Goal: Task Accomplishment & Management: Complete application form

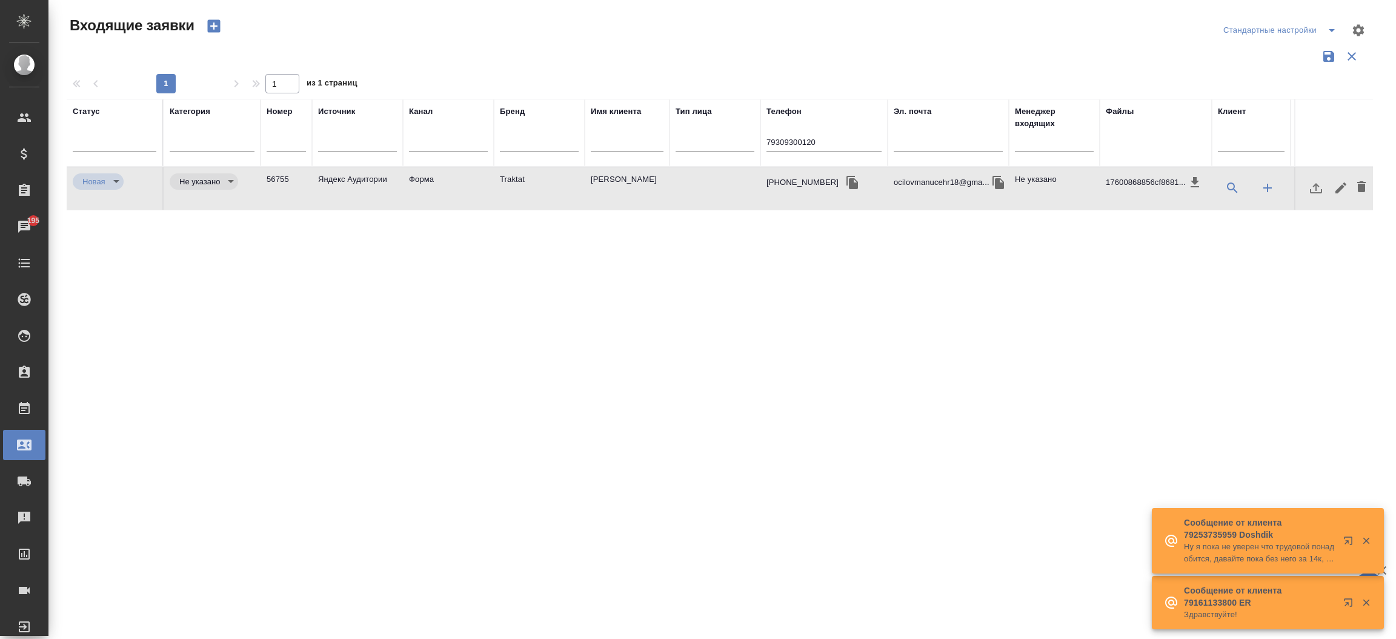
select select "RU"
click at [806, 145] on input "79309300120" at bounding box center [823, 143] width 115 height 15
drag, startPoint x: 0, startPoint y: 0, endPoint x: 806, endPoint y: 145, distance: 818.9
click at [806, 145] on input "79309300120" at bounding box center [823, 143] width 115 height 15
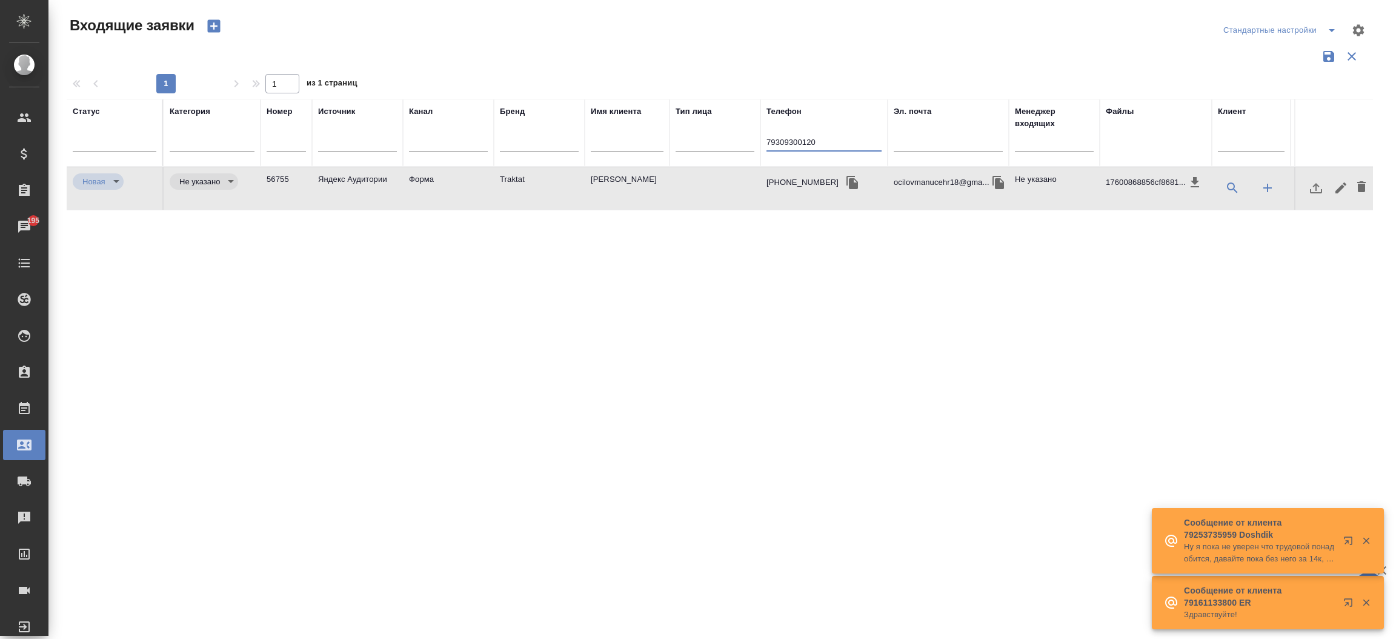
paste input "925 533 76 65"
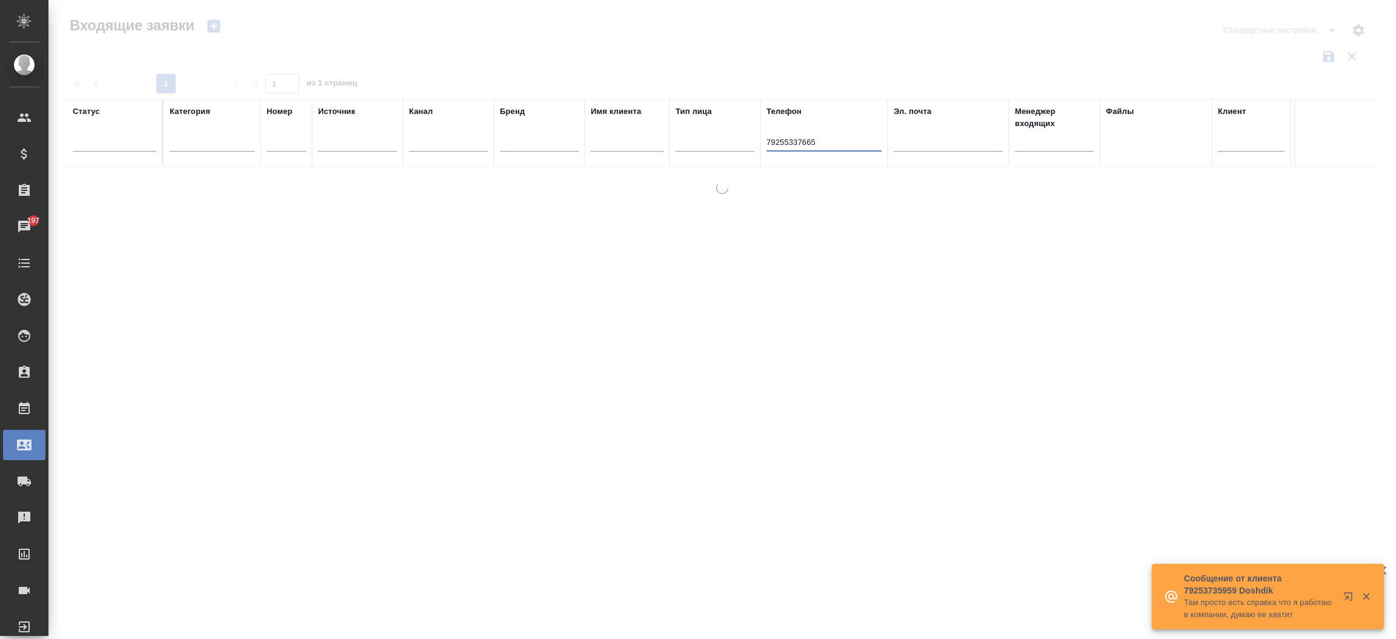
type input "79255337665"
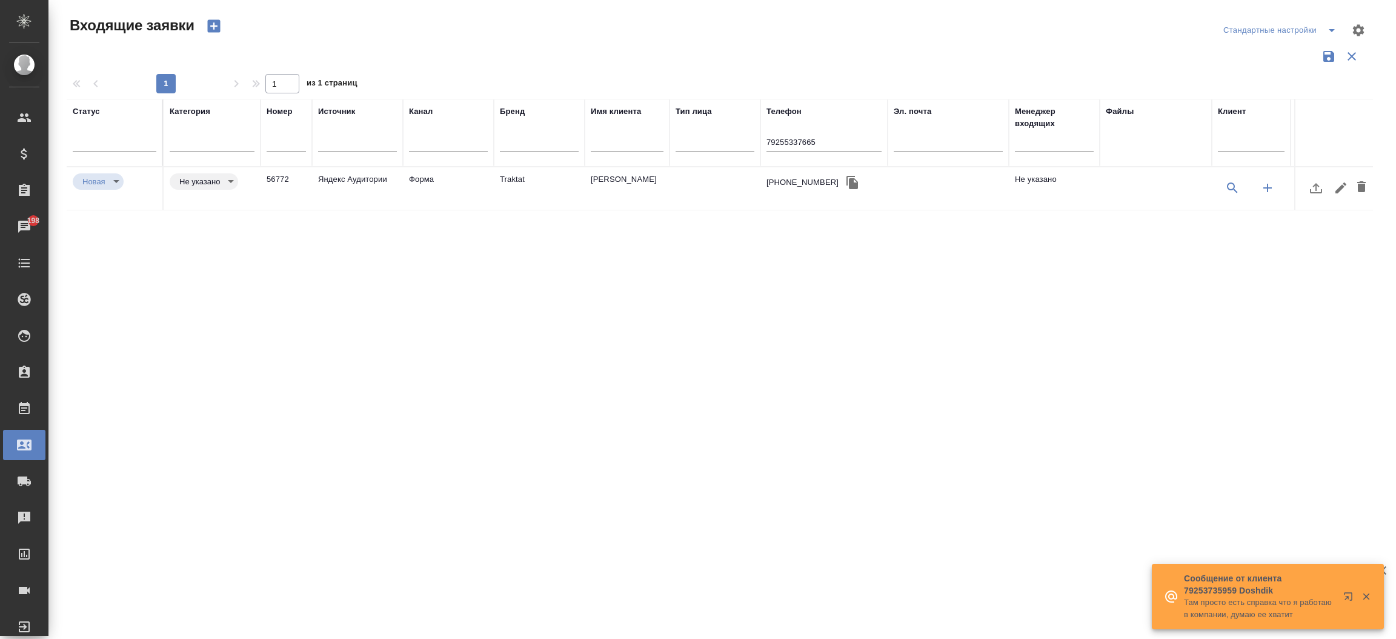
click at [585, 180] on td "Наталья" at bounding box center [627, 188] width 85 height 42
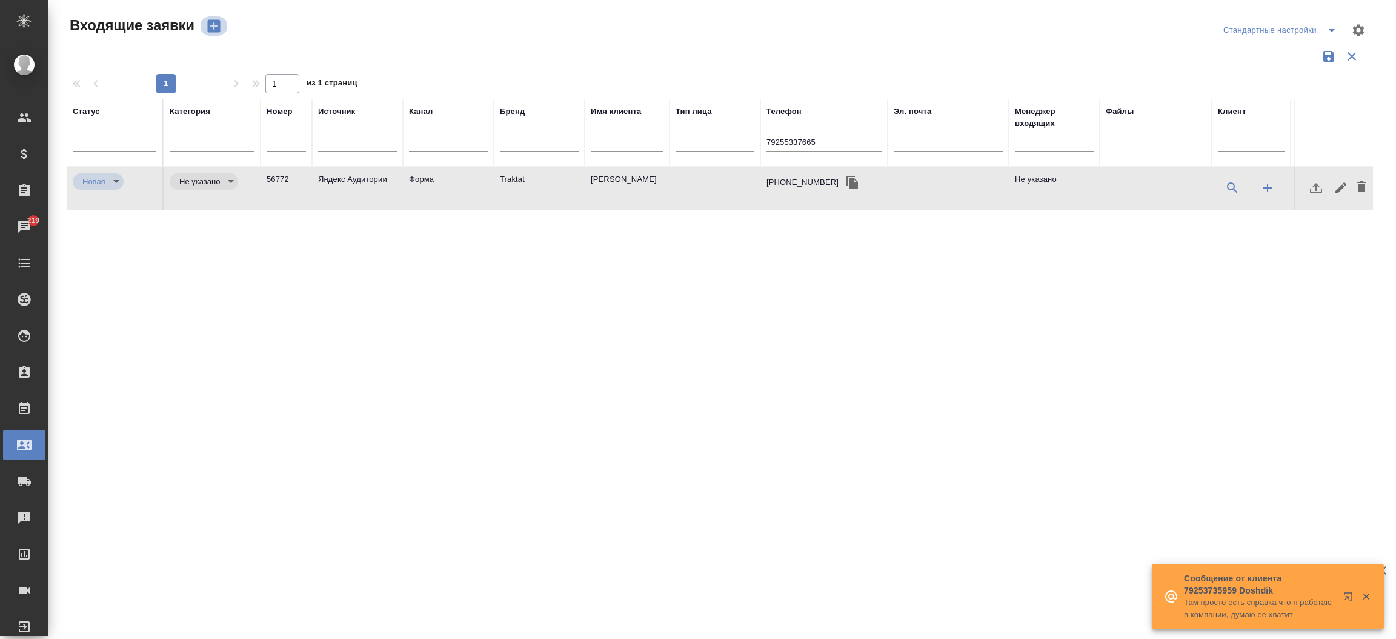
click at [216, 20] on icon "button" at bounding box center [213, 26] width 13 height 13
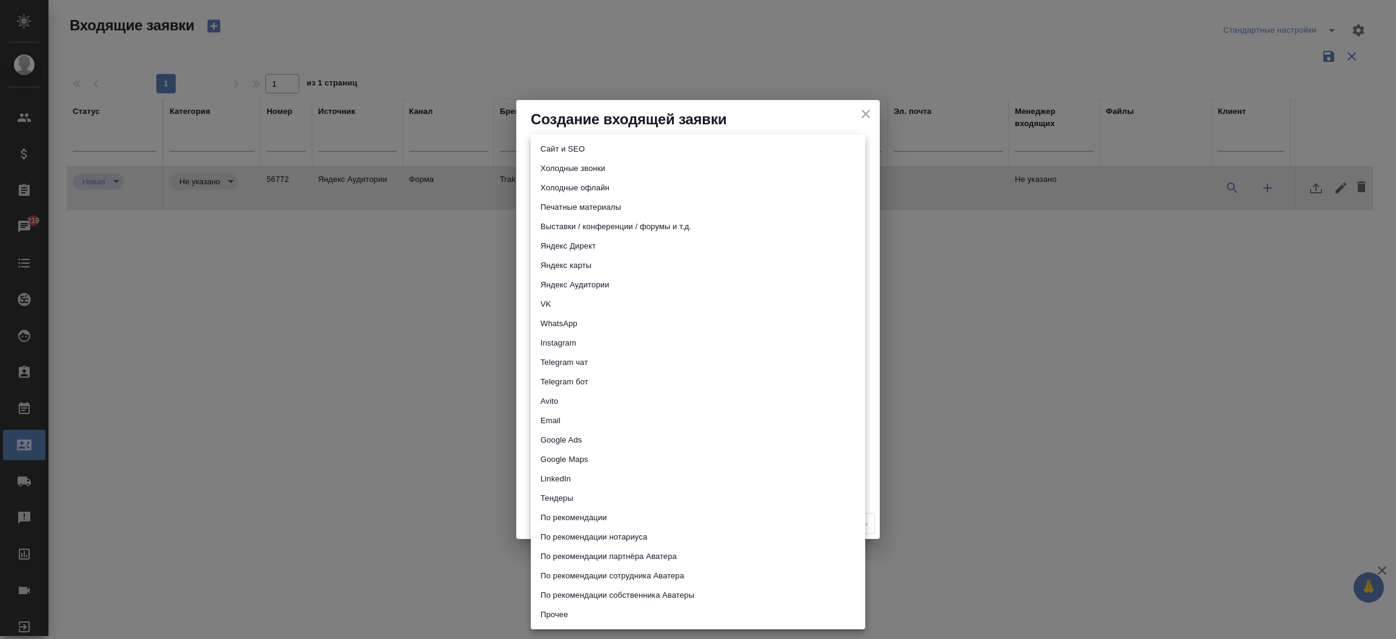
click at [573, 159] on body "🙏 .cls-1 fill:#fff; AWATERA Прутько Ирина i.prutko Клиенты Спецификации Заказы …" at bounding box center [698, 319] width 1396 height 639
click at [574, 148] on li "Сайт и SEO" at bounding box center [698, 148] width 334 height 19
type input "seo"
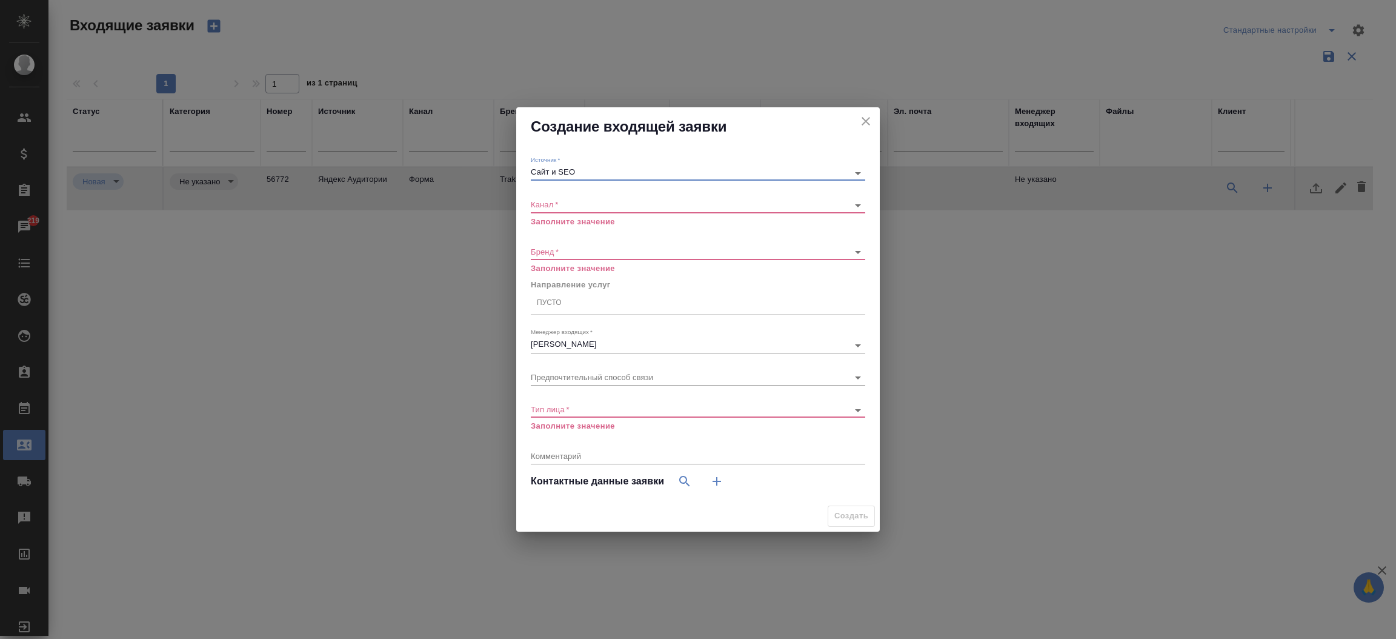
click at [571, 200] on body "🙏 .cls-1 fill:#fff; AWATERA Прутько Ирина i.prutko Клиенты Спецификации Заказы …" at bounding box center [698, 319] width 1396 height 639
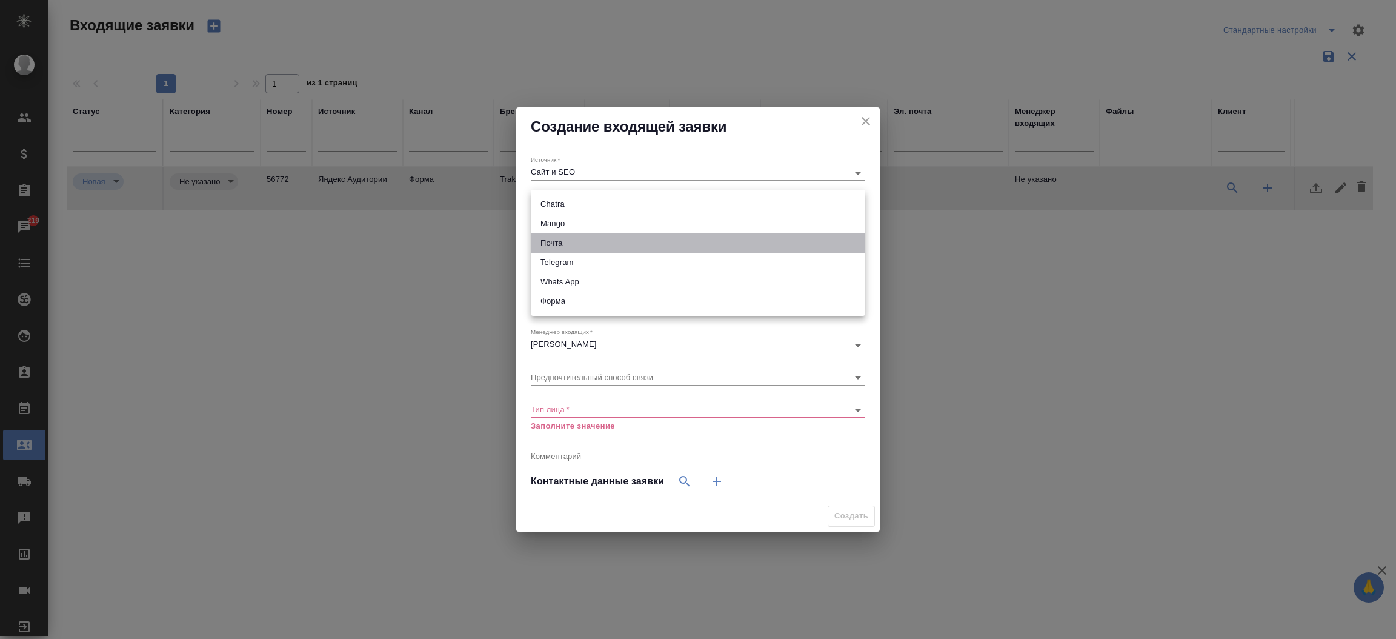
click at [563, 243] on li "Почта" at bounding box center [698, 242] width 334 height 19
type input "640a088c6aae0874b0a8d791"
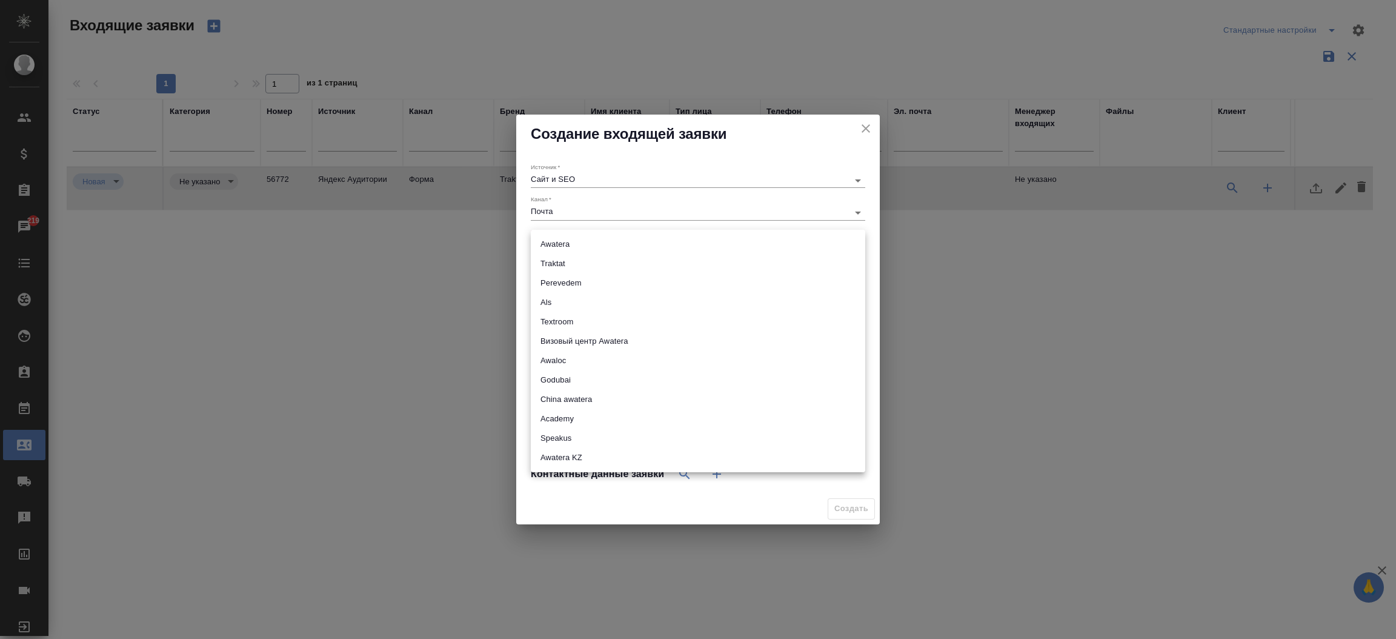
click at [553, 242] on body "🙏 .cls-1 fill:#fff; AWATERA Прутько Ирина i.prutko Клиенты Спецификации Заказы …" at bounding box center [698, 319] width 1396 height 639
click at [576, 245] on li "Awatera" at bounding box center [698, 243] width 334 height 19
type input "awatera"
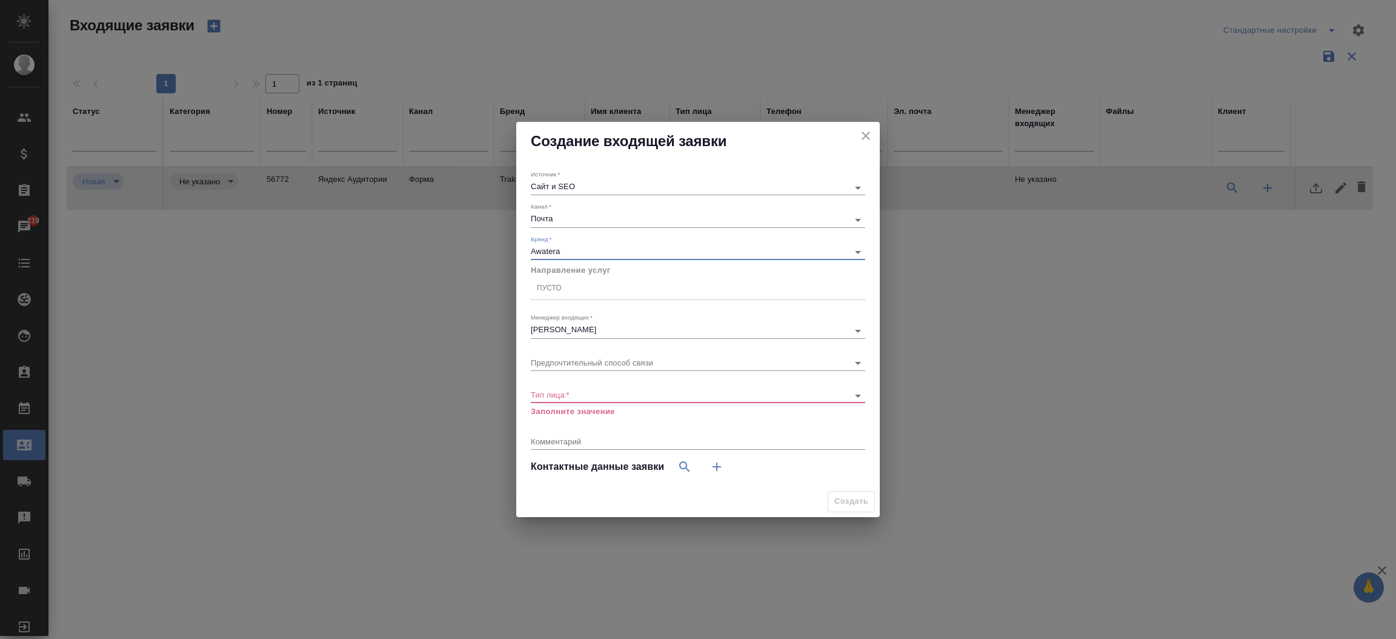
click at [616, 294] on div "Пусто" at bounding box center [698, 288] width 334 height 18
type input "g"
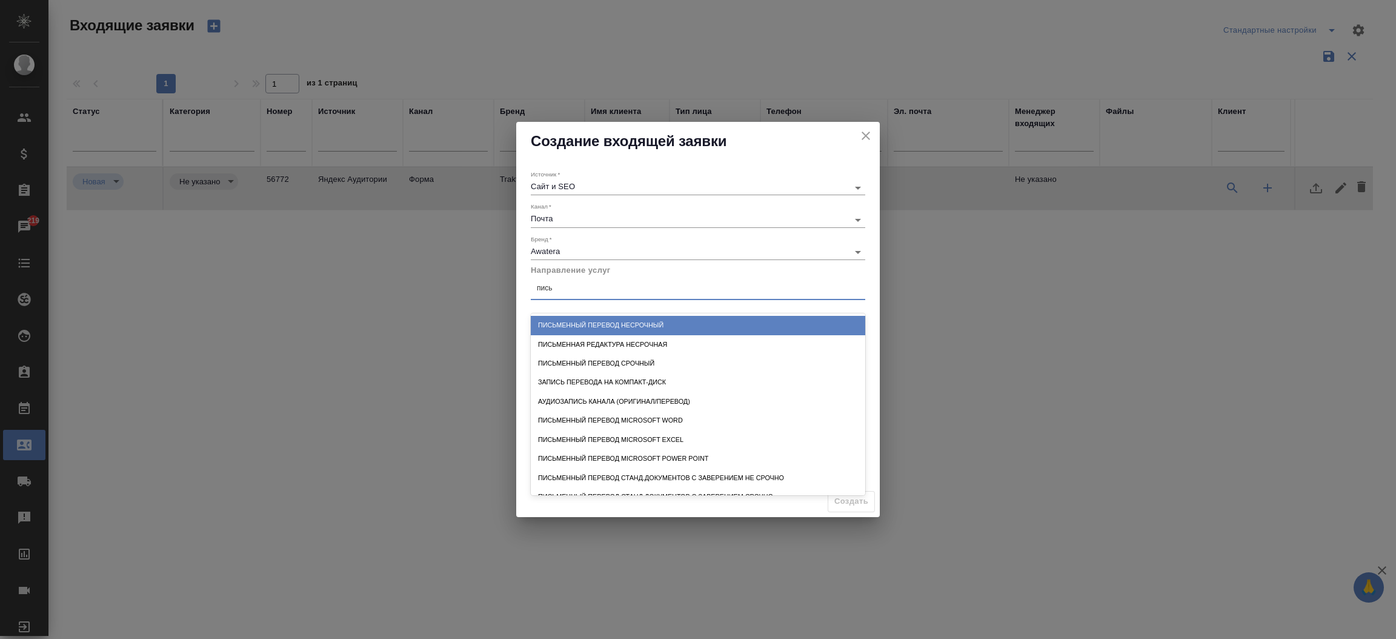
type input "письм"
click at [628, 319] on div "Письменный перевод несрочный" at bounding box center [698, 325] width 334 height 19
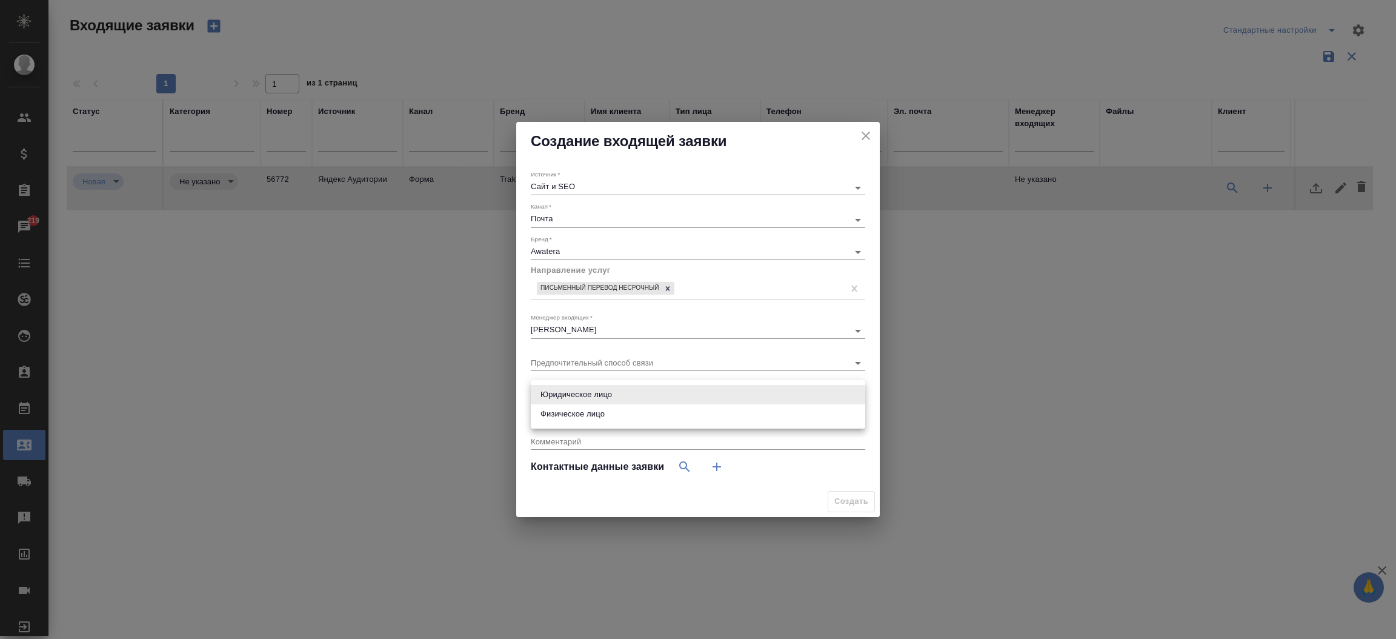
click at [595, 392] on body "🙏 .cls-1 fill:#fff; AWATERA Прутько Ирина i.prutko Клиенты Спецификации Заказы …" at bounding box center [698, 319] width 1396 height 639
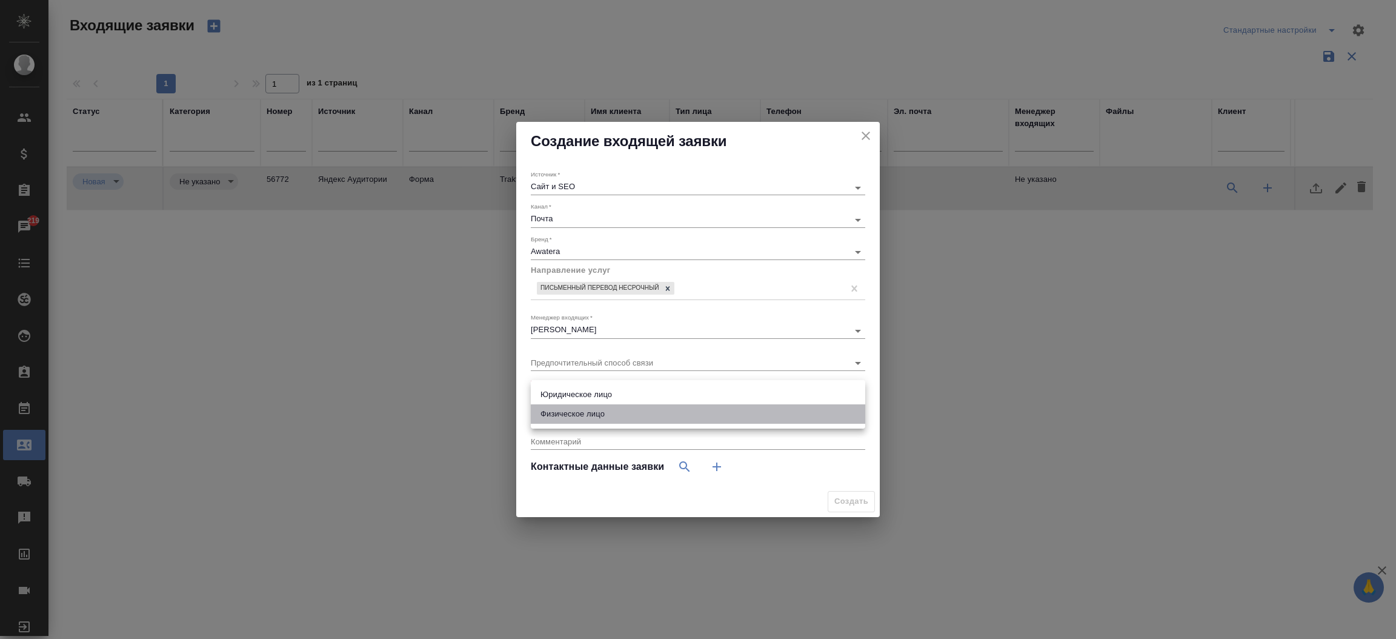
click at [591, 420] on li "Физическое лицо" at bounding box center [698, 413] width 334 height 19
type input "private"
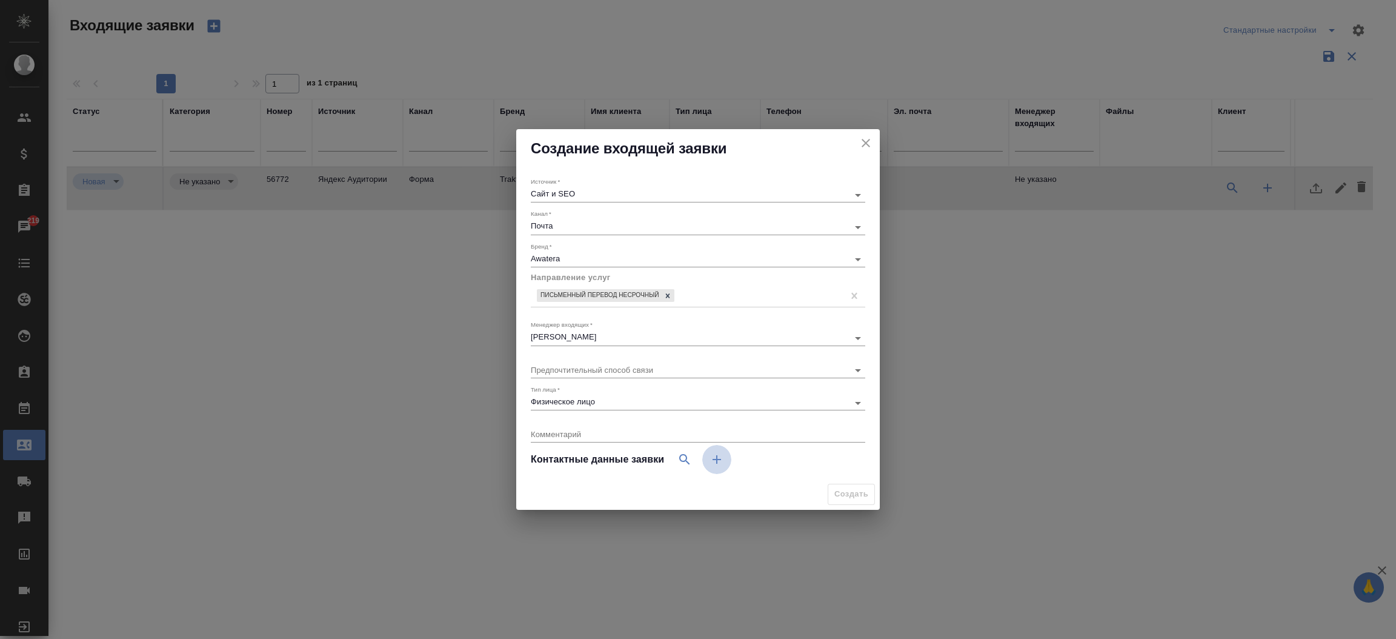
click at [719, 458] on icon "button" at bounding box center [717, 459] width 15 height 15
select select "RU"
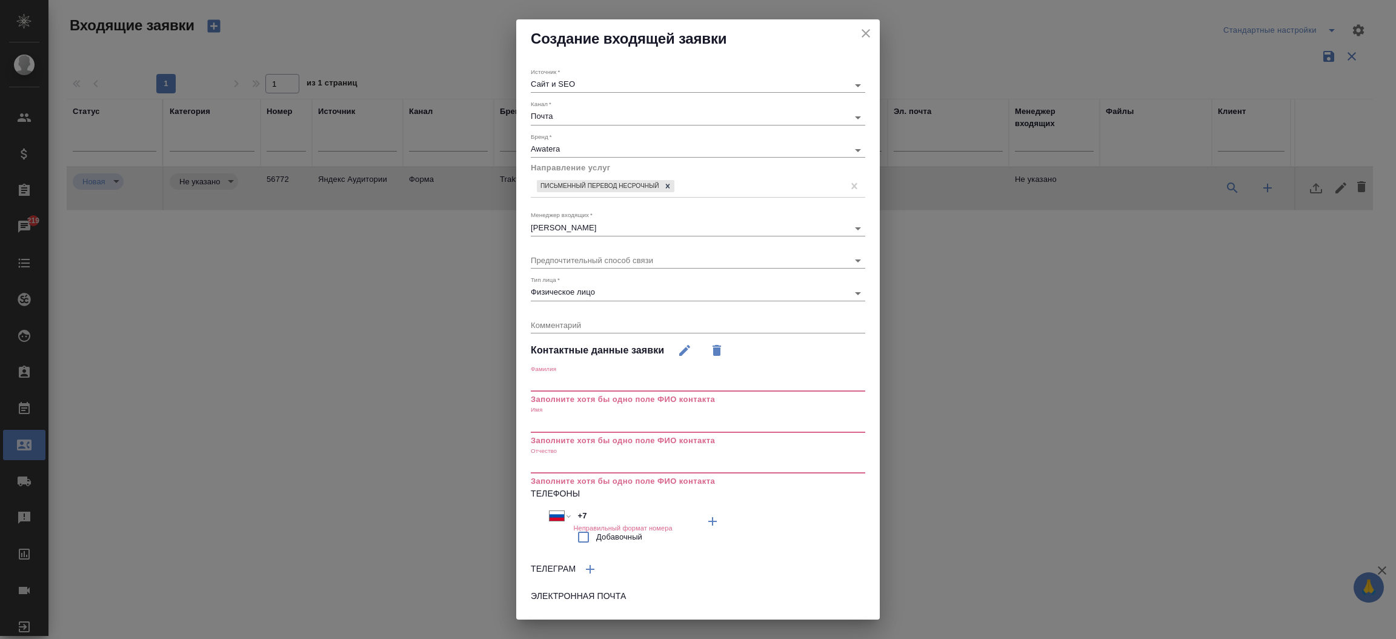
scroll to position [59, 0]
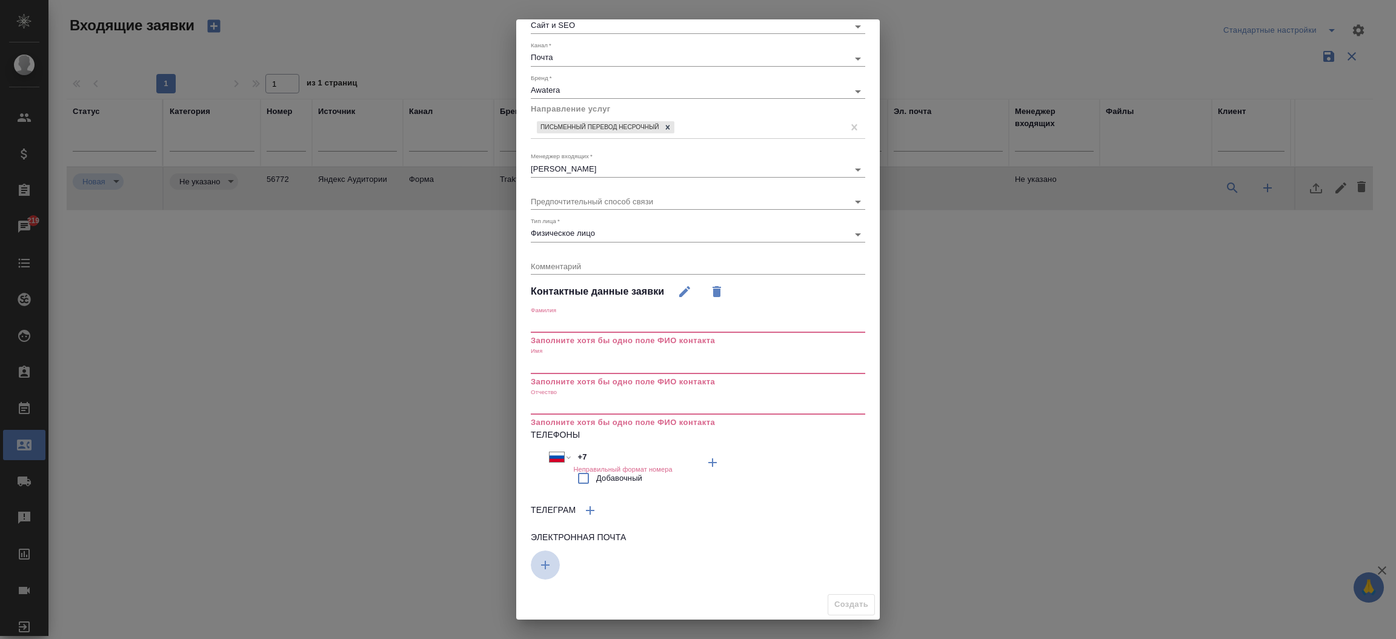
click at [554, 562] on button "button" at bounding box center [545, 564] width 29 height 29
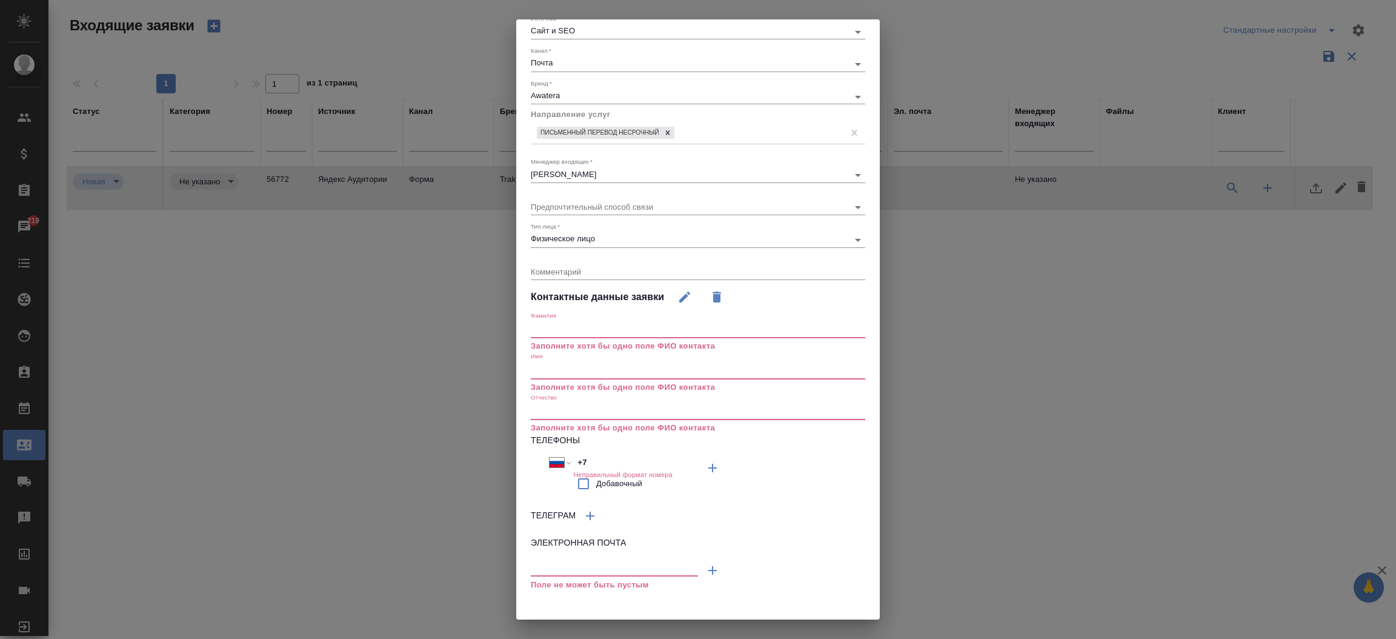
click at [554, 562] on input "text" at bounding box center [614, 567] width 167 height 15
paste input "ilya.k.kapultsevich@gmail.com"
type input "ilya.k.kapultsevich@gmail.com"
click at [585, 324] on input "text" at bounding box center [698, 329] width 334 height 17
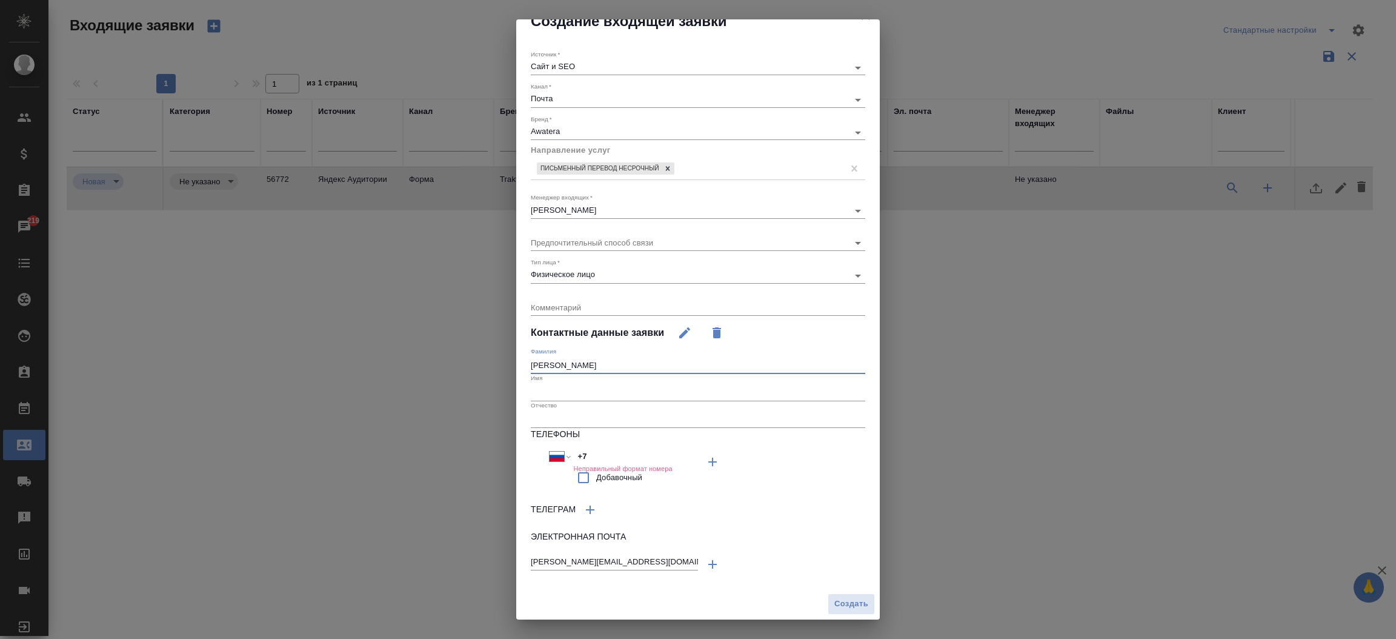
scroll to position [16, 0]
type input "Капульцевия"
click at [593, 385] on input "text" at bounding box center [698, 393] width 334 height 17
type input "Илья"
click at [834, 605] on span "Создать" at bounding box center [851, 605] width 34 height 14
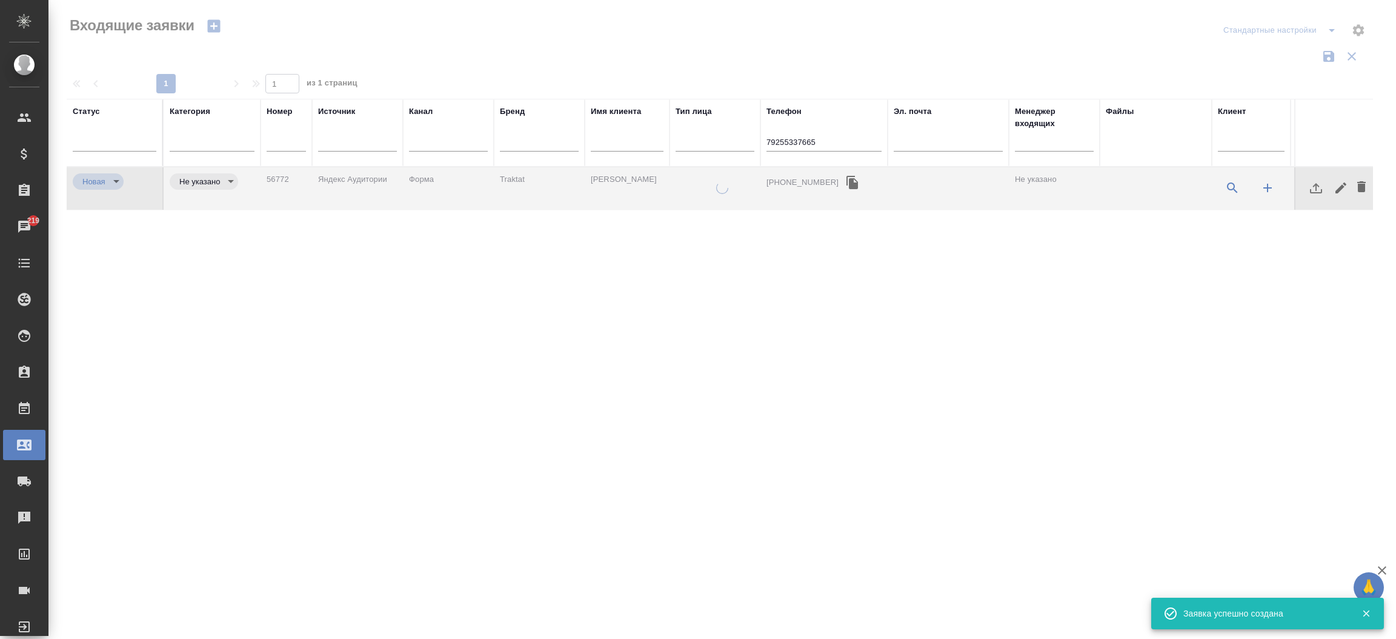
type input "inProcess"
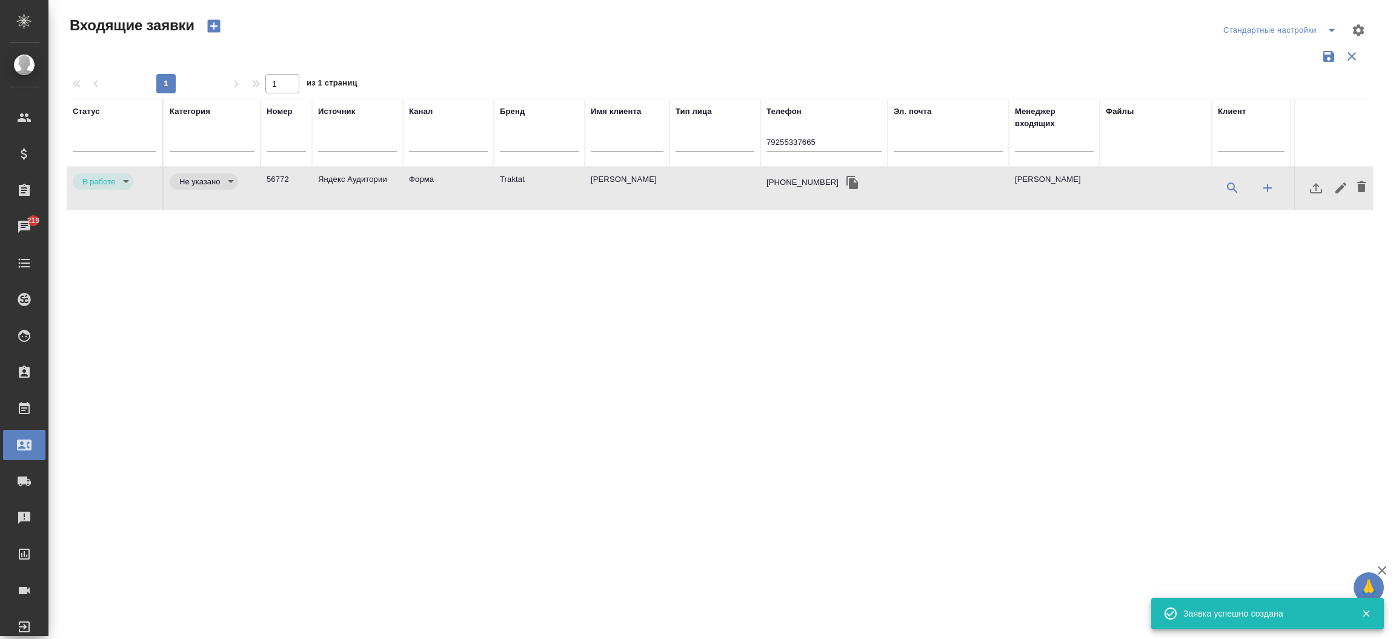
drag, startPoint x: 817, startPoint y: 153, endPoint x: 817, endPoint y: 144, distance: 9.1
click at [817, 144] on div "79255337665" at bounding box center [823, 145] width 115 height 30
click at [817, 144] on input "79255337665" at bounding box center [823, 143] width 115 height 15
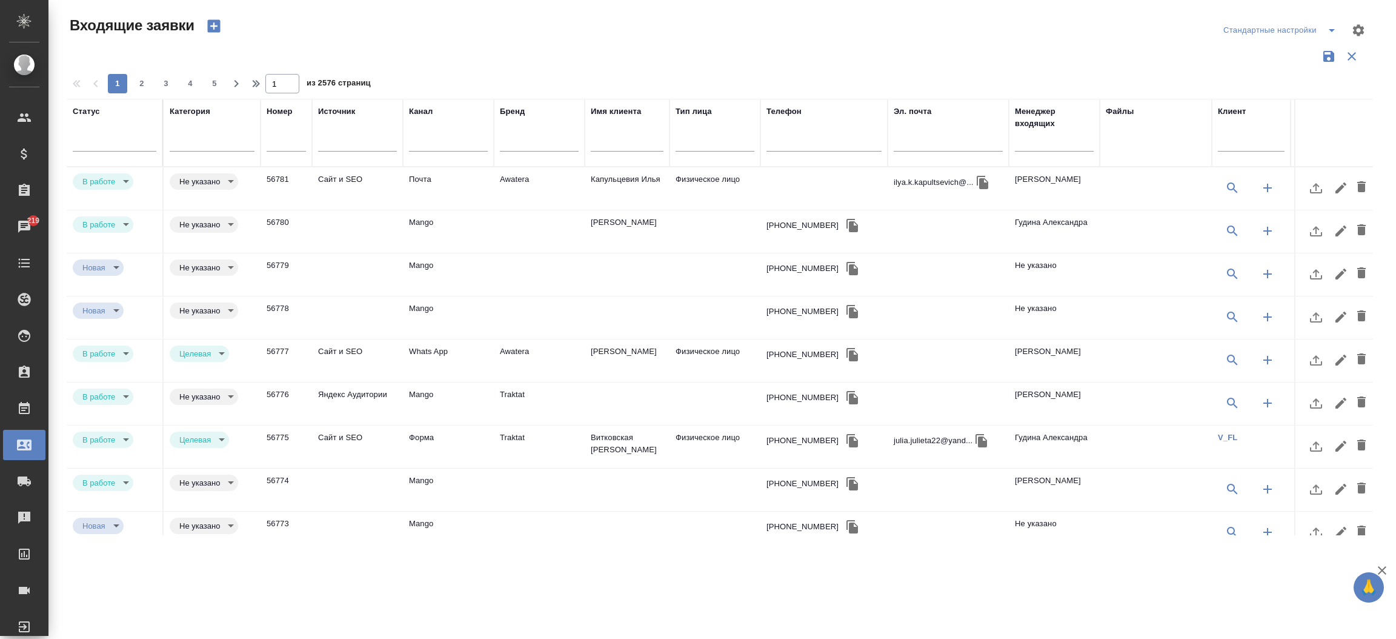
click at [586, 183] on td "Капульцевия Илья" at bounding box center [627, 188] width 85 height 42
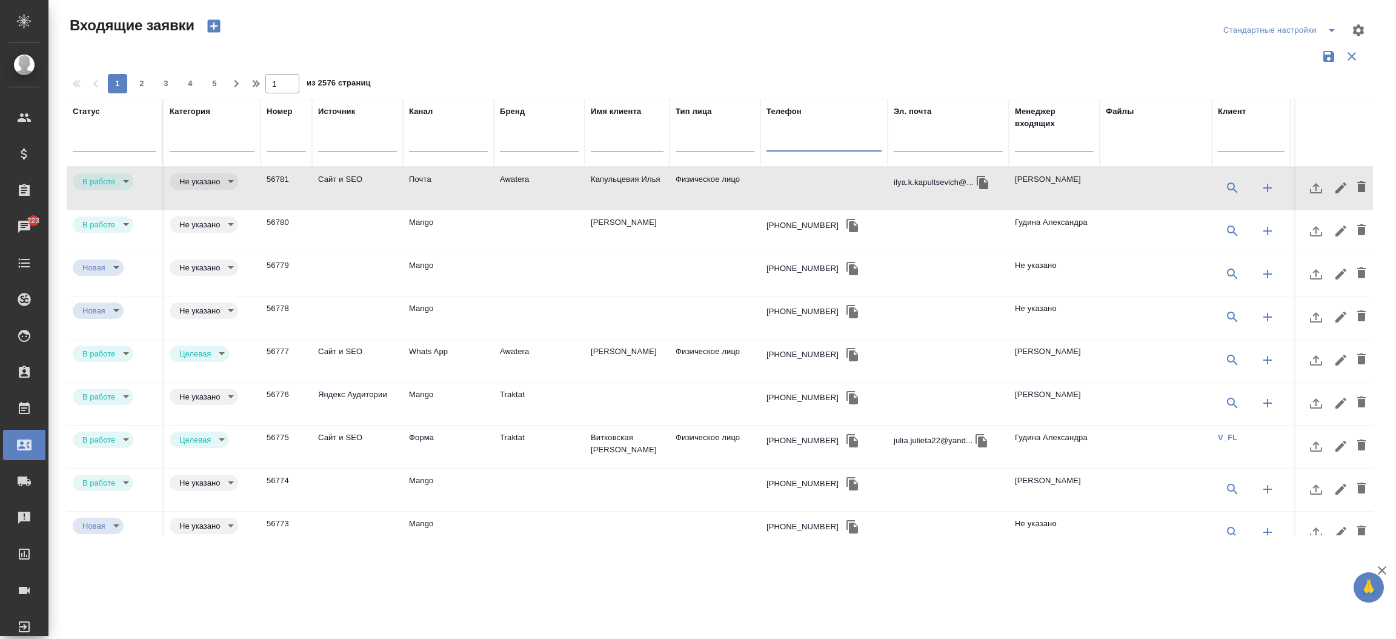
click at [821, 151] on input "text" at bounding box center [823, 143] width 115 height 15
paste input "+7 925 533 76 65"
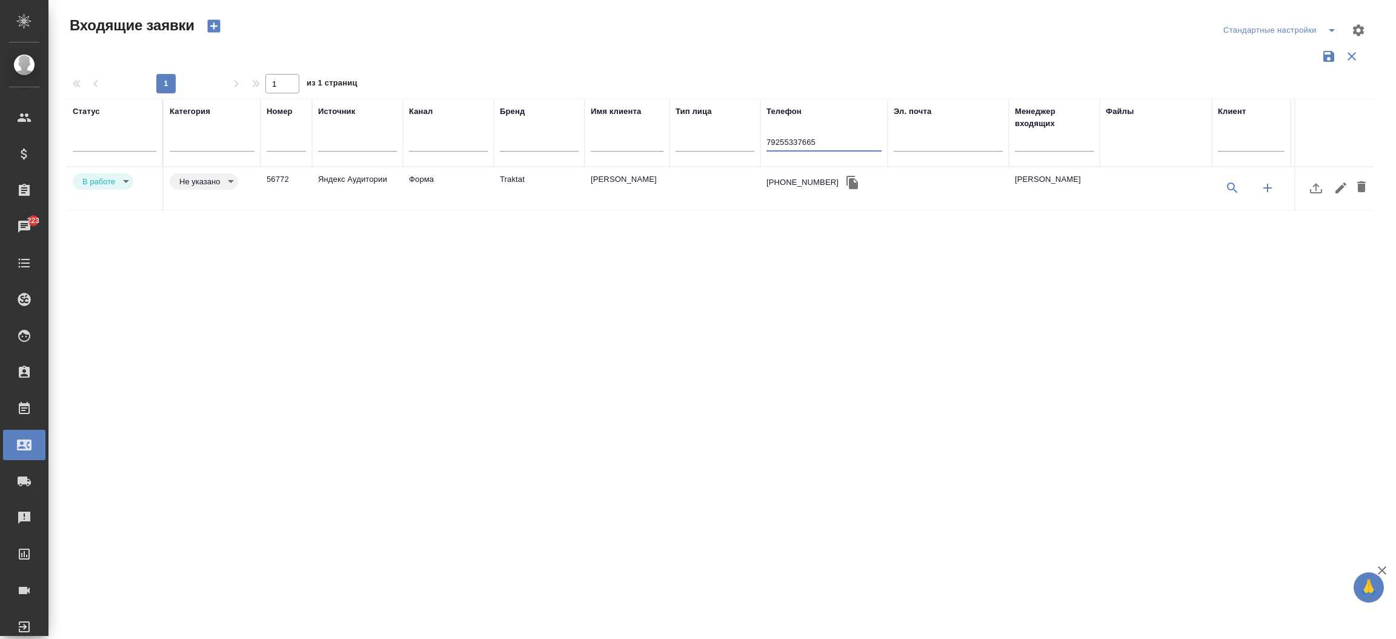
type input "79255337665"
click at [115, 180] on body "🙏 .cls-1 fill:#fff; AWATERA Прутько Ирина i.prutko Клиенты Спецификации Заказы …" at bounding box center [698, 319] width 1396 height 639
click at [115, 180] on li "Отказ" at bounding box center [103, 181] width 61 height 21
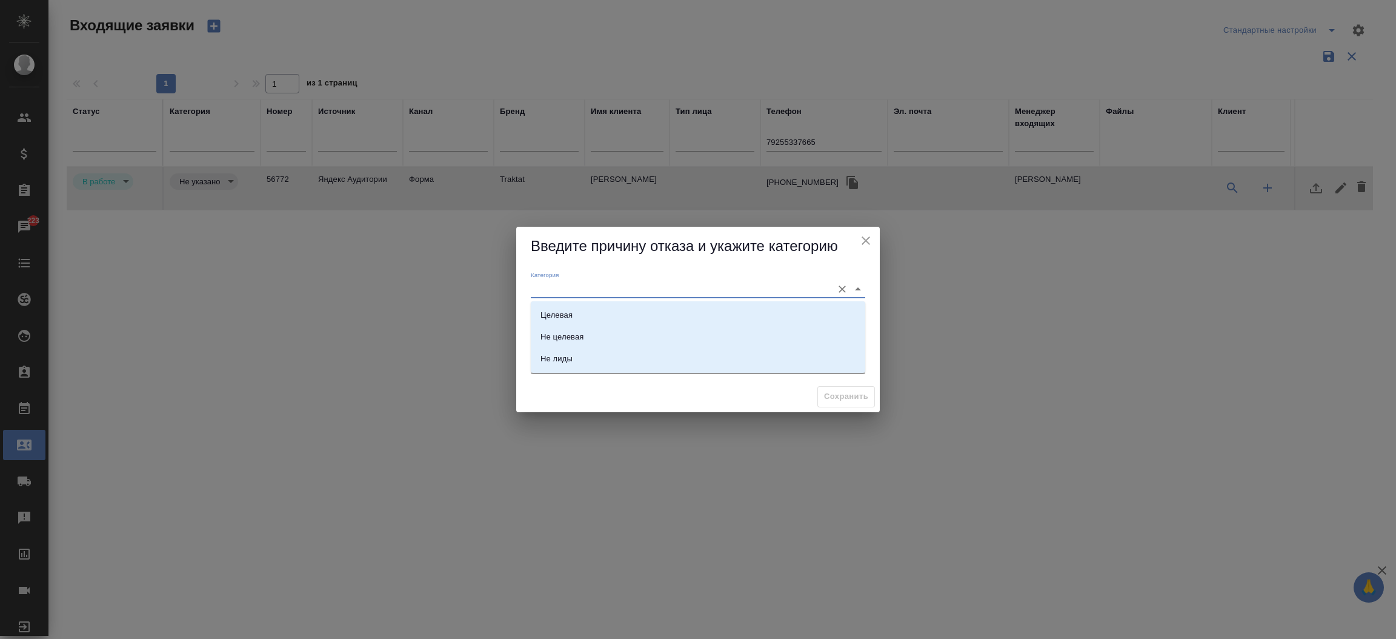
click at [556, 292] on input "Категория" at bounding box center [679, 289] width 296 height 16
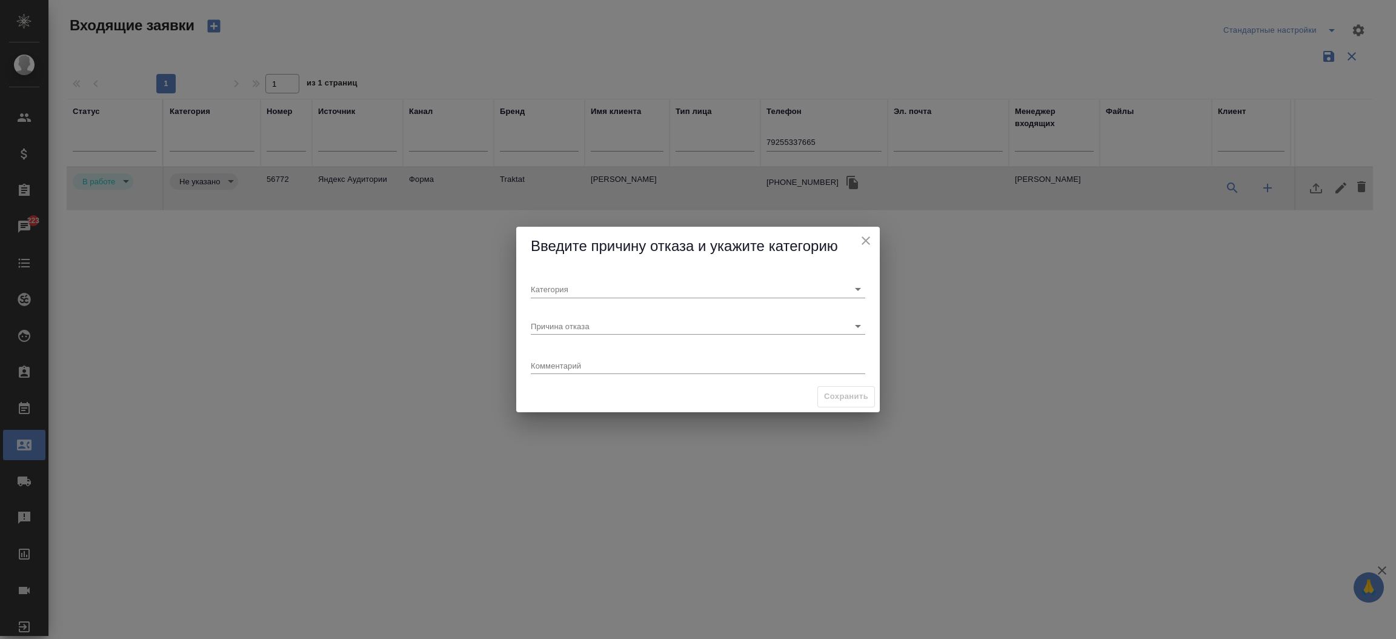
click at [541, 258] on div "Введите причину отказа и укажите категорию" at bounding box center [698, 246] width 364 height 39
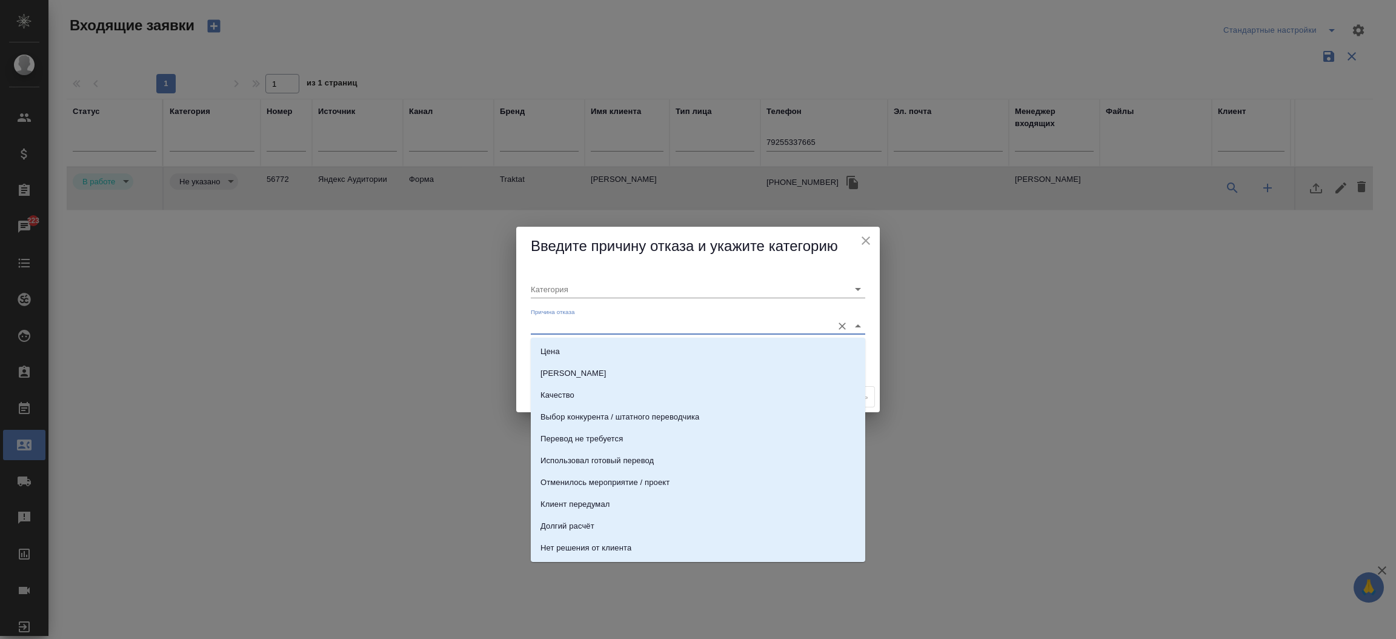
click at [541, 324] on input "Причина отказа" at bounding box center [679, 325] width 296 height 16
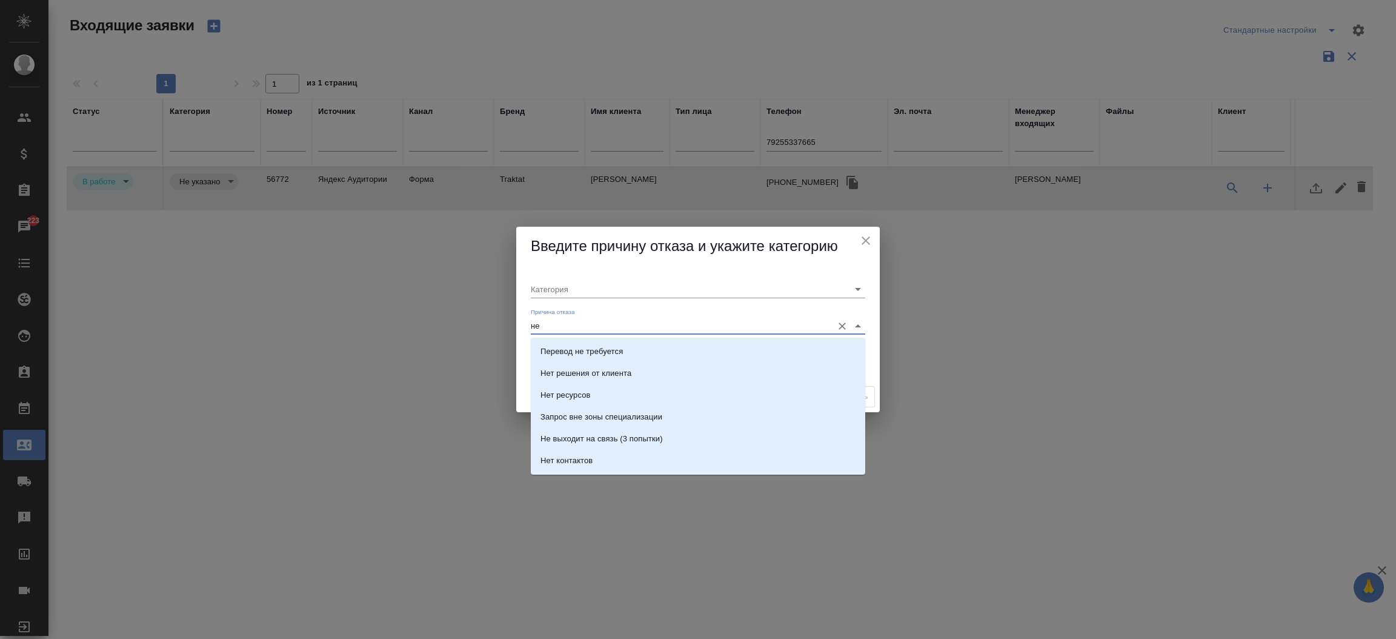
type input "не в"
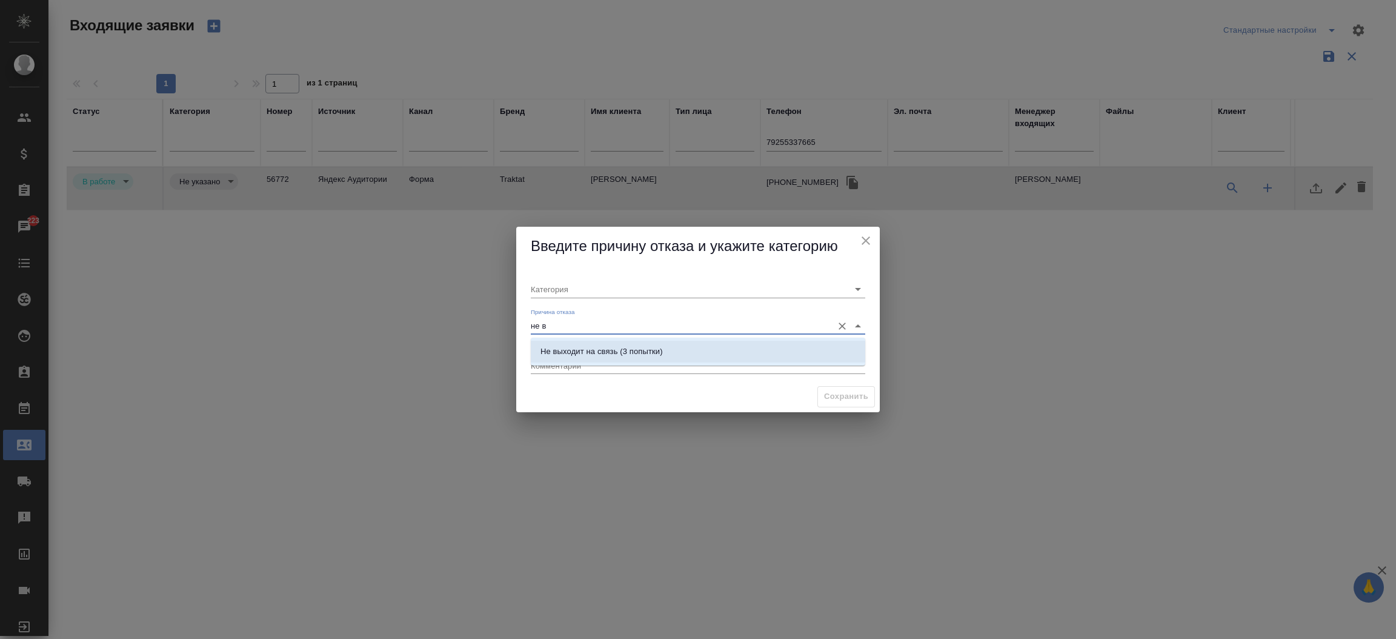
click at [679, 347] on li "Не выходит на связь (3 попытки)" at bounding box center [698, 352] width 334 height 22
type input "Не целевая"
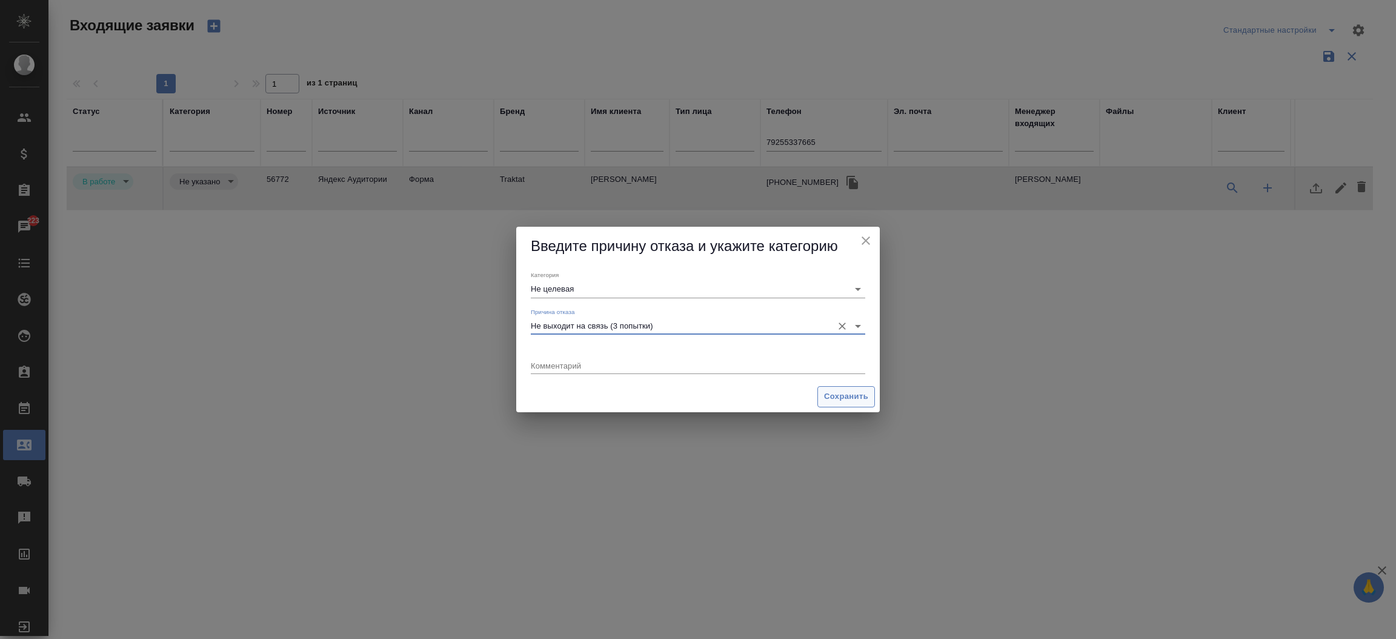
type input "Не выходит на связь (3 попытки)"
click at [840, 405] on button "Сохранить" at bounding box center [846, 396] width 58 height 21
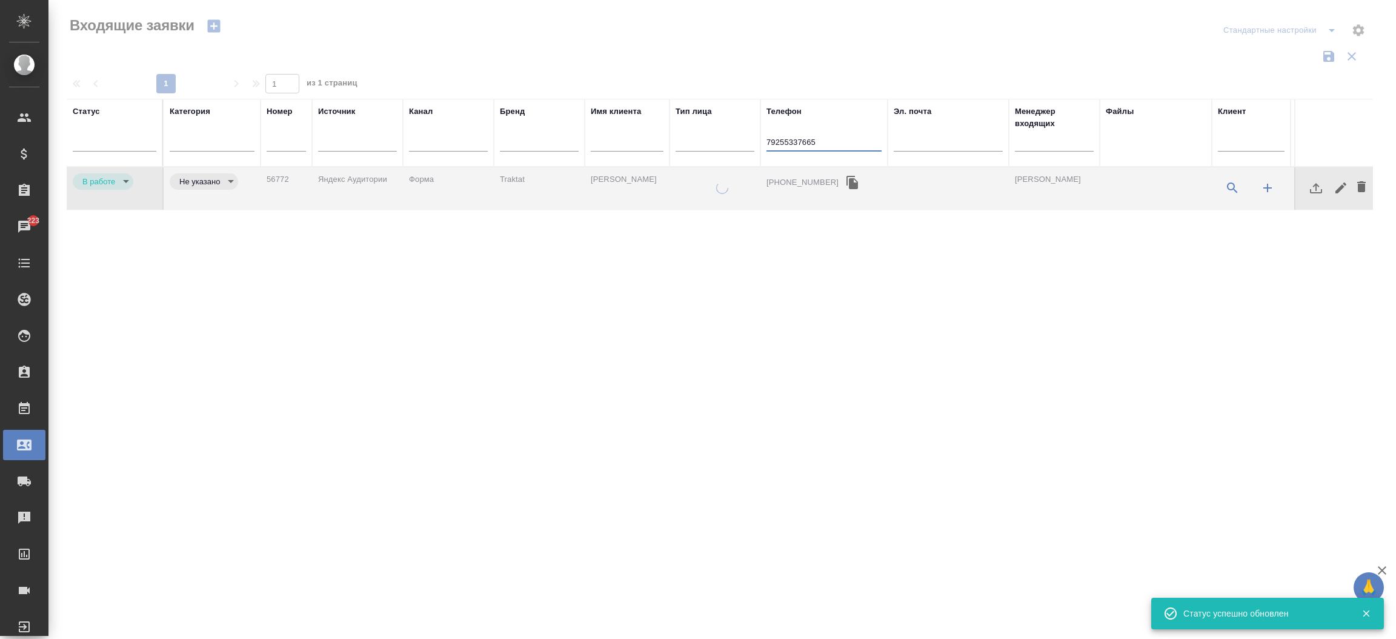
click at [838, 137] on input "79255337665" at bounding box center [823, 143] width 115 height 15
type input "rejection"
type input "notTarget"
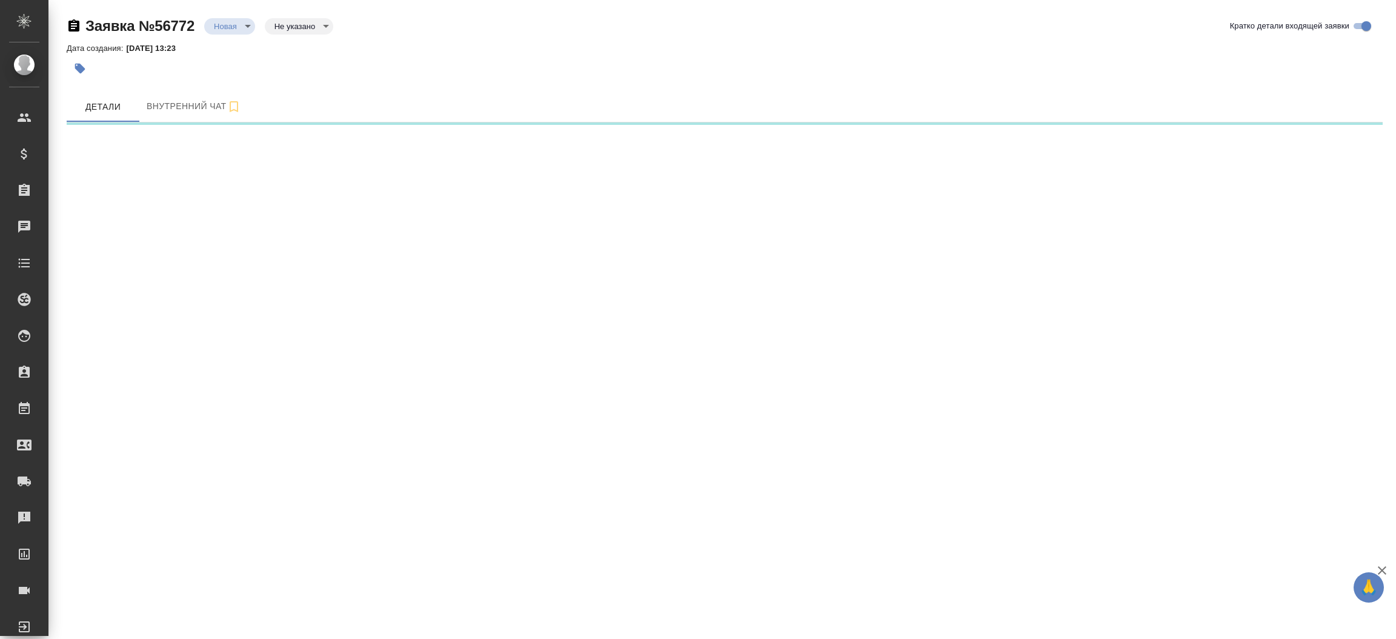
select select "RU"
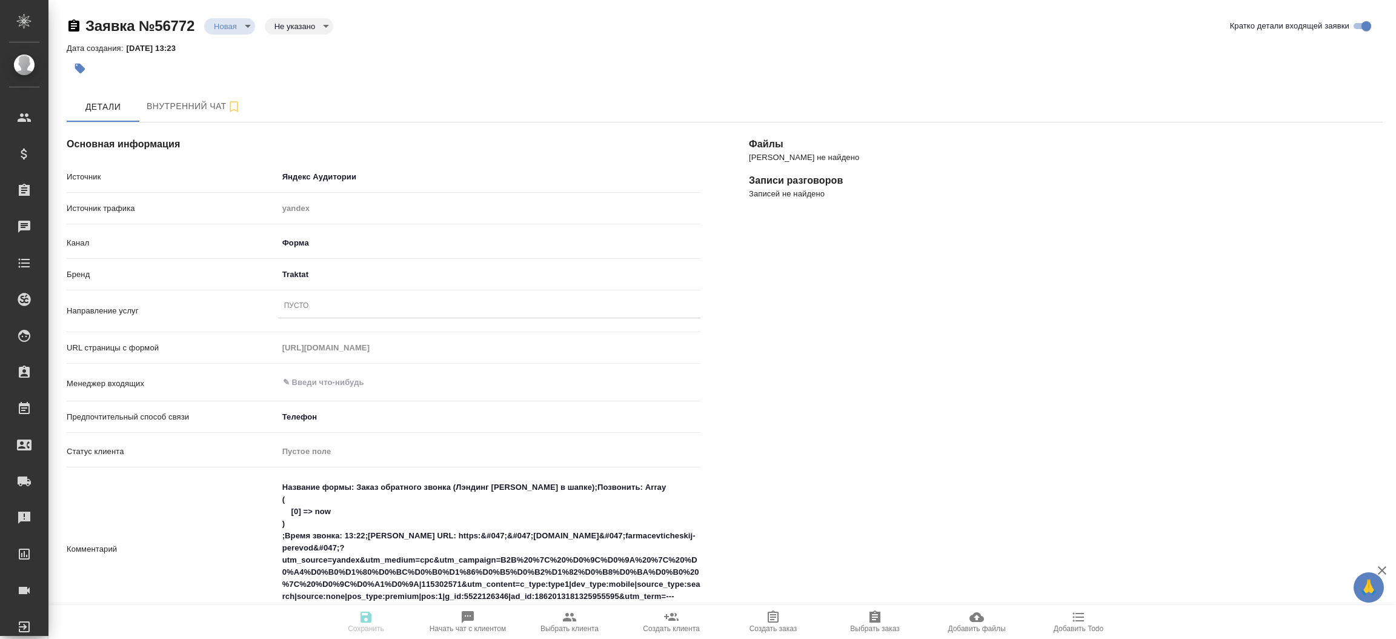
type textarea "x"
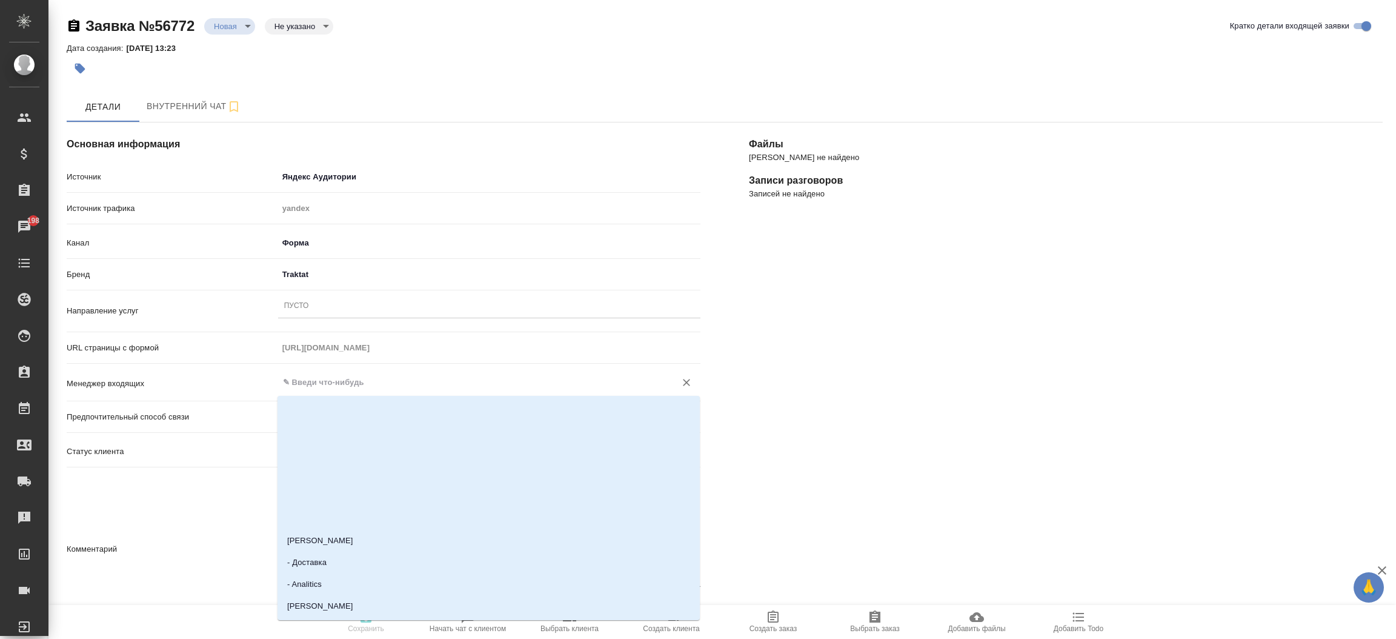
click at [327, 375] on input "text" at bounding box center [469, 382] width 374 height 15
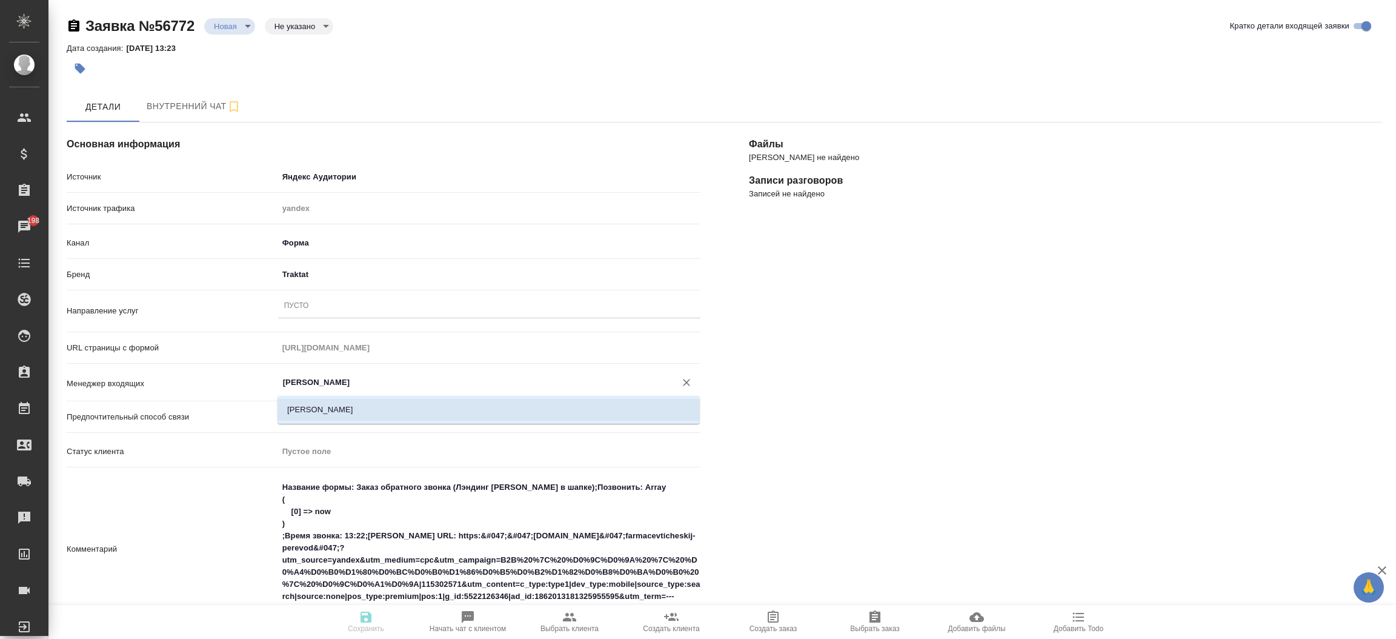
click at [341, 410] on li "Мосина Ирина" at bounding box center [489, 410] width 422 height 22
type input "Мосина Ирина"
type textarea "x"
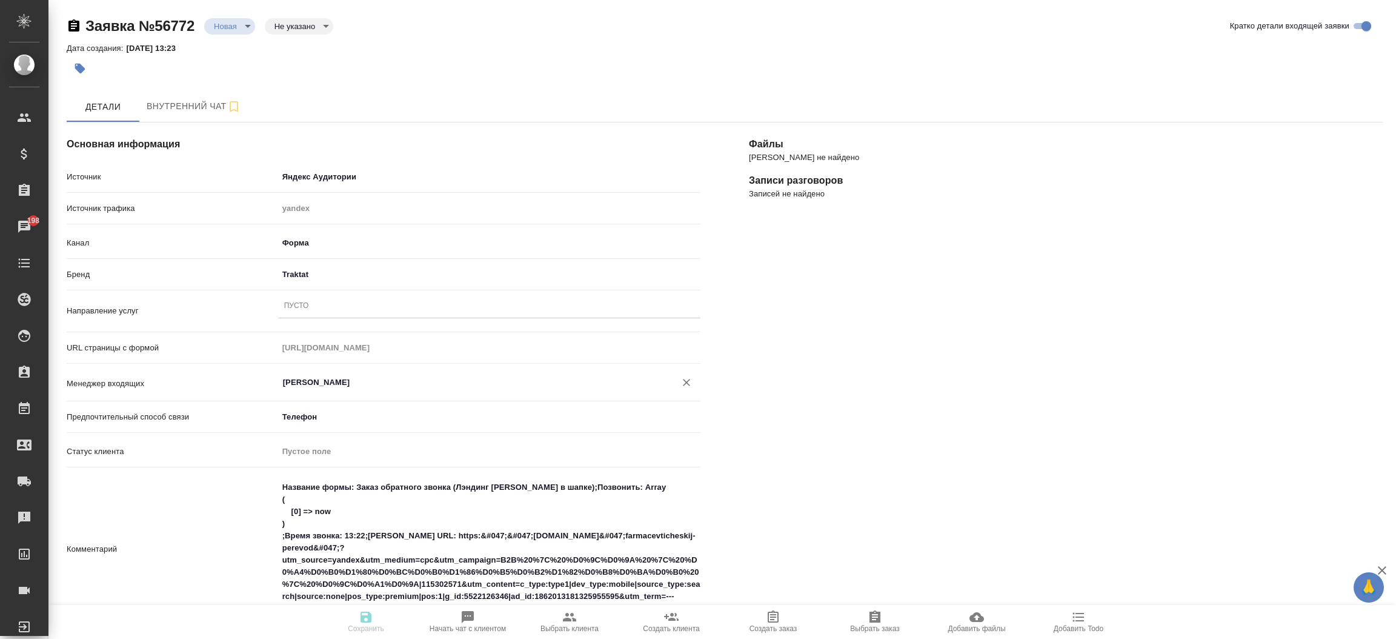
type input "Мосина Ирина"
click at [377, 309] on div "Пусто" at bounding box center [489, 306] width 422 height 18
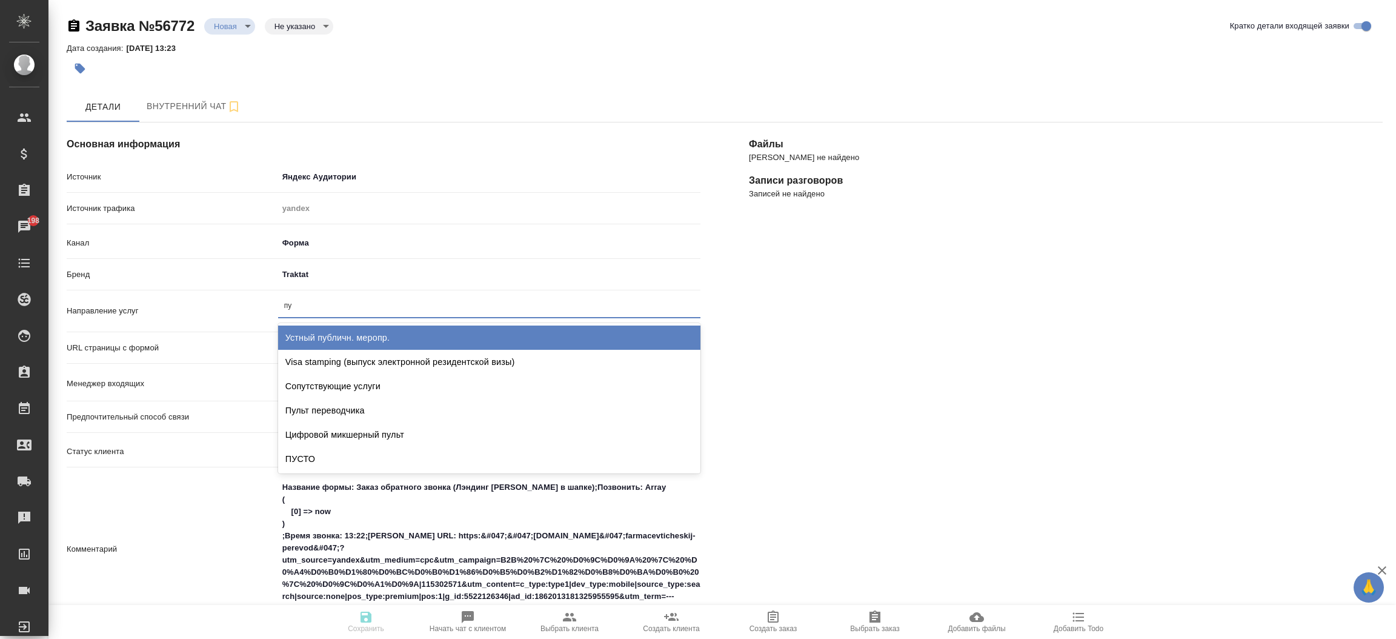
type input "пус"
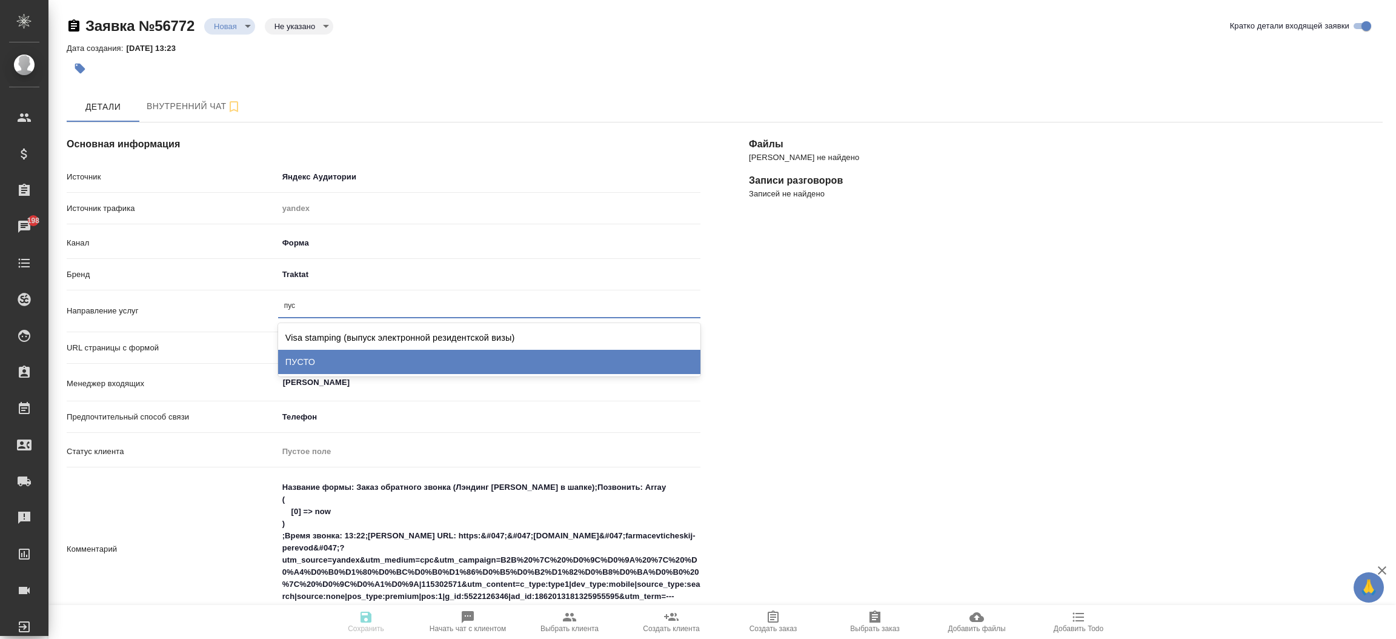
click at [381, 353] on div "ПУСТО" at bounding box center [489, 362] width 422 height 24
type textarea "x"
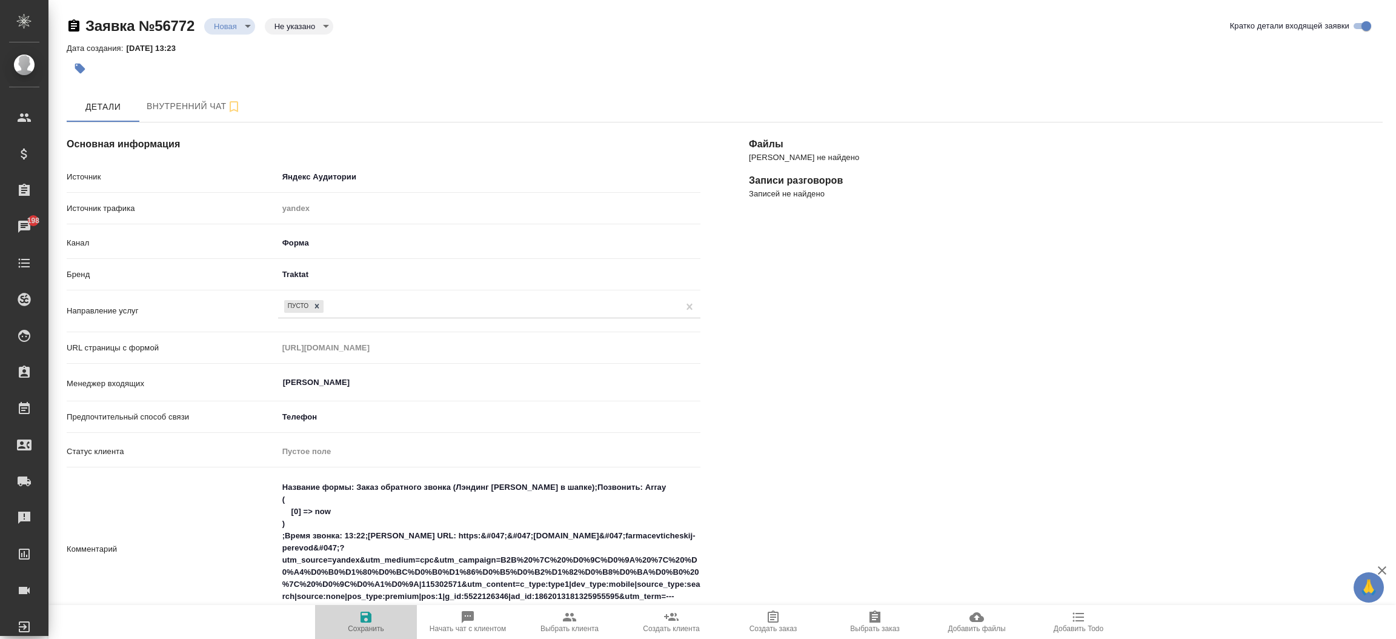
click at [379, 621] on span "Сохранить" at bounding box center [365, 621] width 87 height 23
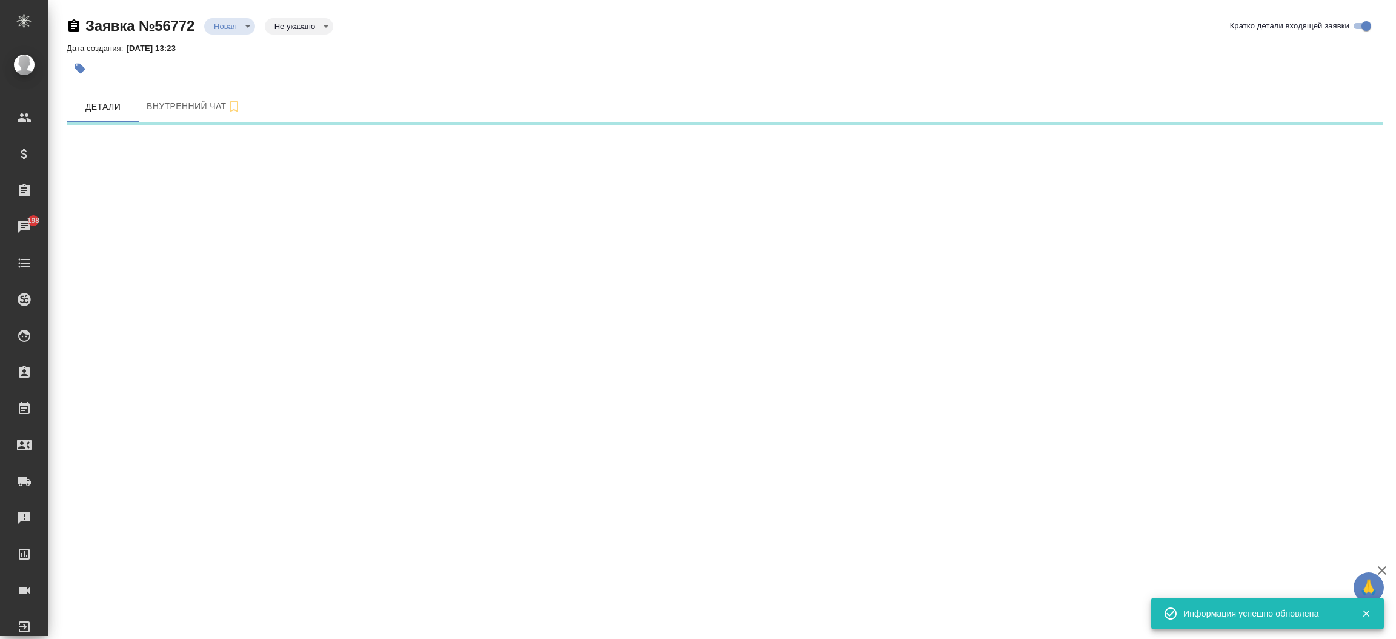
select select "RU"
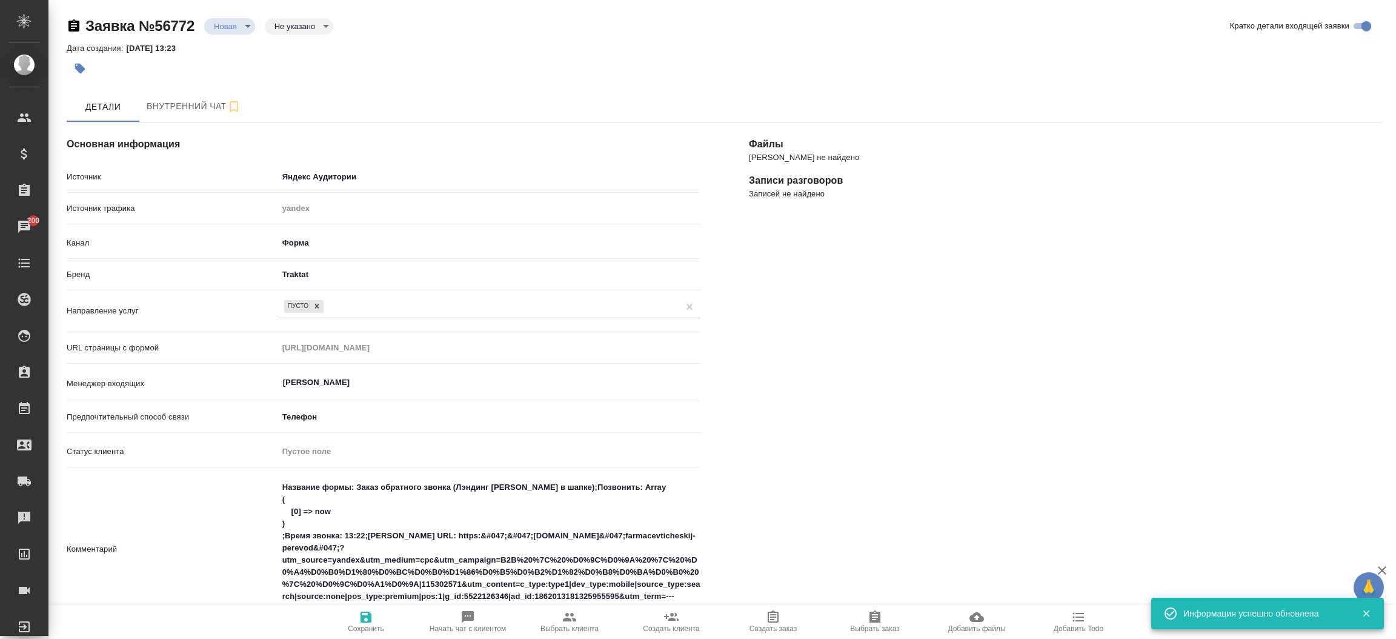
type textarea "x"
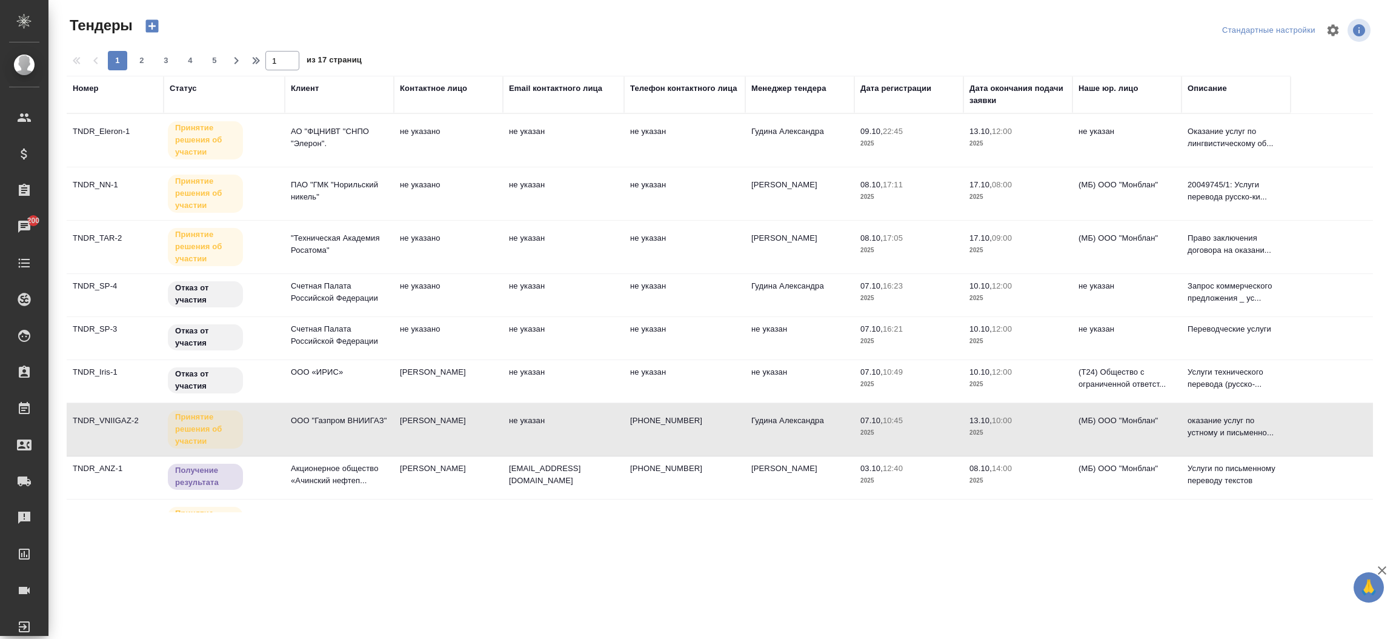
click at [825, 85] on div "Менеджер тендера" at bounding box center [788, 88] width 75 height 12
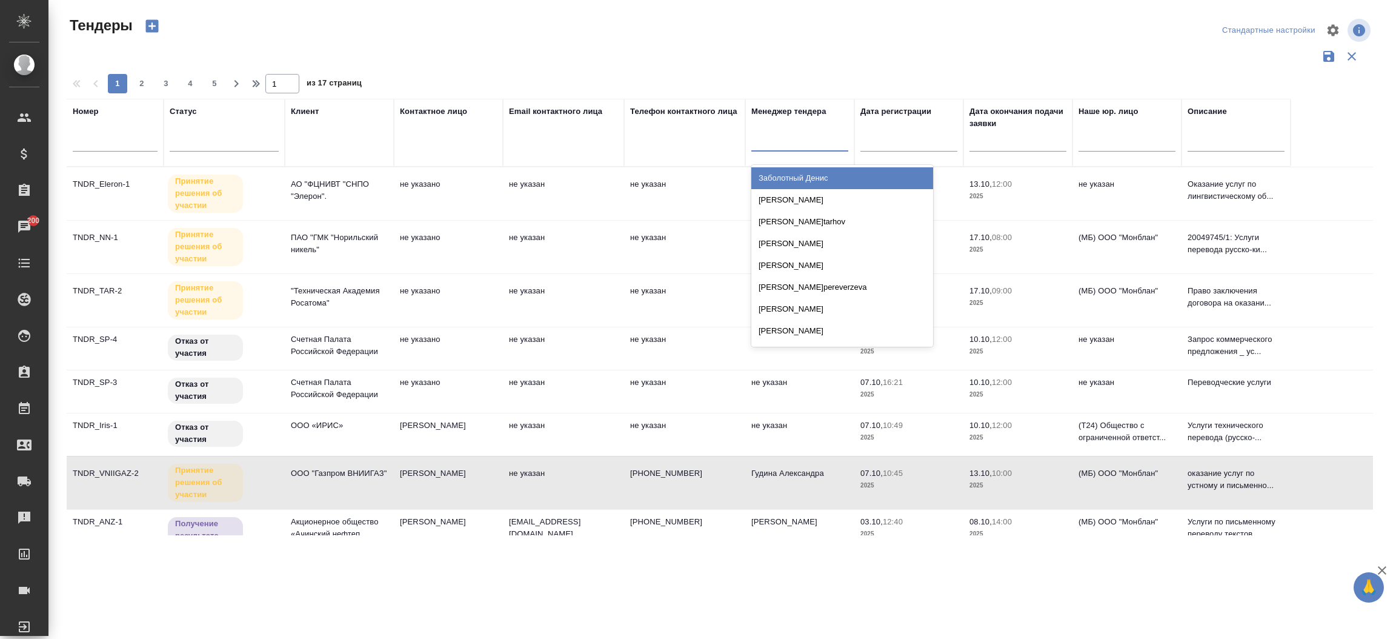
click at [788, 141] on div at bounding box center [799, 139] width 97 height 18
type input "моси"
click at [797, 171] on div "Мосина Ирина" at bounding box center [842, 178] width 182 height 22
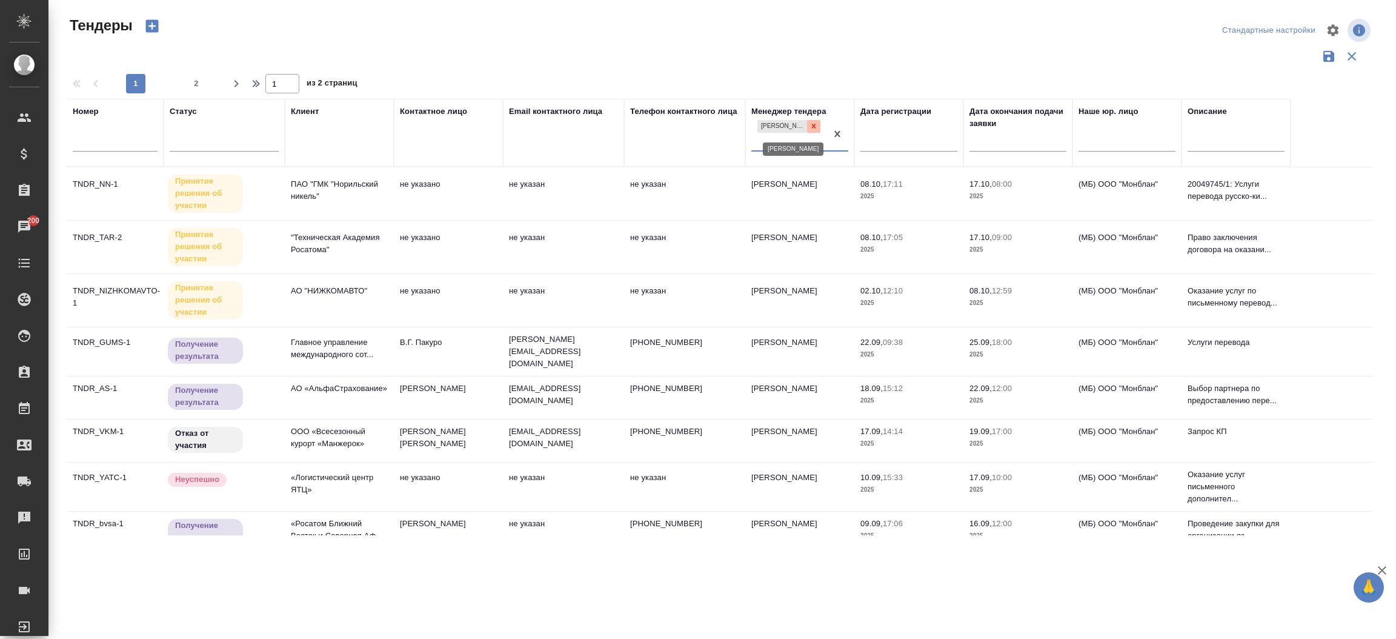
click at [814, 124] on icon at bounding box center [813, 126] width 8 height 8
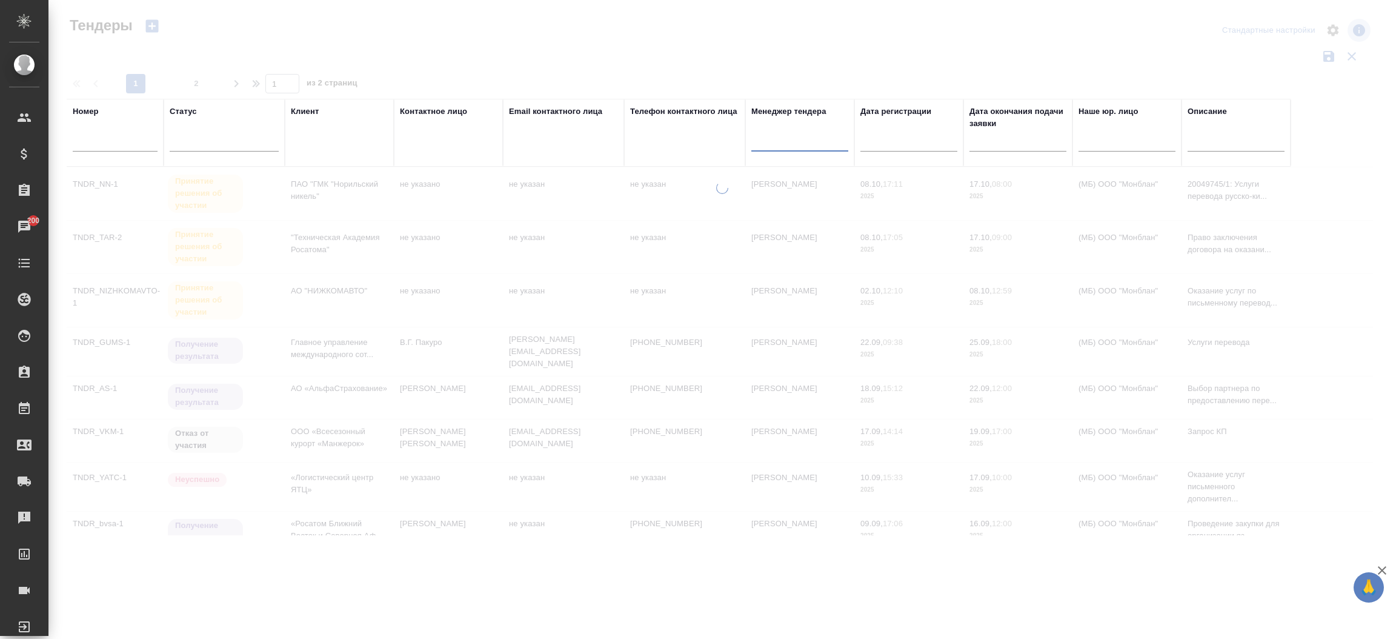
click at [788, 137] on div at bounding box center [799, 139] width 97 height 18
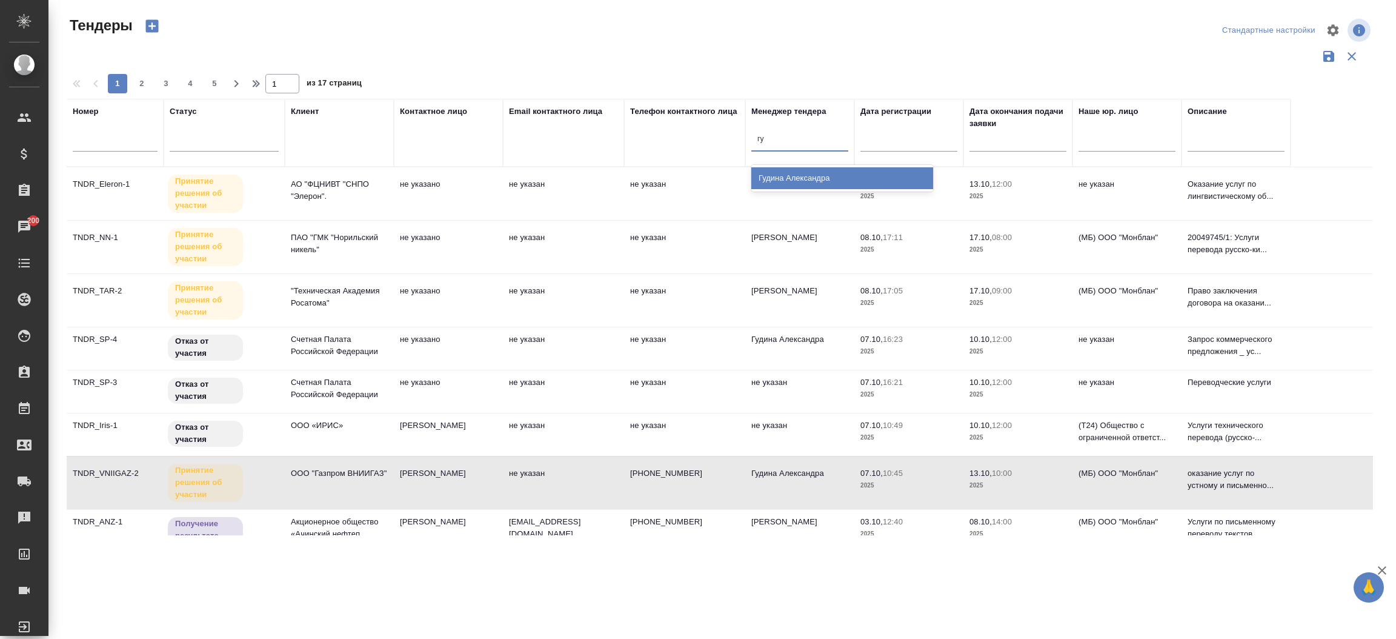
type input "гуд"
click at [794, 176] on div "Гудина Александра" at bounding box center [842, 178] width 182 height 22
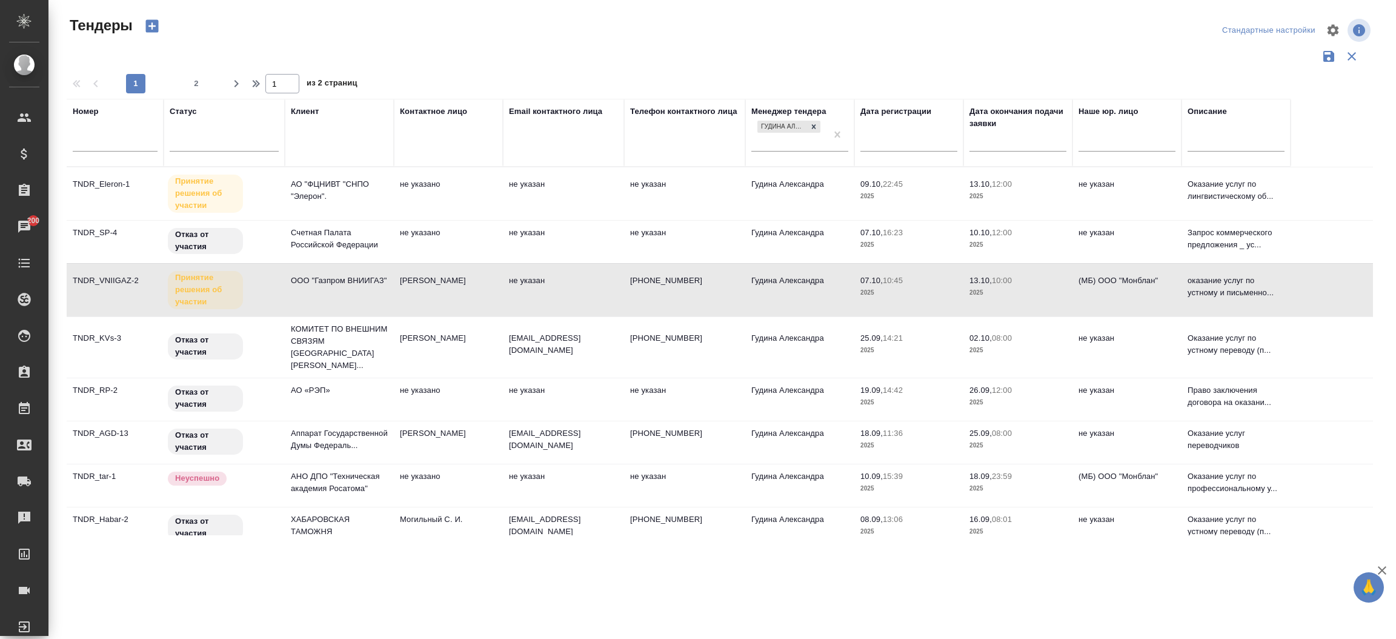
click at [452, 471] on td "не указано" at bounding box center [448, 485] width 109 height 42
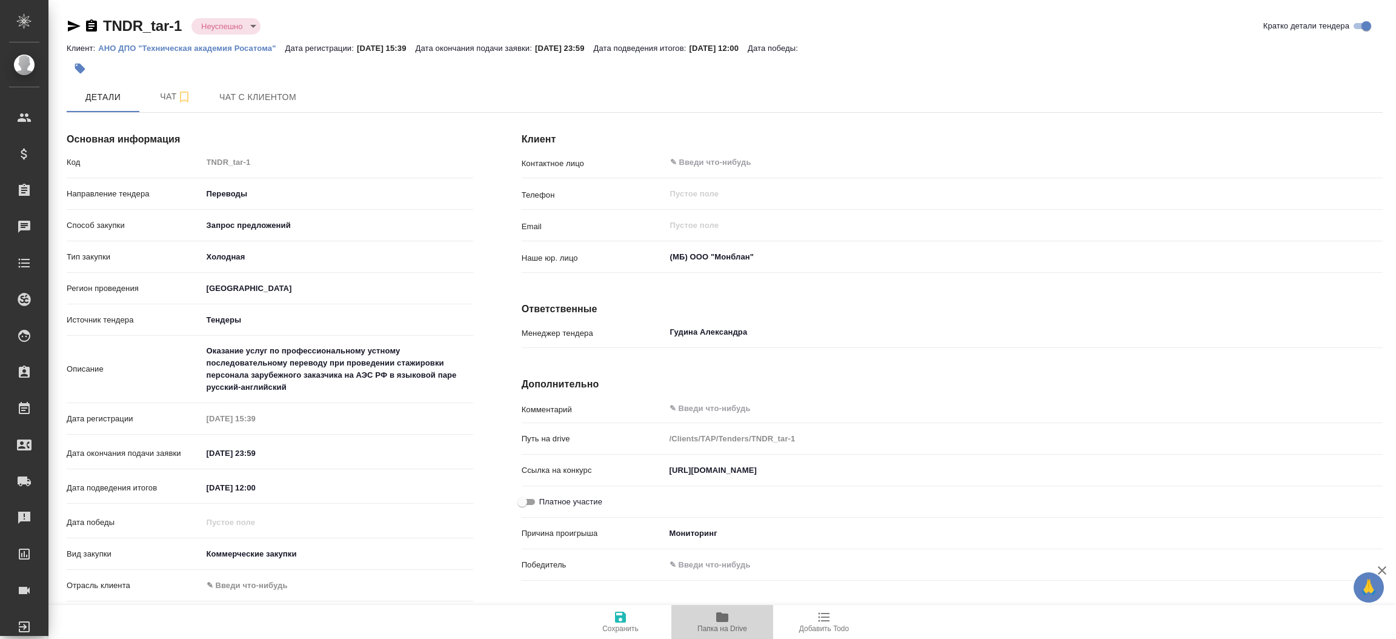
click at [731, 607] on button "Папка на Drive" at bounding box center [722, 622] width 102 height 34
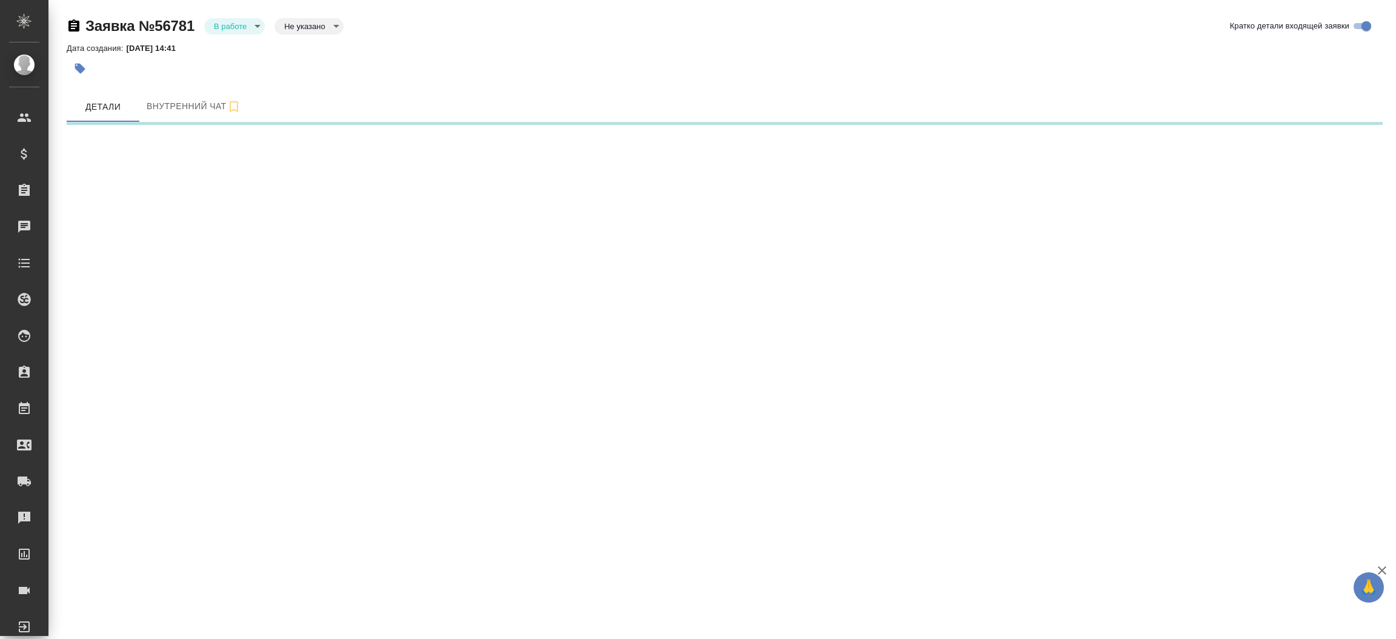
select select "RU"
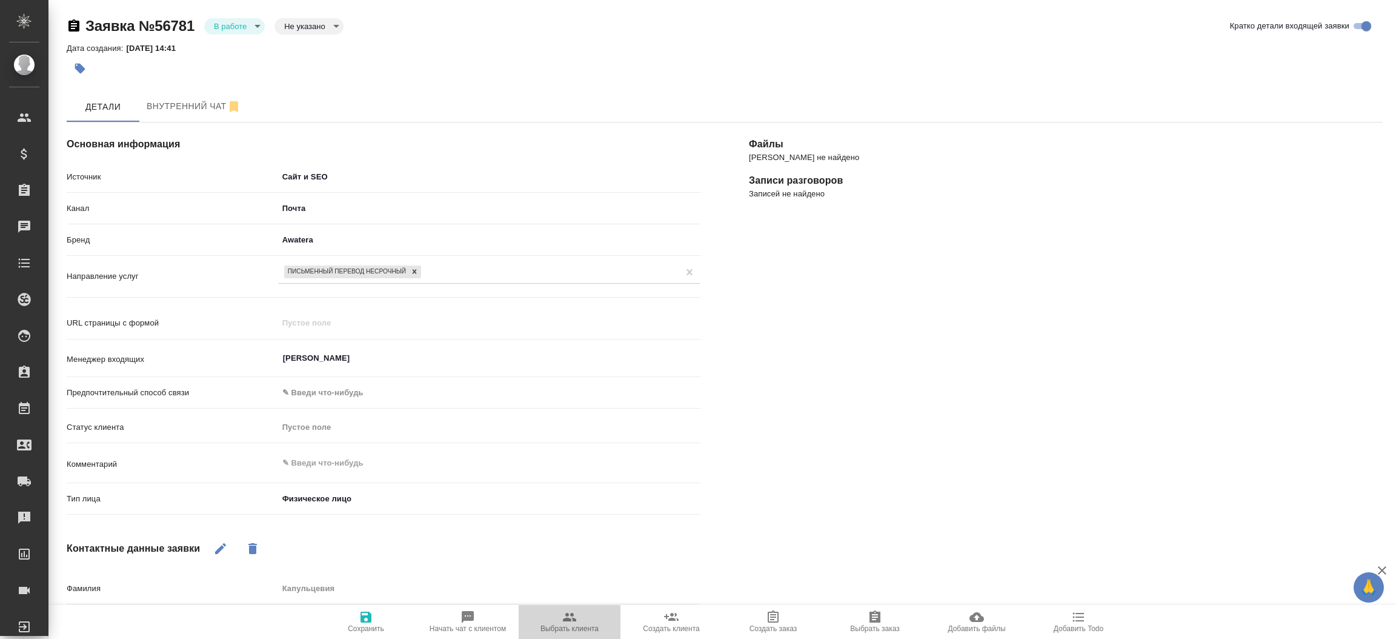
click at [562, 614] on icon "button" at bounding box center [569, 617] width 15 height 15
type textarea "x"
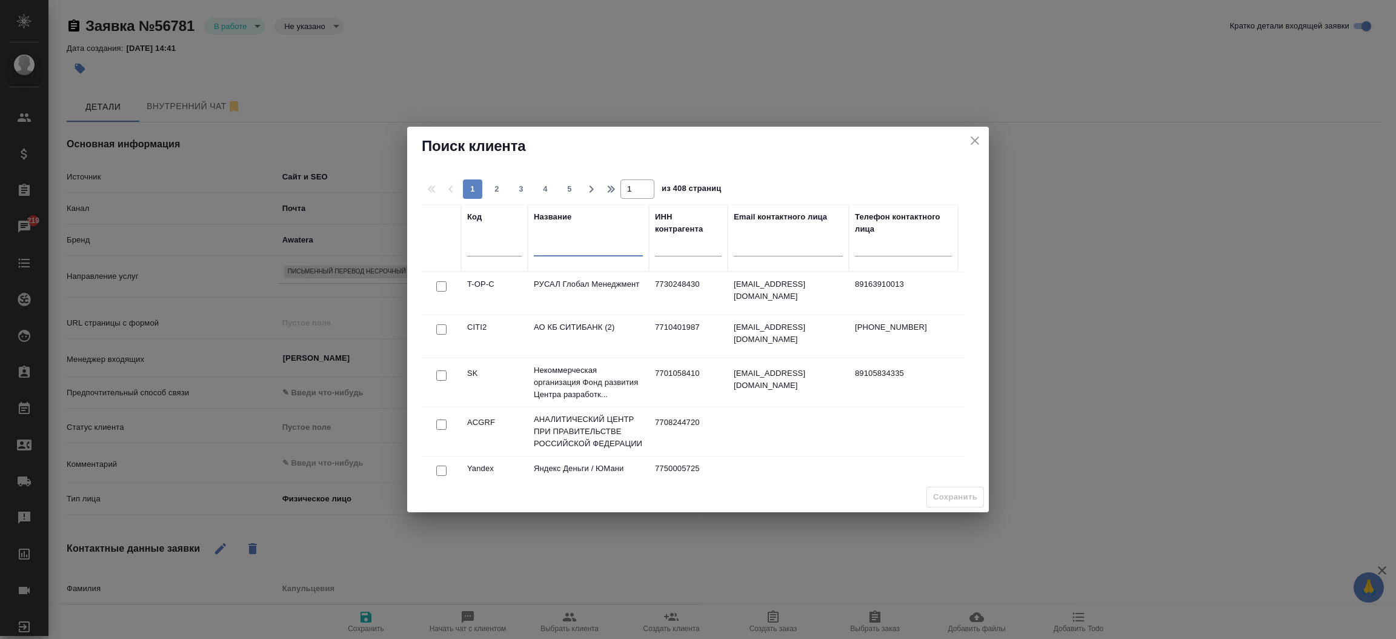
click at [579, 253] on input "text" at bounding box center [588, 248] width 109 height 15
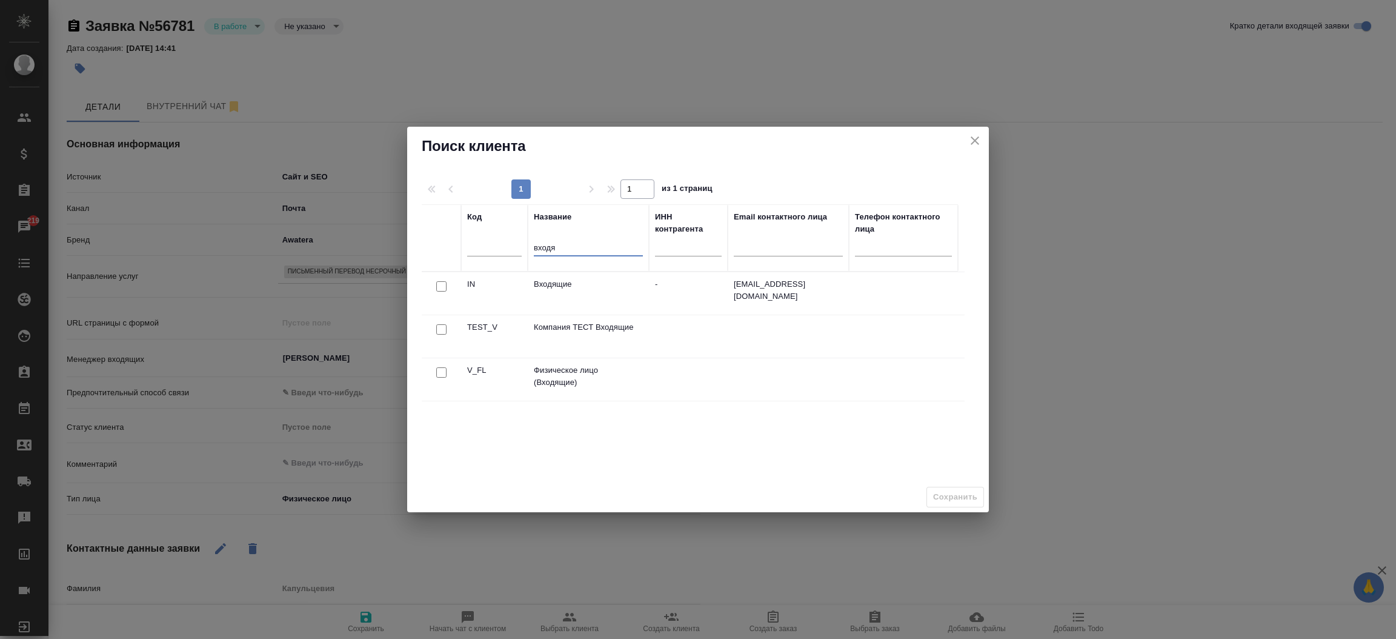
type input "входя"
click at [442, 374] on input "checkbox" at bounding box center [441, 372] width 10 height 10
checkbox input "true"
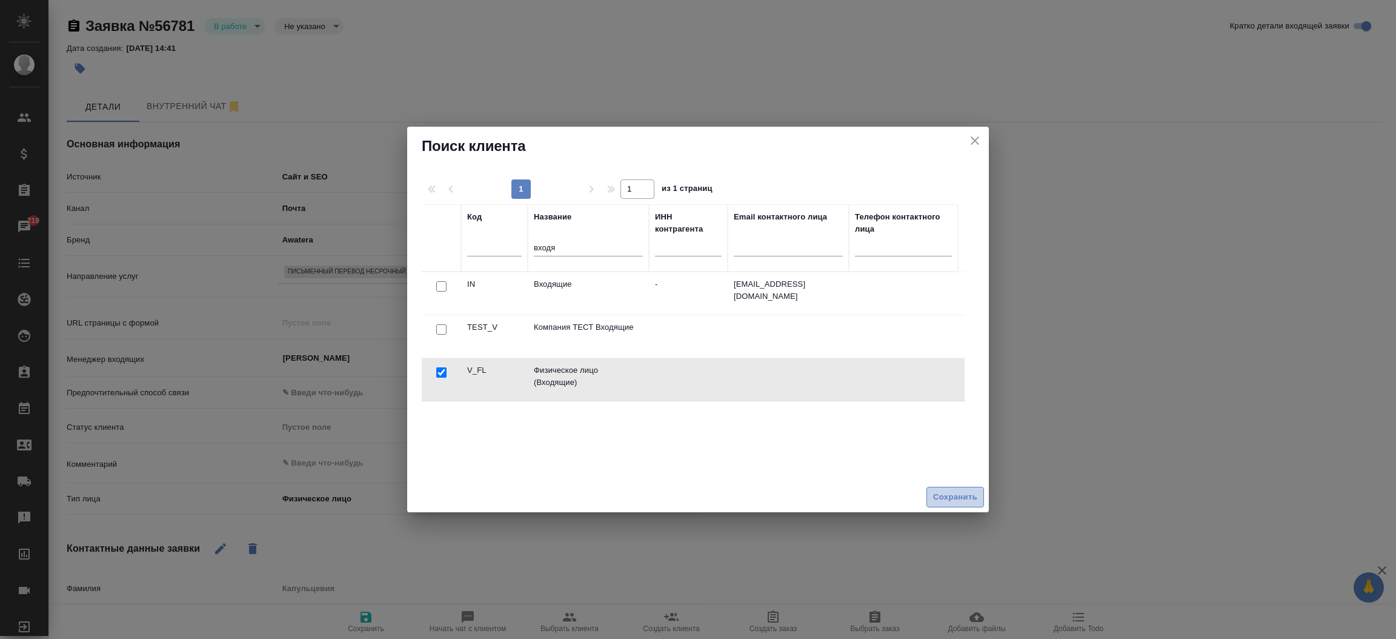
click at [951, 494] on span "Сохранить" at bounding box center [955, 497] width 44 height 14
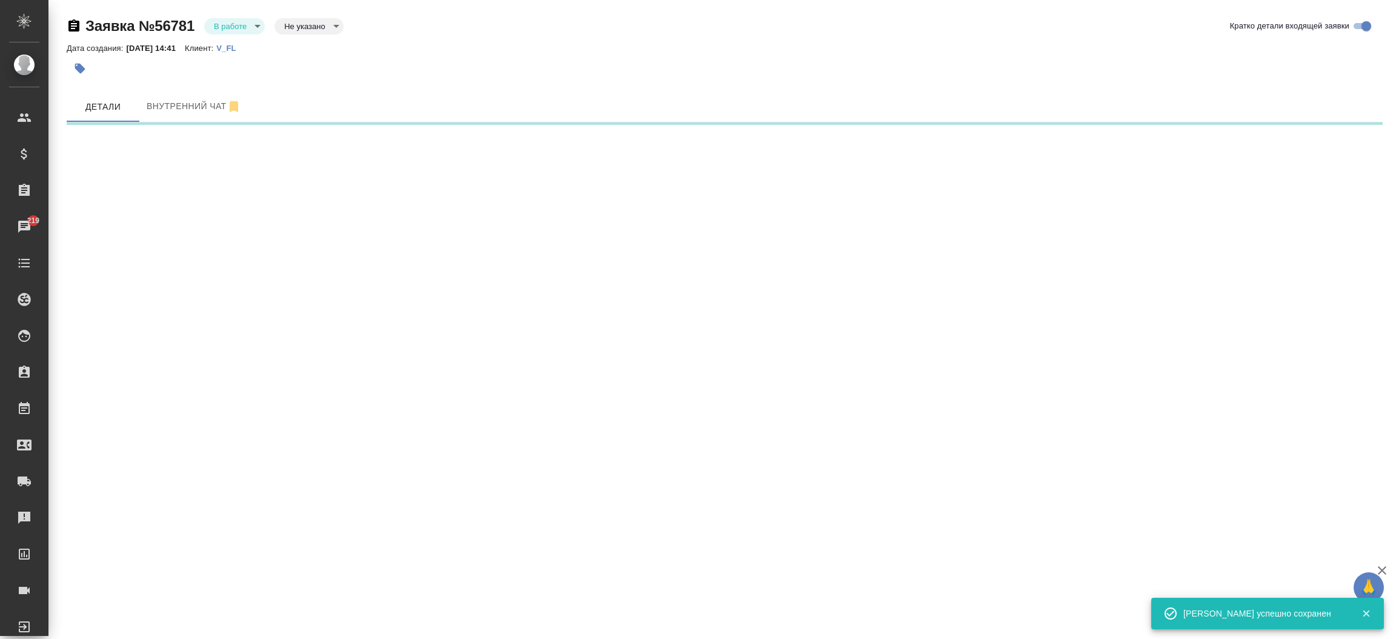
select select "RU"
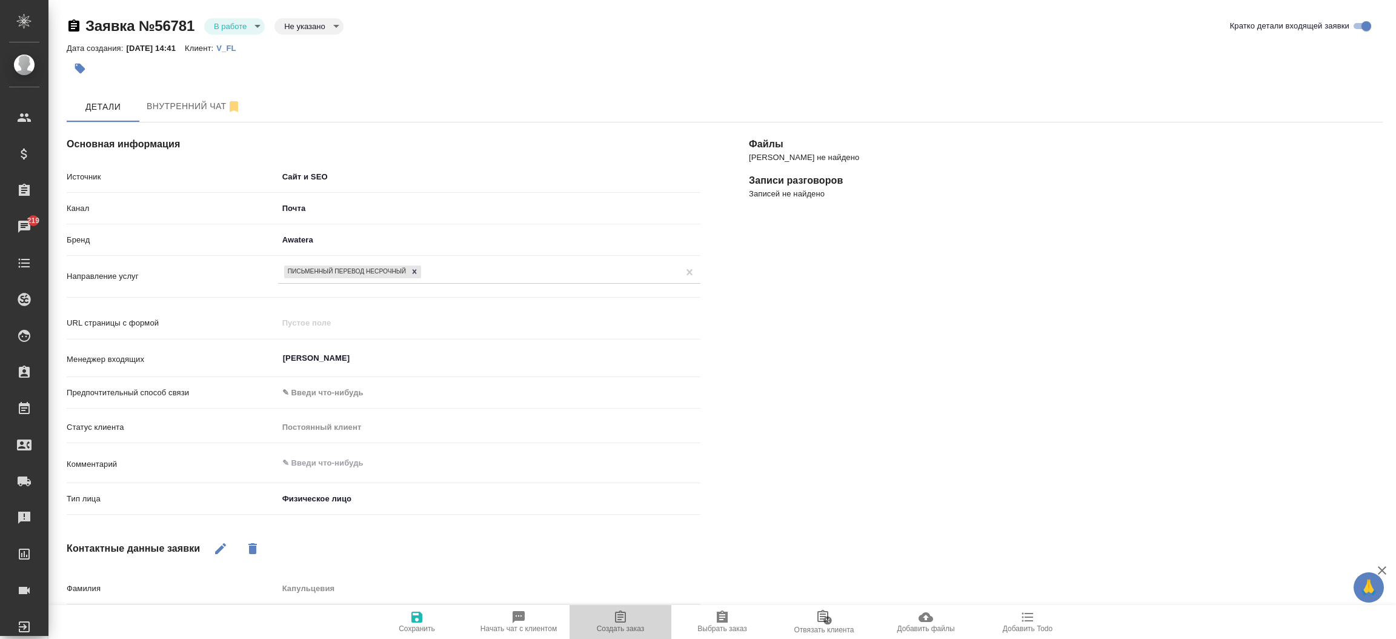
click at [628, 616] on span "Создать заказ" at bounding box center [620, 621] width 87 height 23
type textarea "x"
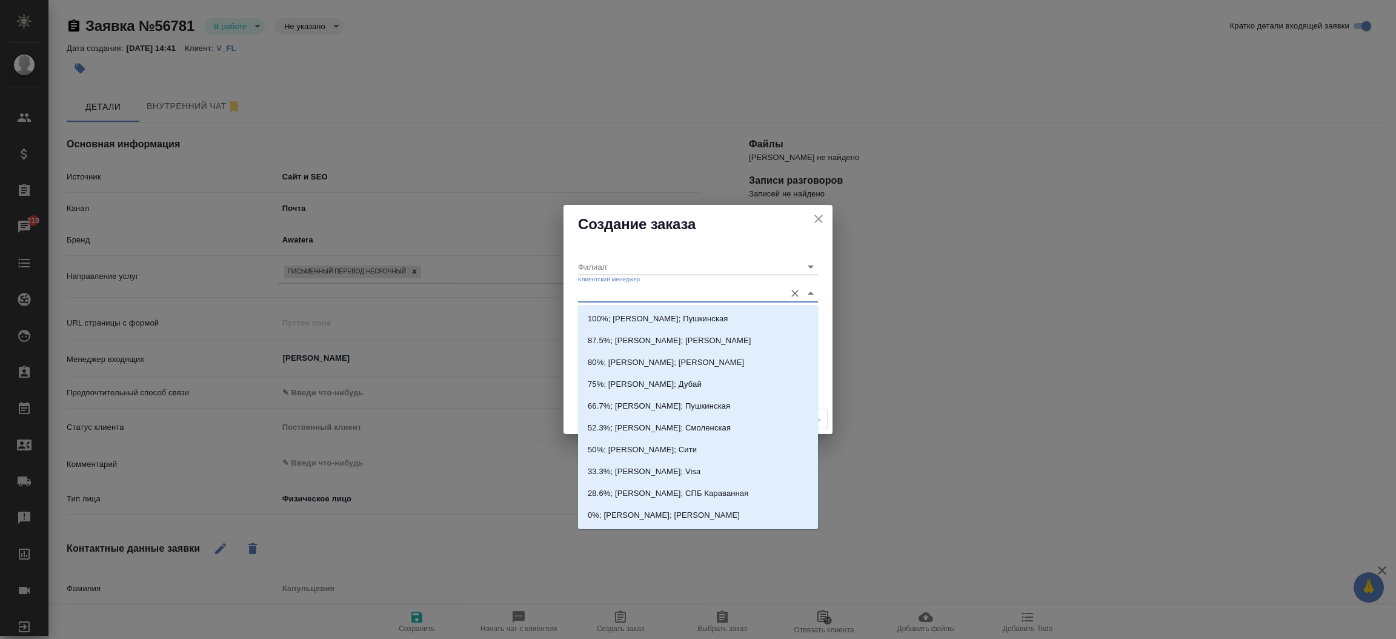
click at [610, 292] on input "Клиентский менеджер" at bounding box center [678, 293] width 201 height 16
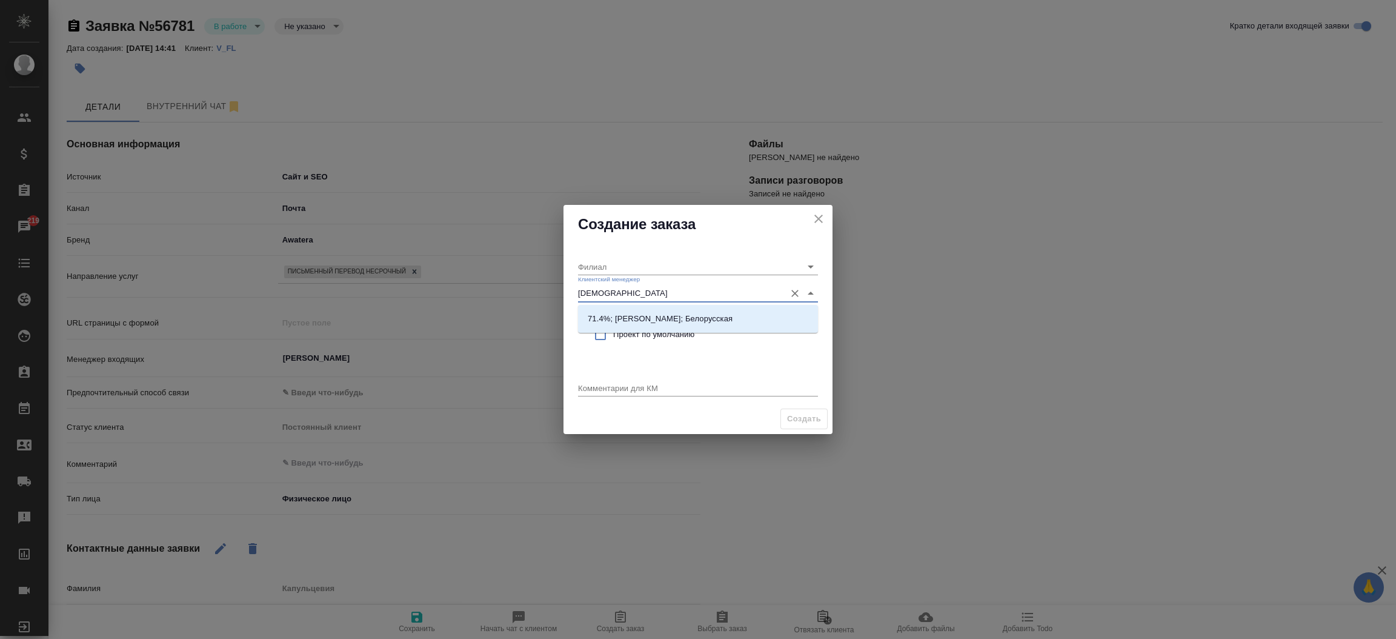
type input "богомо"
click at [642, 313] on p "71.4%; Богомолова Анастасия; Белорусская" at bounding box center [660, 319] width 145 height 12
type input "Белорусская"
type input "71.4%; Богомолова Анастасия; Белорусская"
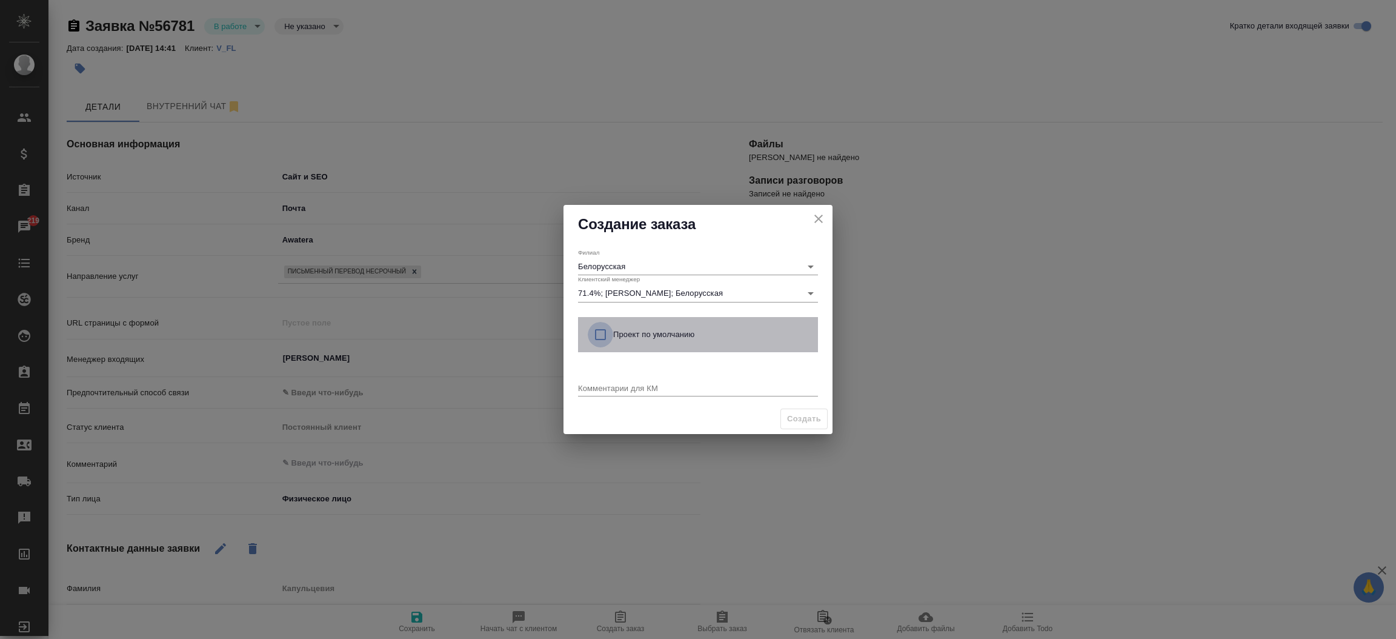
click at [599, 333] on input "checkbox" at bounding box center [600, 334] width 25 height 25
checkbox input "true"
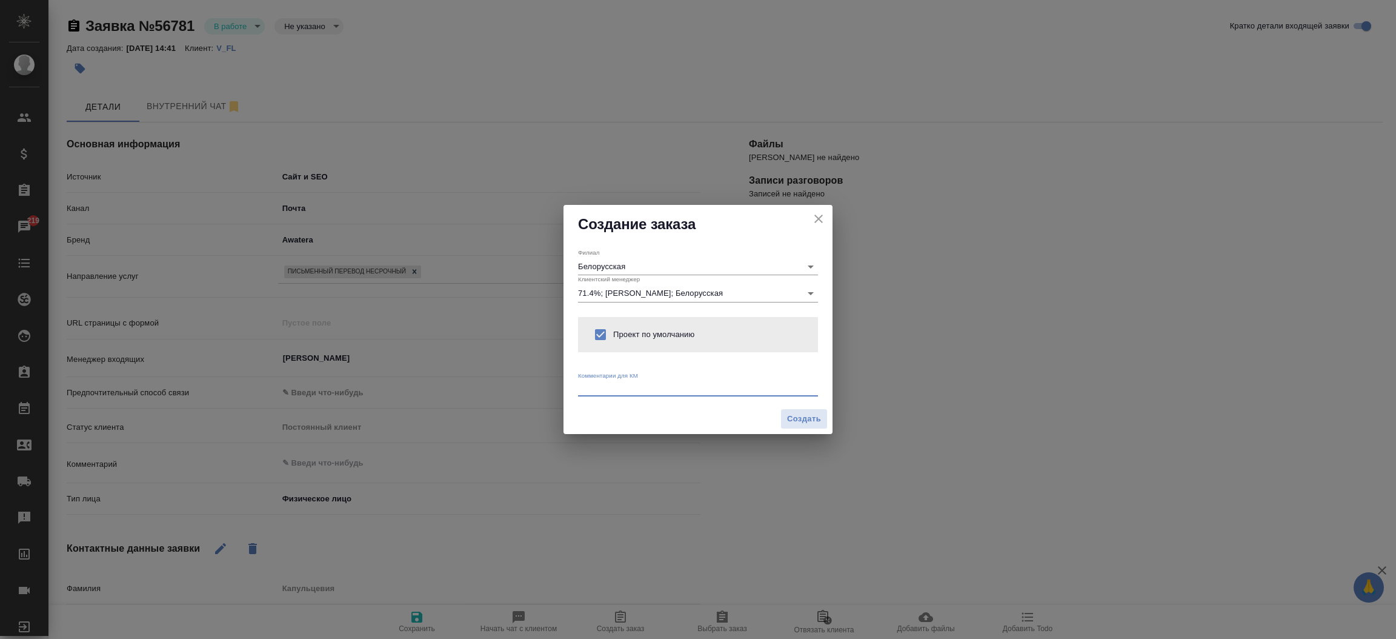
click at [595, 384] on textarea at bounding box center [698, 387] width 240 height 9
type textarea "от КВ:"
type textarea "x"
paste textarea "Добрый день! 1. Необходимо перевести и нотариально заверить перевод рабочих кон…"
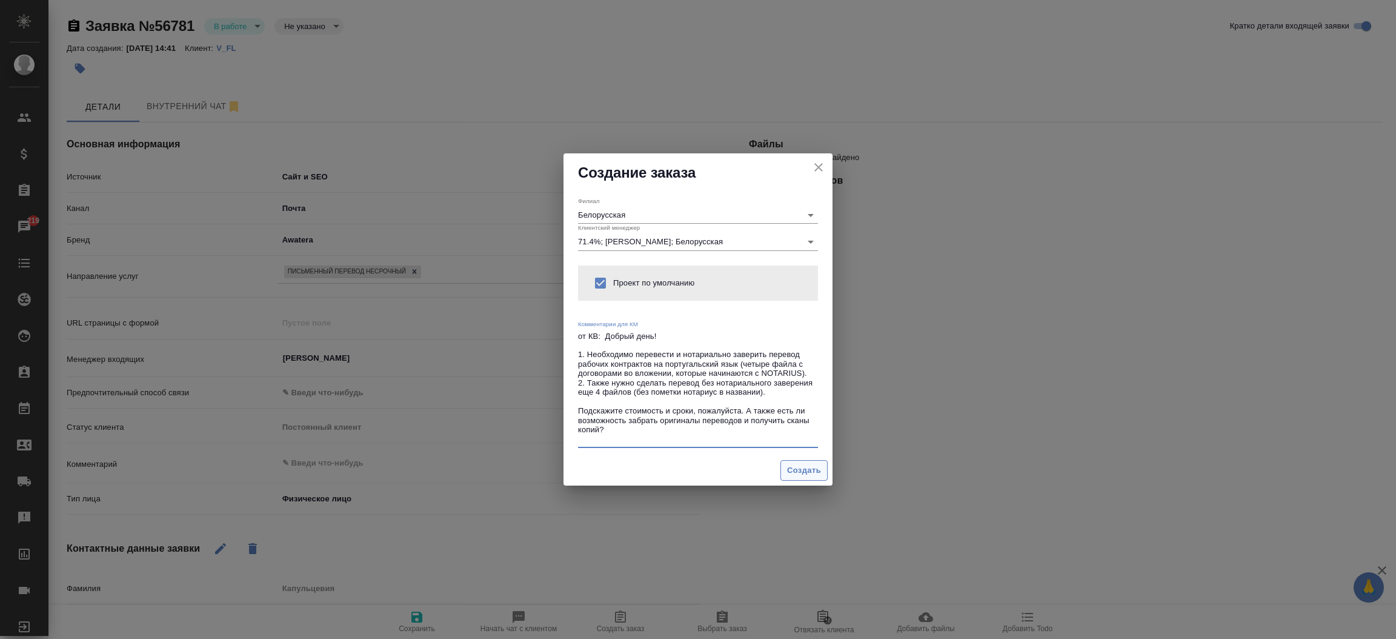
type textarea "от КВ: Добрый день! 1. Необходимо перевести и нотариально заверить перевод рабо…"
click at [787, 468] on span "Создать" at bounding box center [804, 471] width 34 height 14
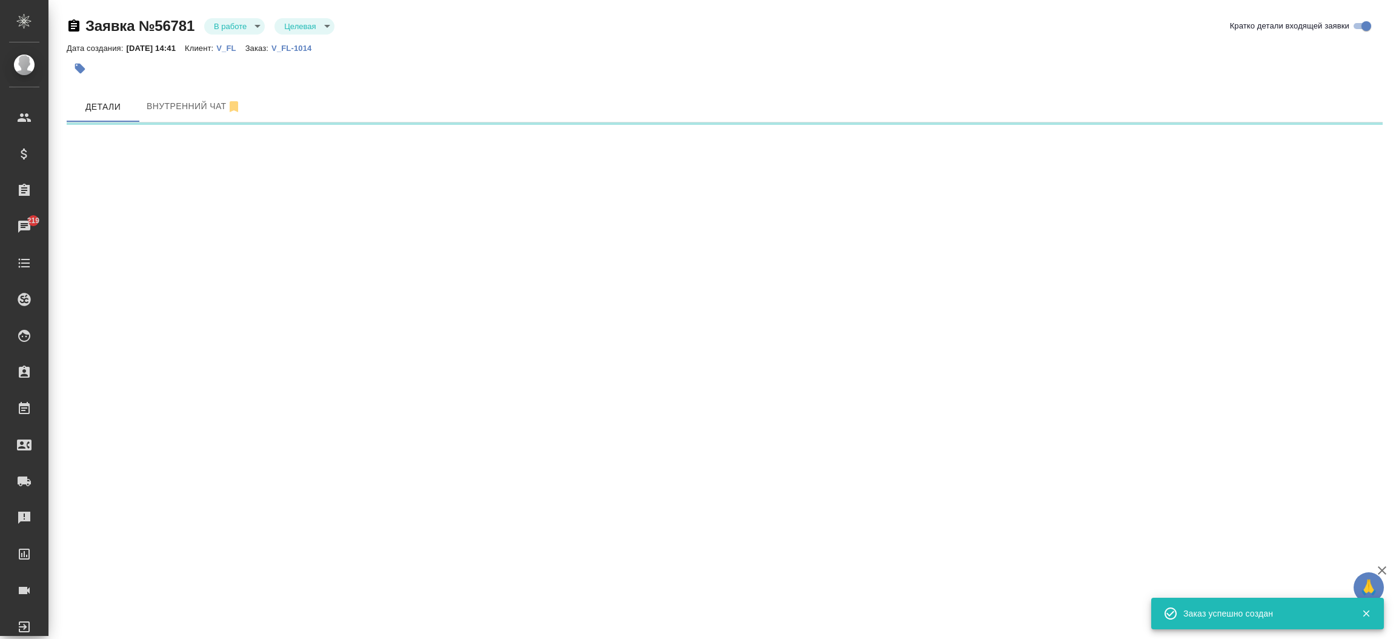
select select "RU"
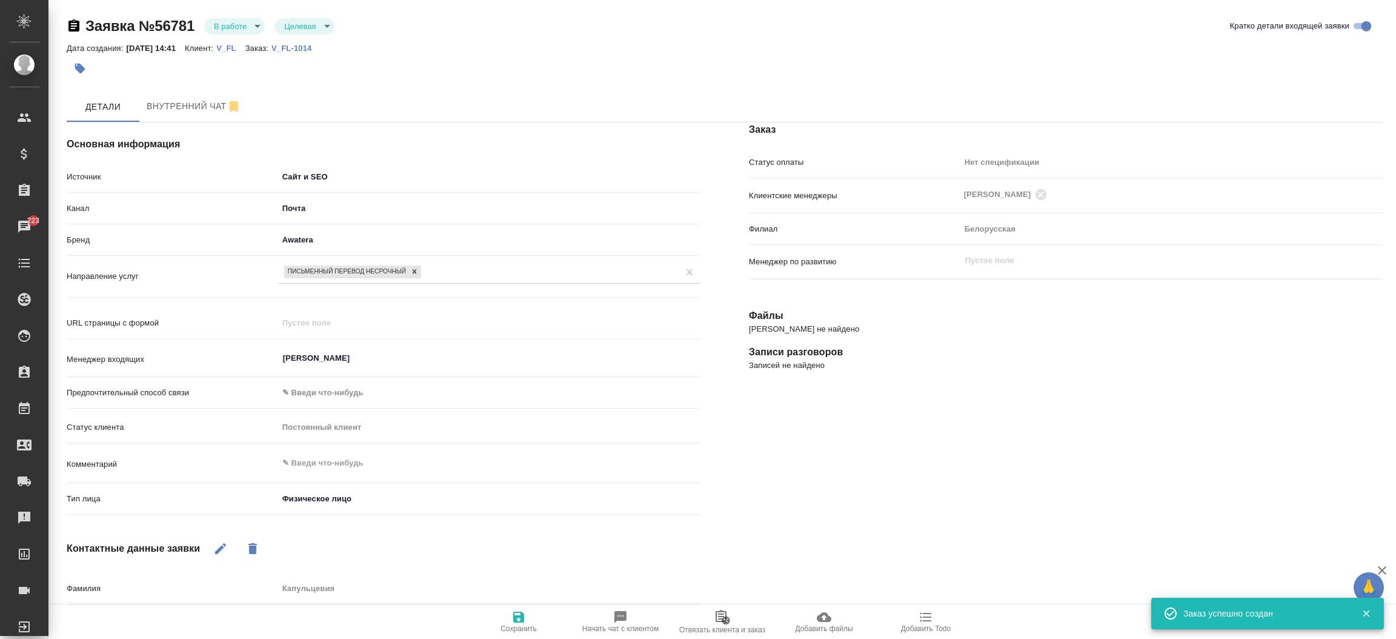
type textarea "x"
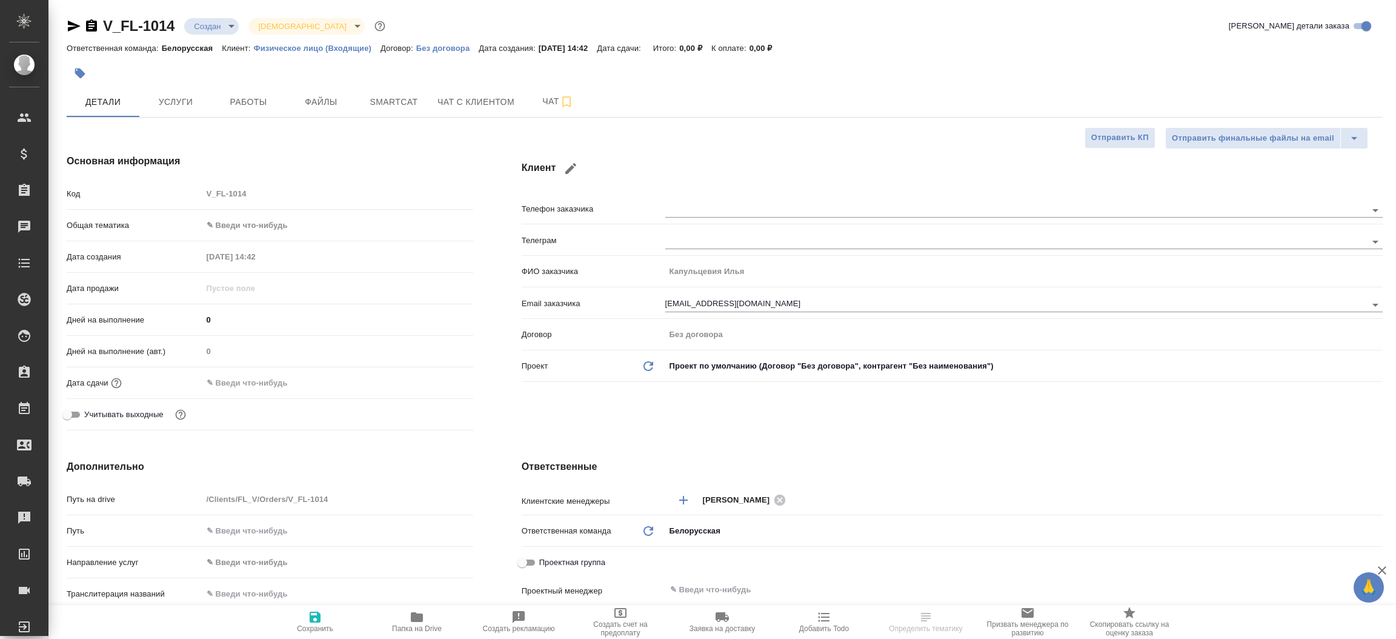
select select "RU"
click at [326, 102] on span "Файлы" at bounding box center [321, 102] width 58 height 15
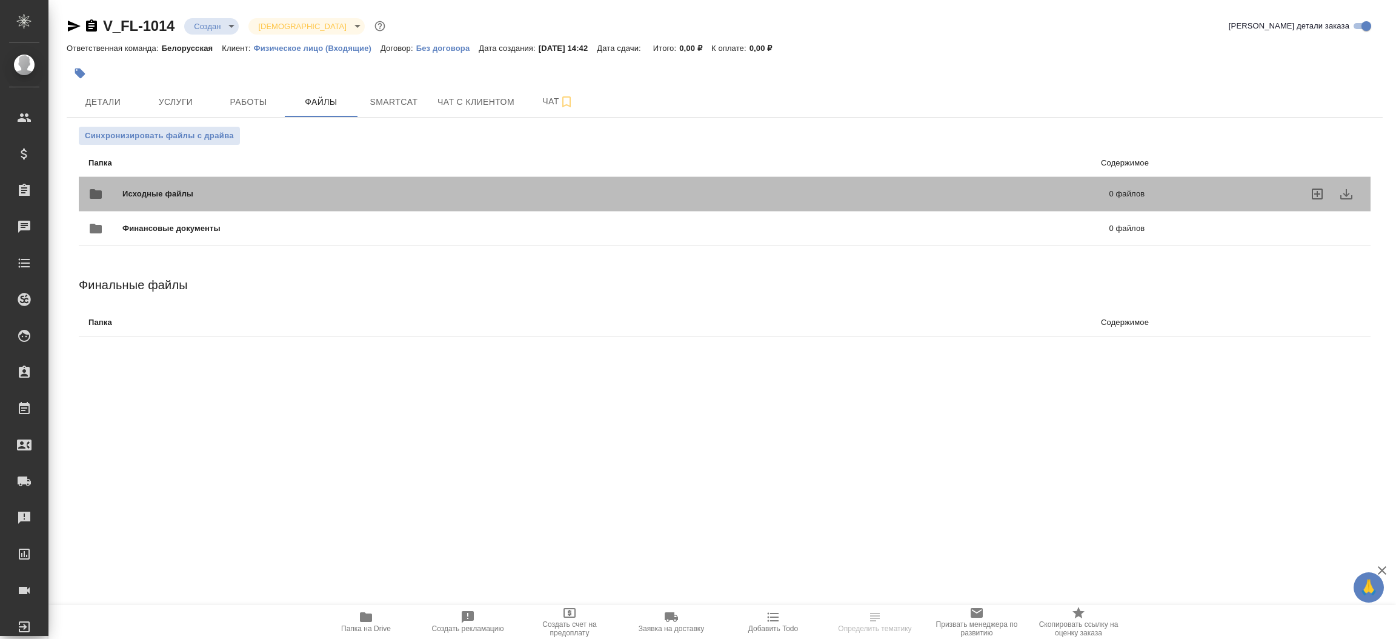
click at [250, 184] on div "Исходные файлы 0 файлов" at bounding box center [616, 193] width 1056 height 29
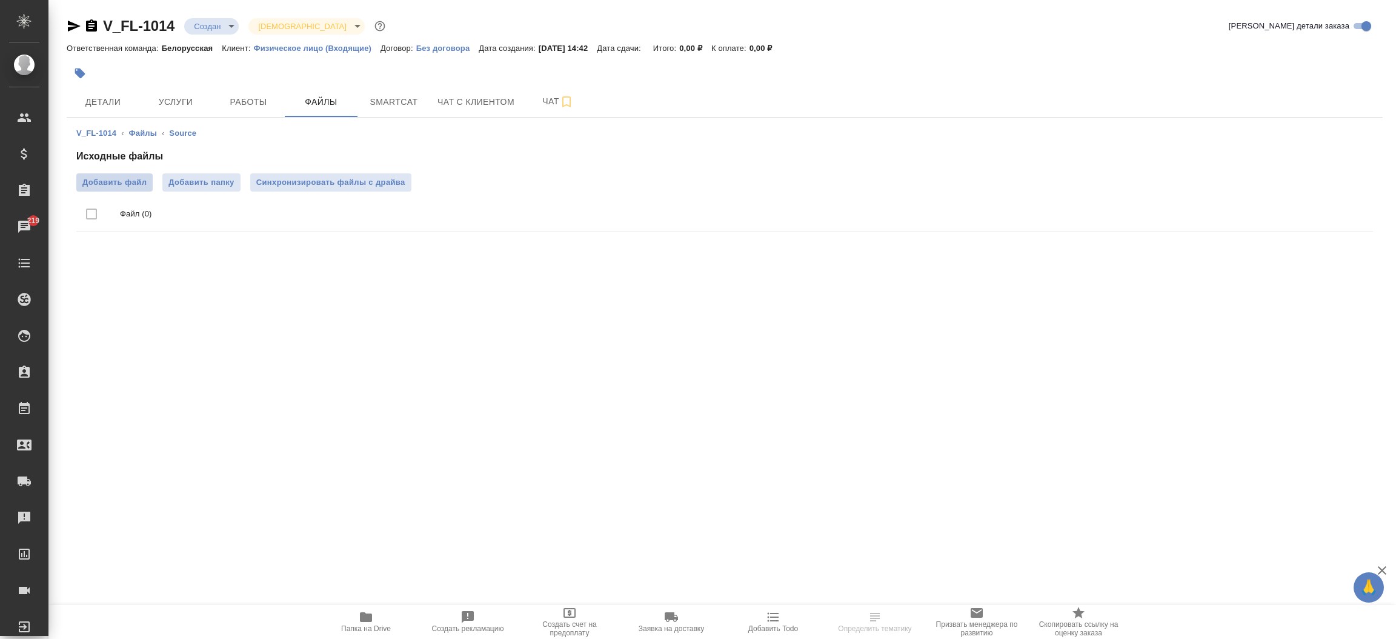
click at [131, 187] on span "Добавить файл" at bounding box center [114, 182] width 64 height 12
click at [0, 0] on input "Добавить файл" at bounding box center [0, 0] width 0 height 0
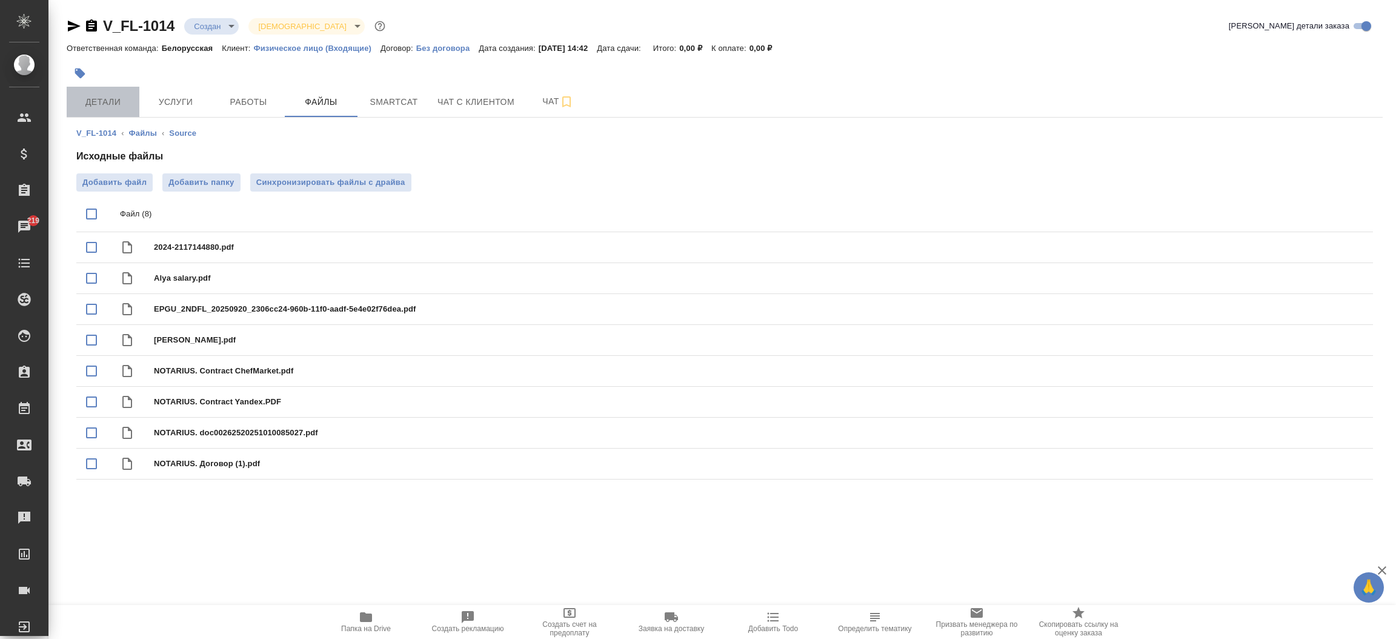
click at [81, 90] on button "Детали" at bounding box center [103, 102] width 73 height 30
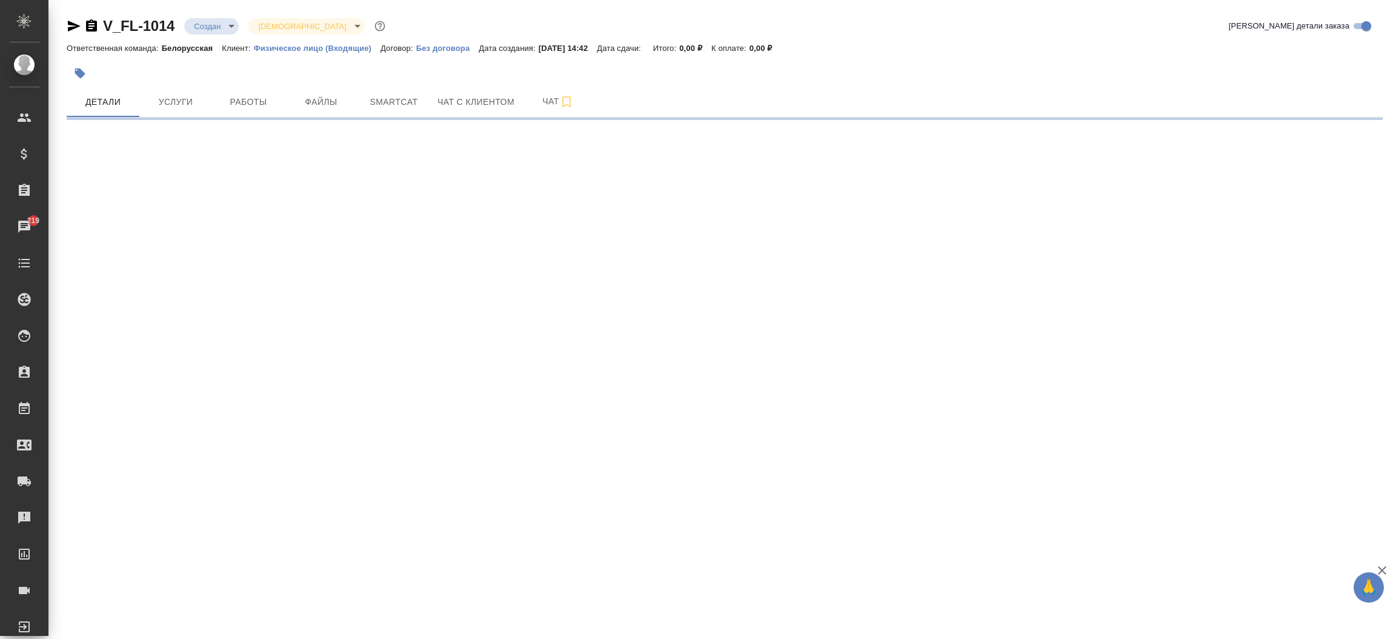
select select "RU"
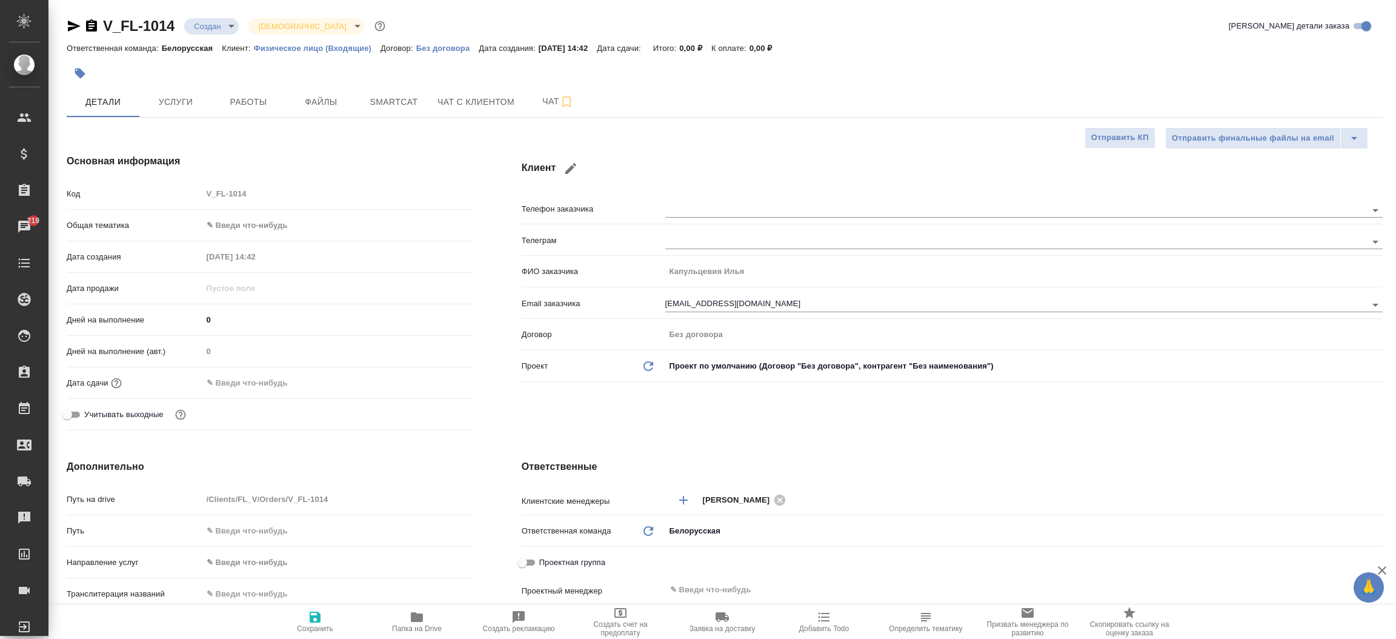
type textarea "x"
click at [72, 29] on icon "button" at bounding box center [74, 26] width 15 height 15
type textarea "x"
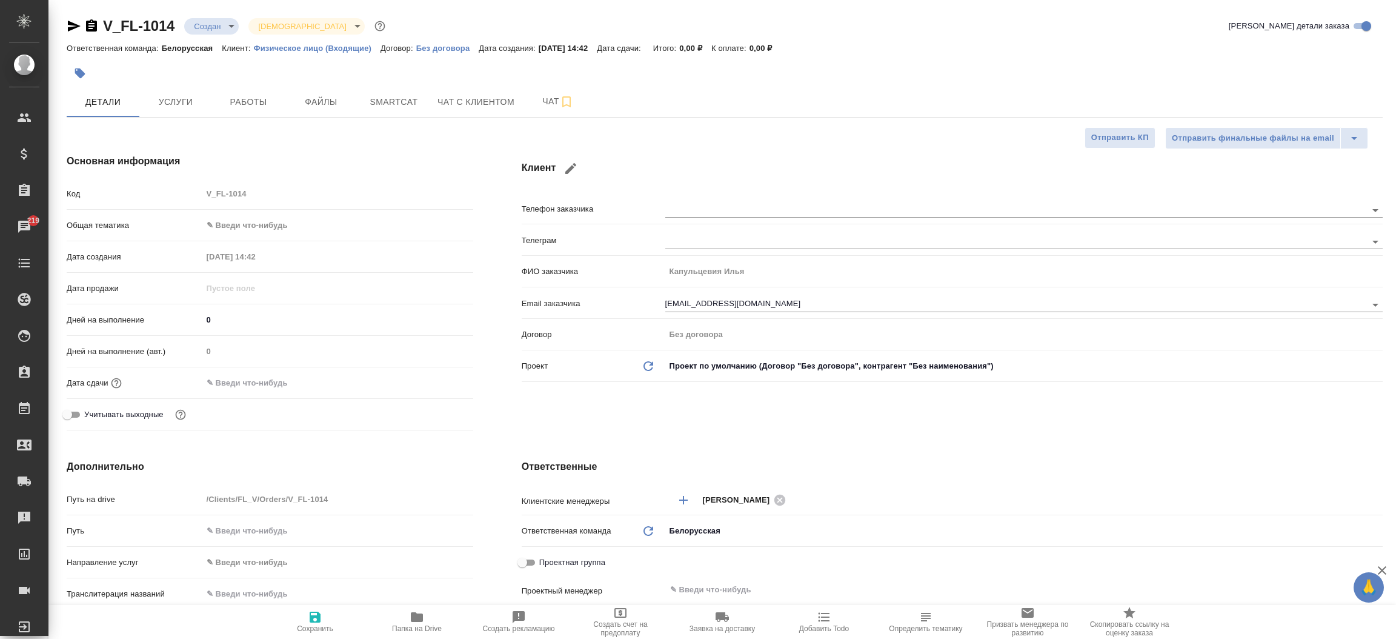
type textarea "x"
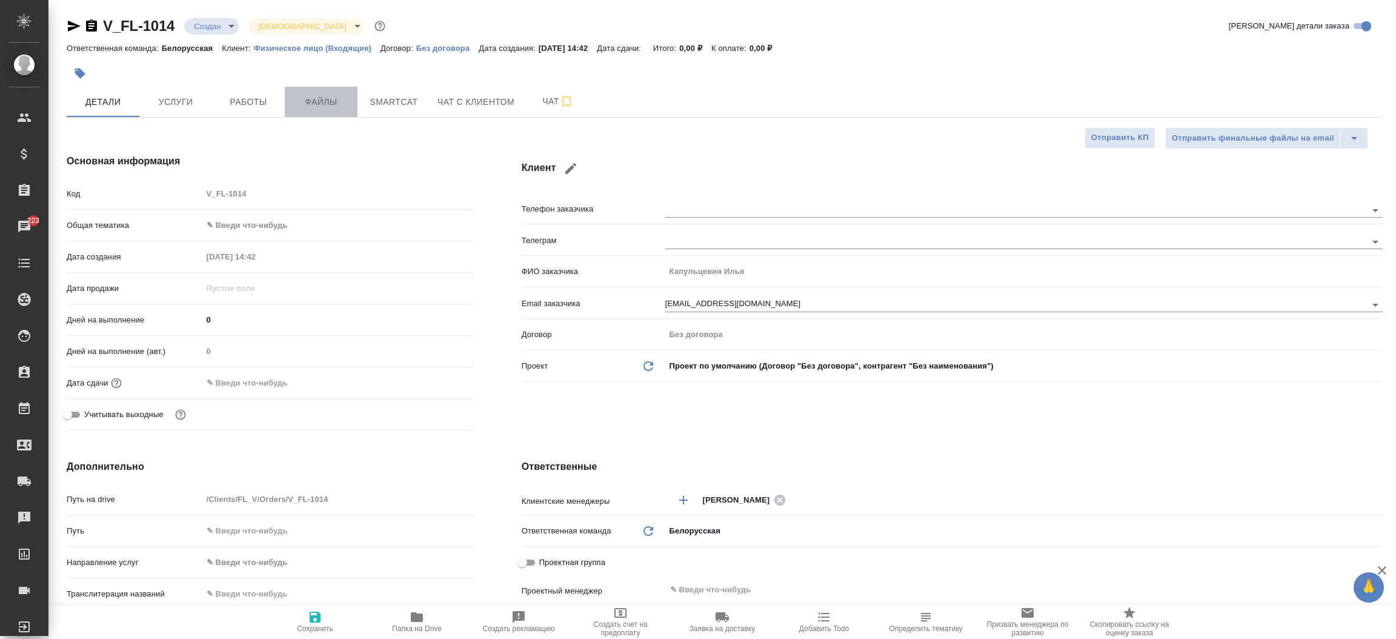
click at [313, 98] on span "Файлы" at bounding box center [321, 102] width 58 height 15
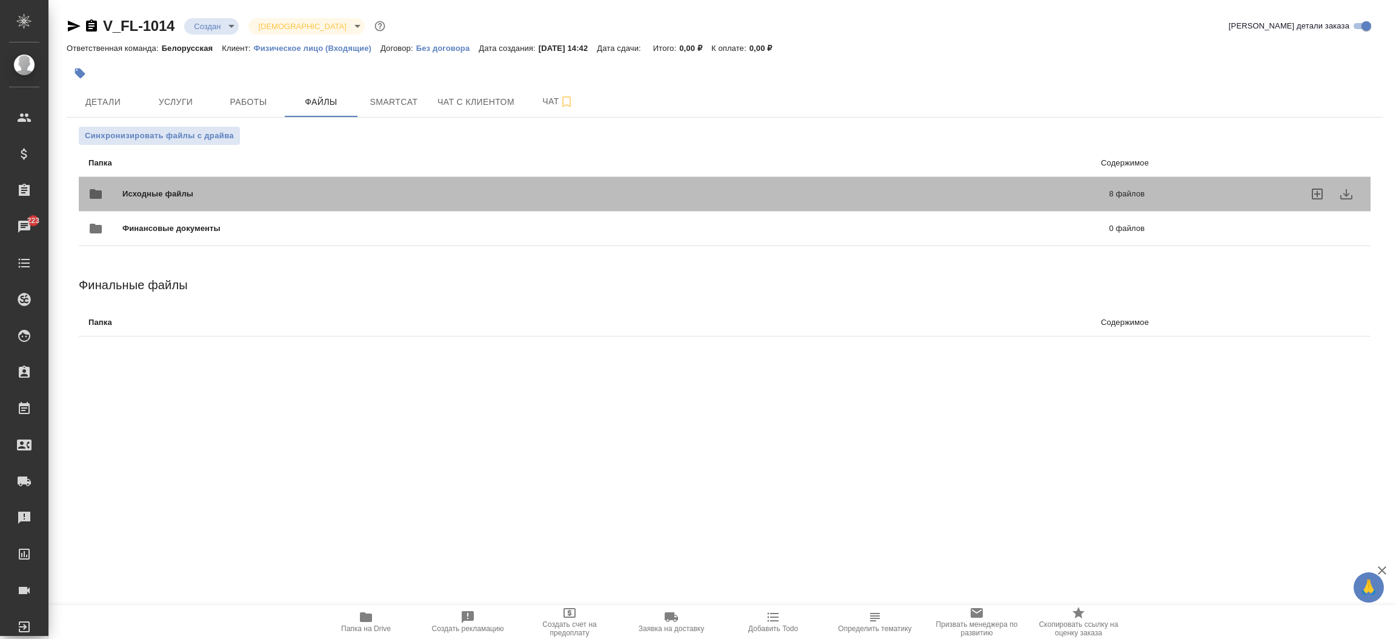
click at [185, 196] on span "Исходные файлы" at bounding box center [386, 194] width 529 height 12
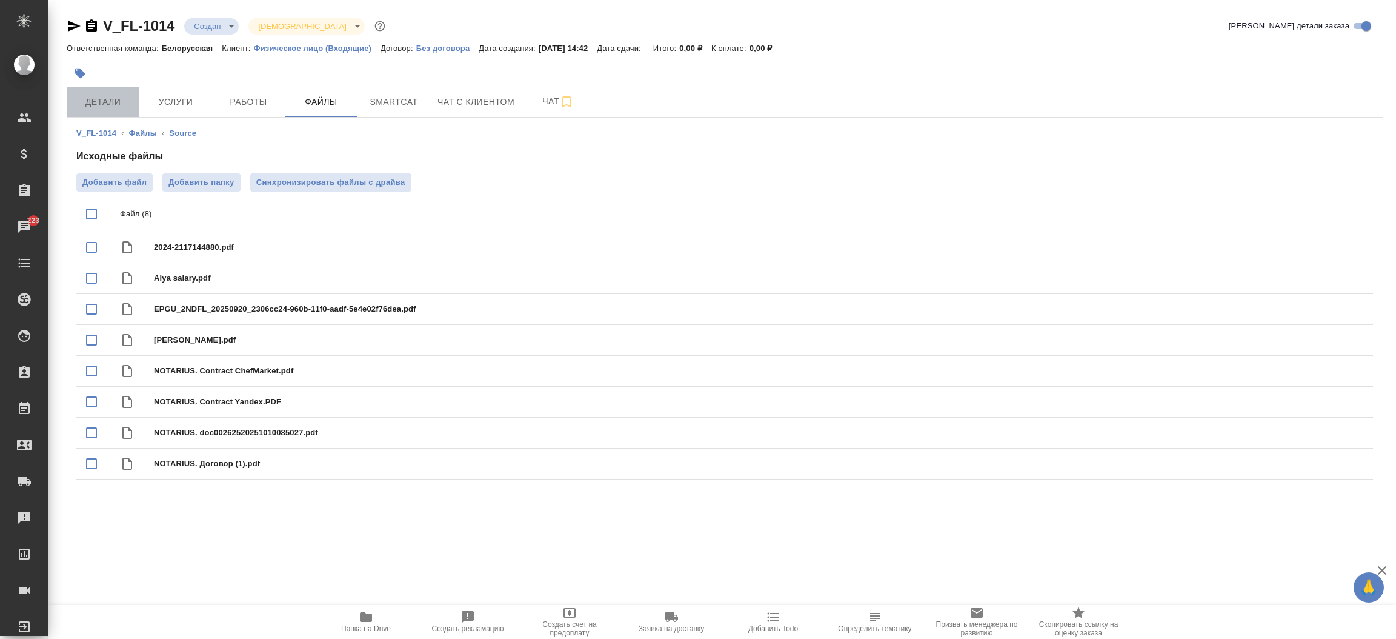
click at [110, 105] on span "Детали" at bounding box center [103, 102] width 58 height 15
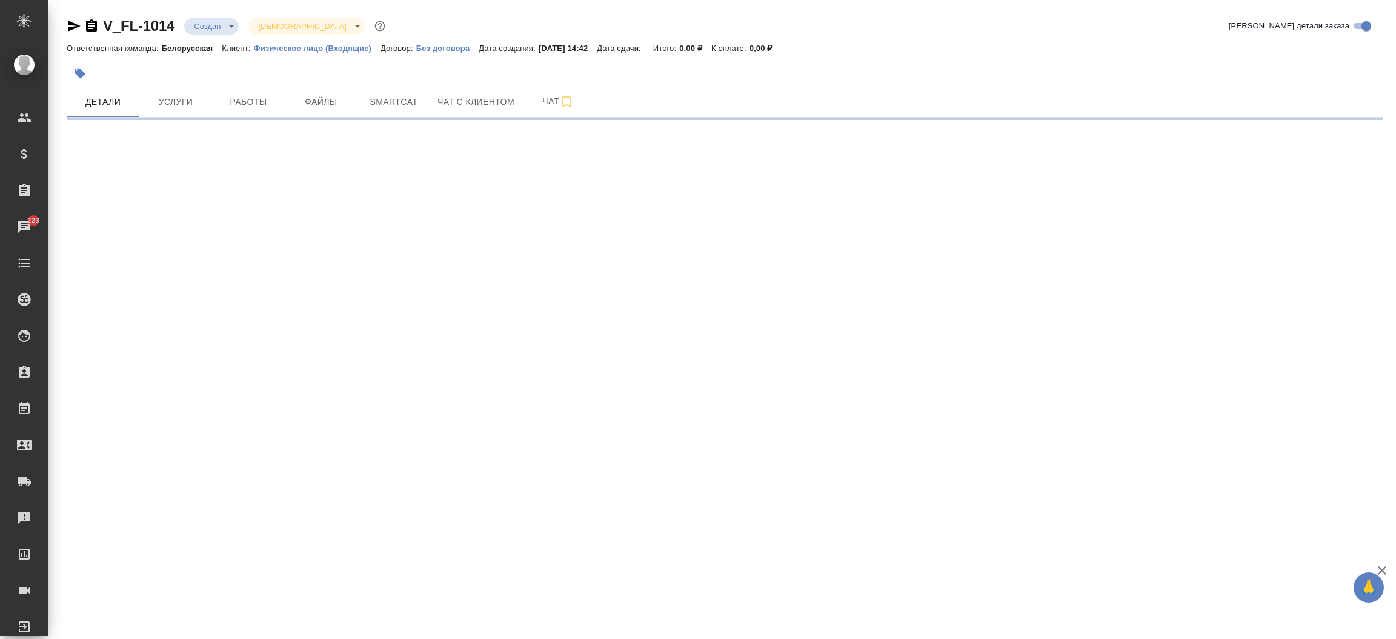
select select "RU"
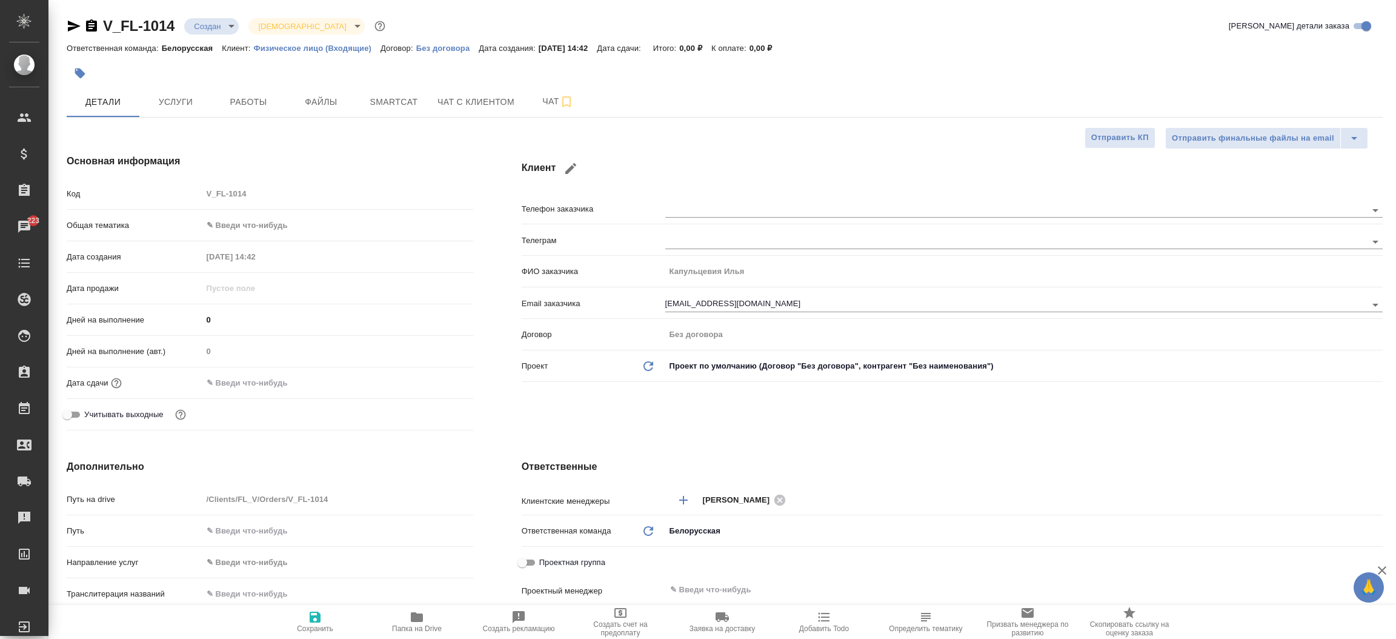
type textarea "x"
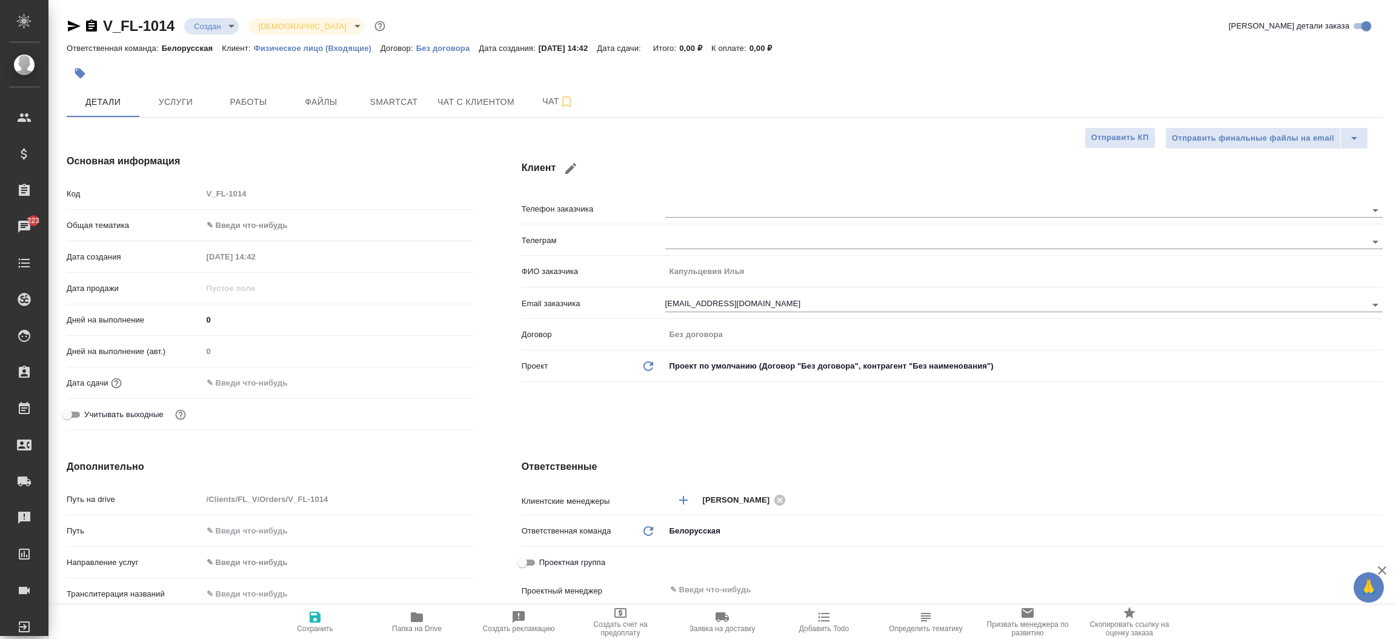
type textarea "x"
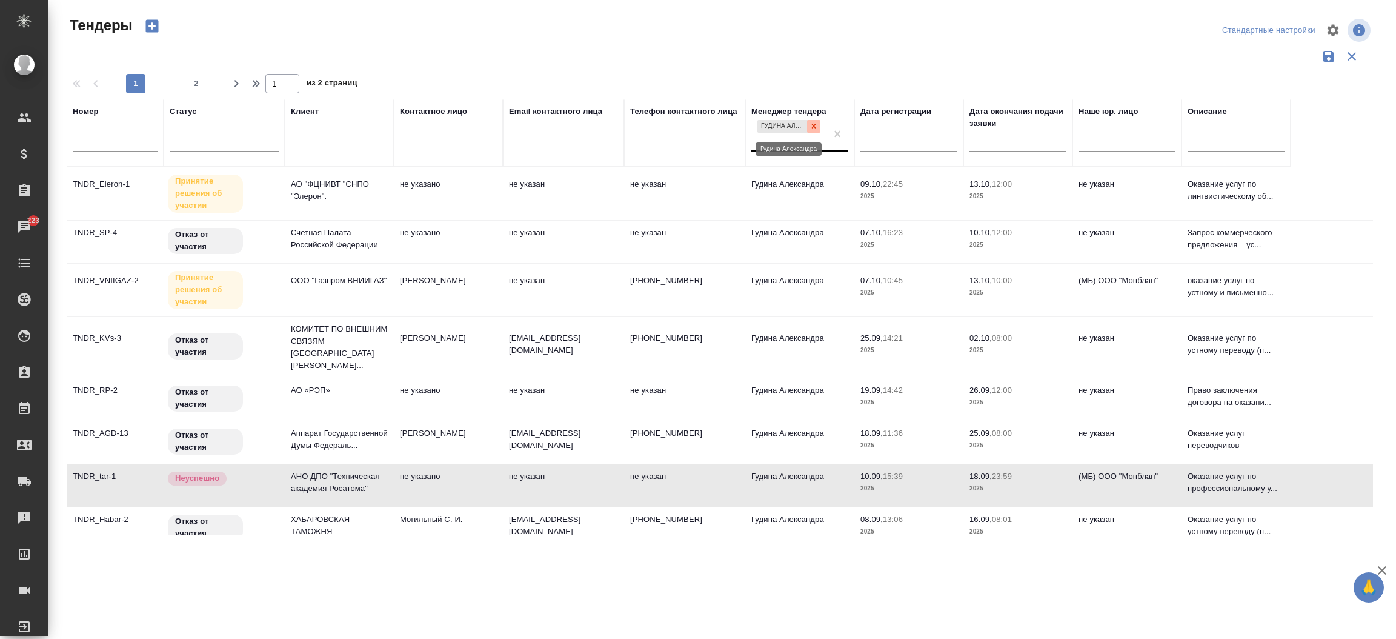
click at [815, 133] on div at bounding box center [813, 126] width 13 height 13
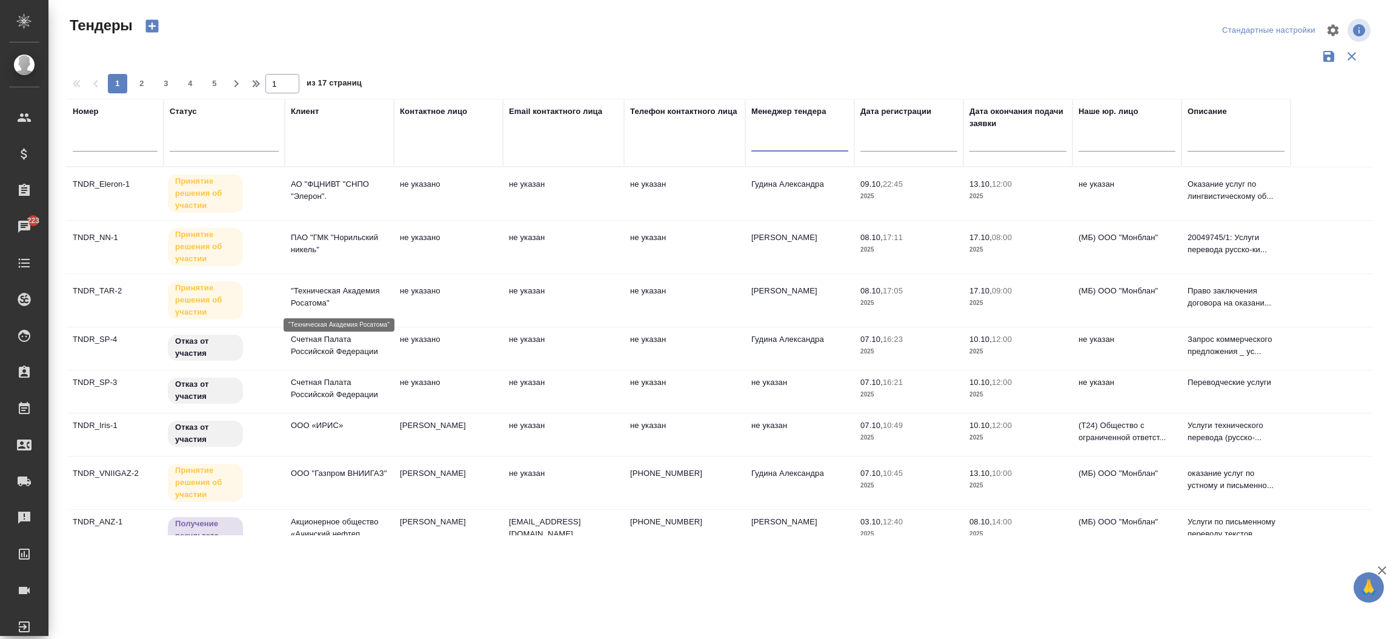
click at [319, 294] on p ""Техническая Академия Росатома"" at bounding box center [339, 297] width 97 height 24
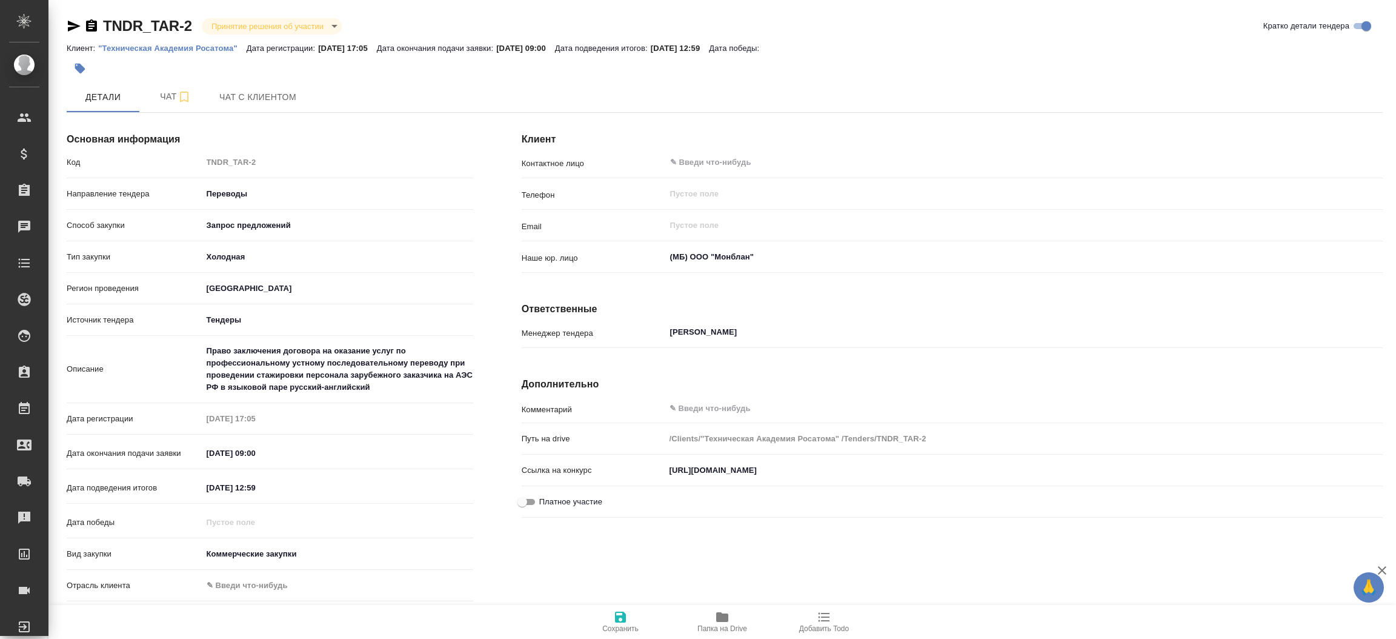
click at [267, 29] on body "🙏 .cls-1 fill:#fff; AWATERA [PERSON_NAME]prutko Клиенты Спецификации Заказы Чат…" at bounding box center [698, 319] width 1396 height 639
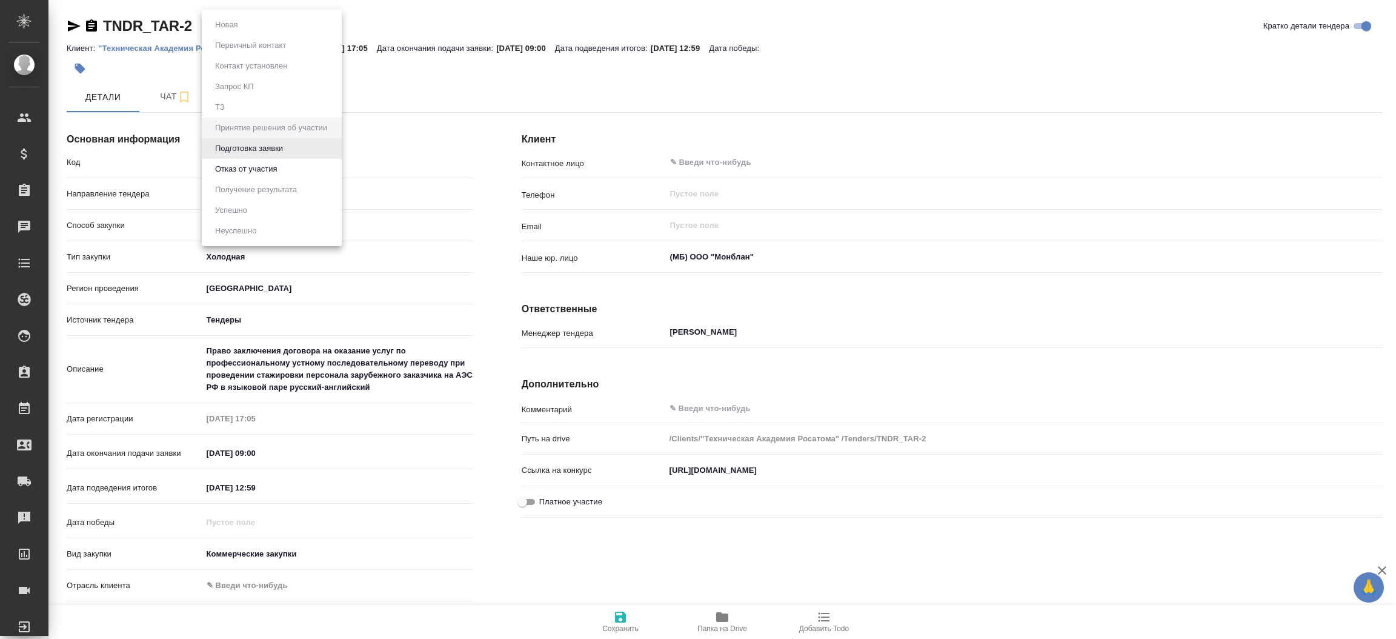
click at [248, 160] on li "Отказ от участия" at bounding box center [272, 169] width 140 height 21
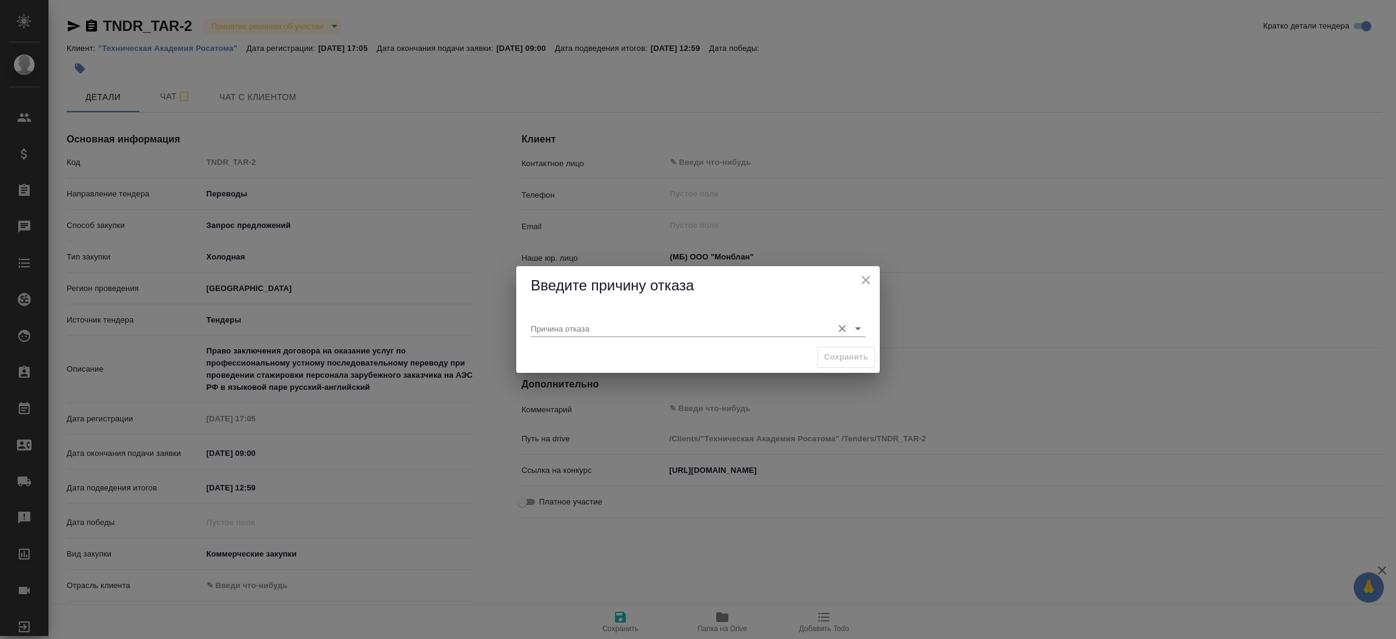
click at [548, 317] on div "Причина отказа" at bounding box center [698, 323] width 334 height 27
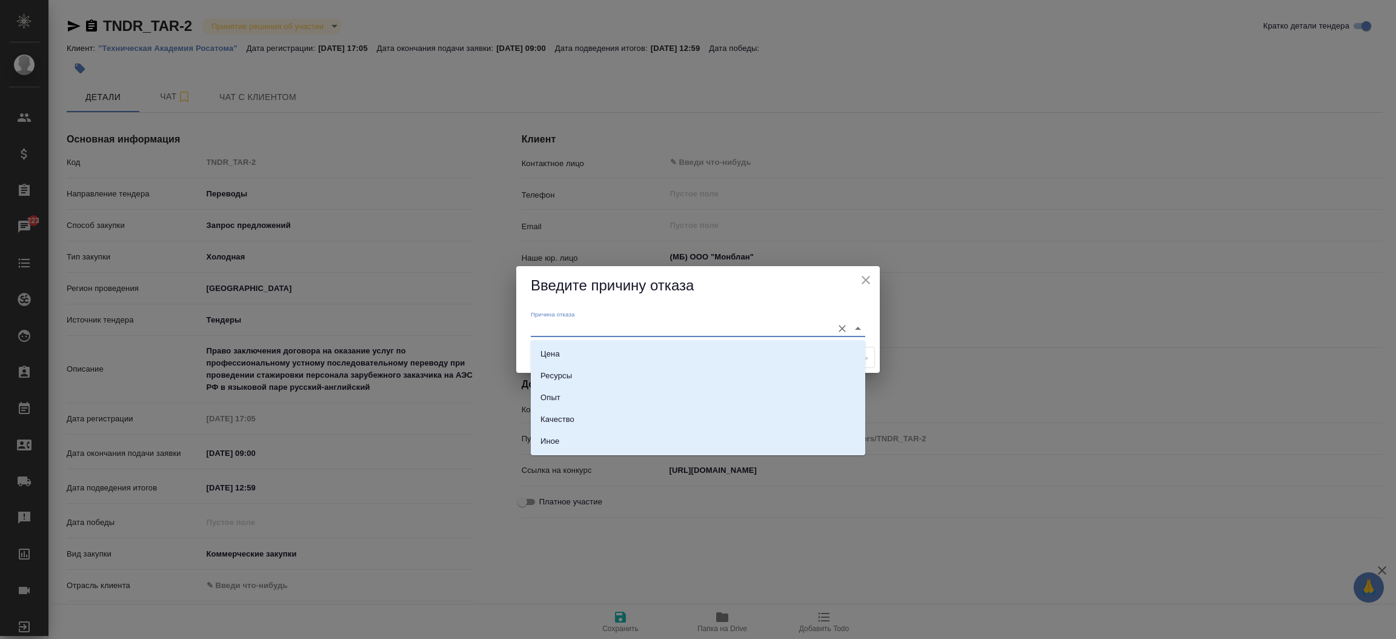
click at [562, 325] on input "Причина отказа" at bounding box center [679, 328] width 296 height 16
click at [577, 354] on li "Цена" at bounding box center [698, 354] width 334 height 22
type input "Цена"
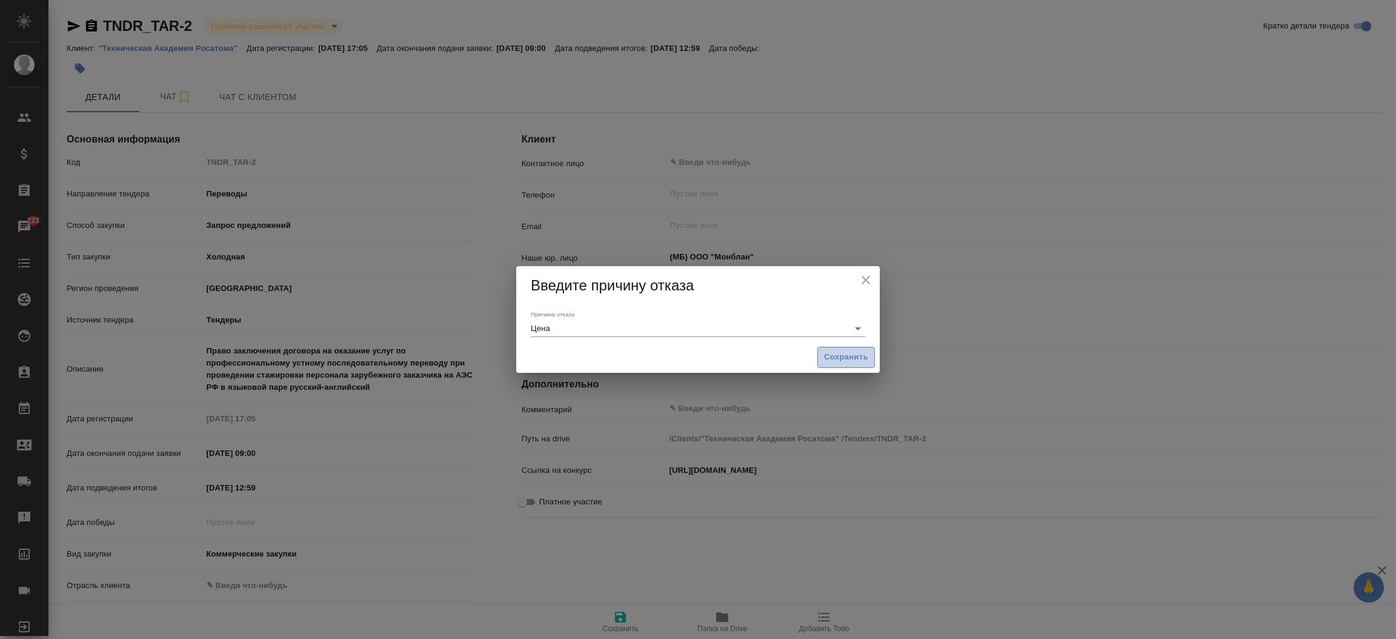
click at [822, 355] on button "Сохранить" at bounding box center [846, 357] width 58 height 21
